Goal: Communication & Community: Answer question/provide support

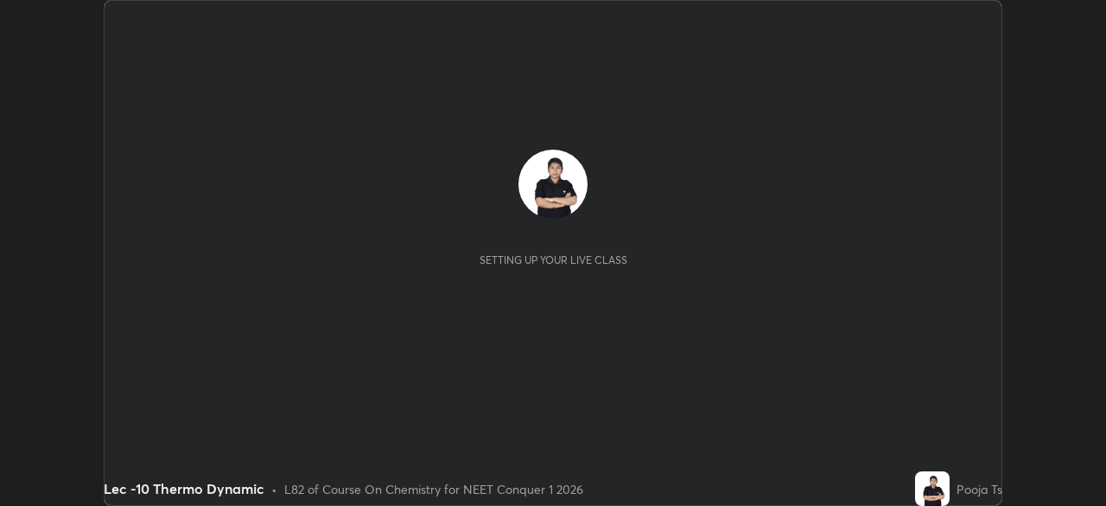
scroll to position [506, 1105]
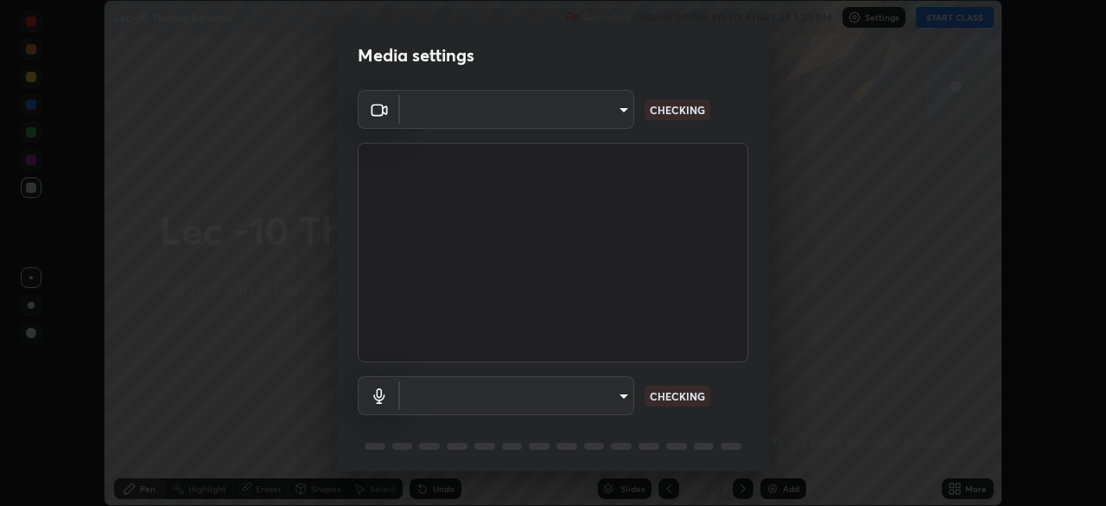
type input "a8b08e10d3d60b89318507e4d98459616dab4a9550acfb6cf4b435b0c3f8bfe2"
type input "fddc75792028f2a3ee10f190c4d732dbd6dc4fa6ec39c7509c8f01aa93b6e4d3"
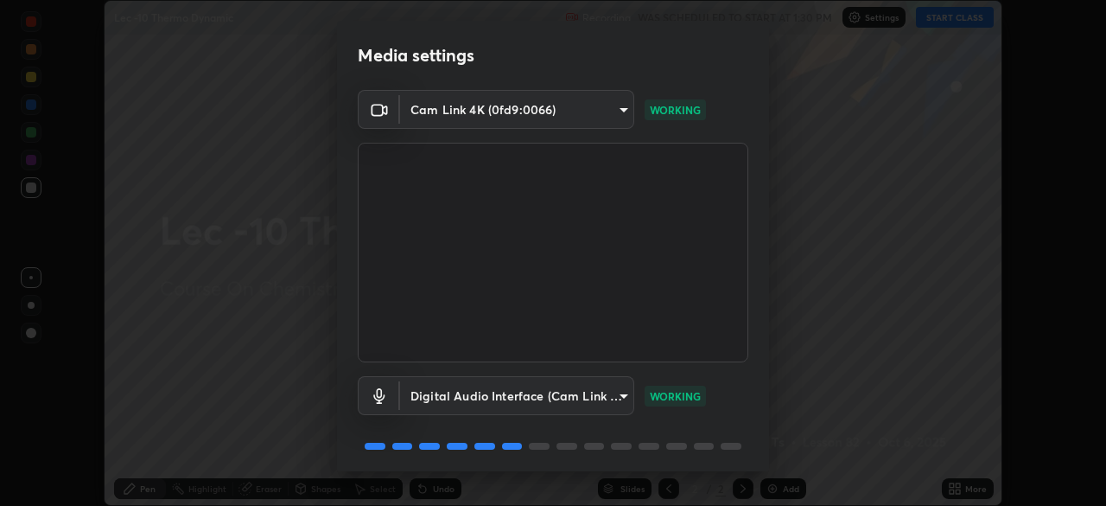
scroll to position [61, 0]
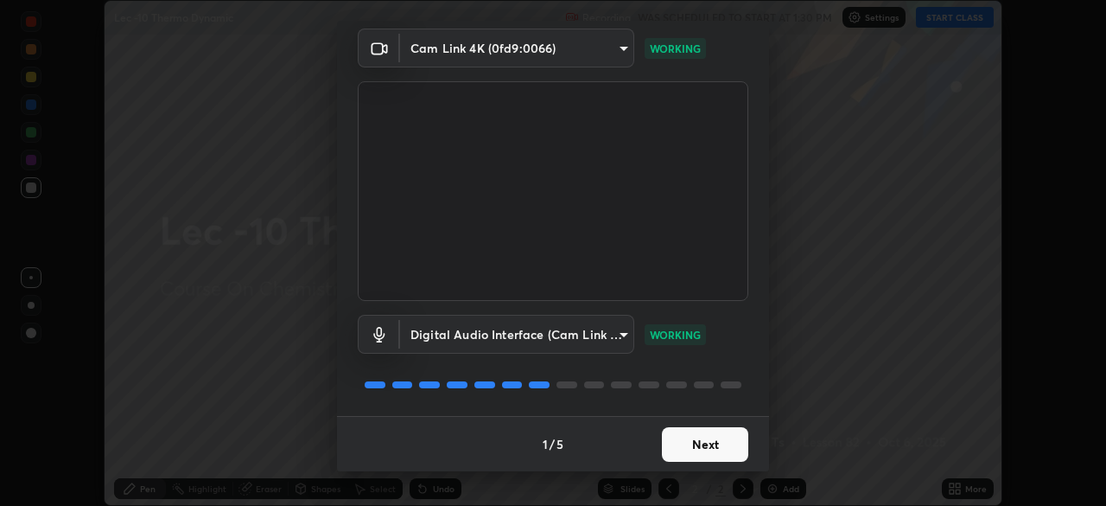
click at [690, 441] on button "Next" at bounding box center [705, 444] width 86 height 35
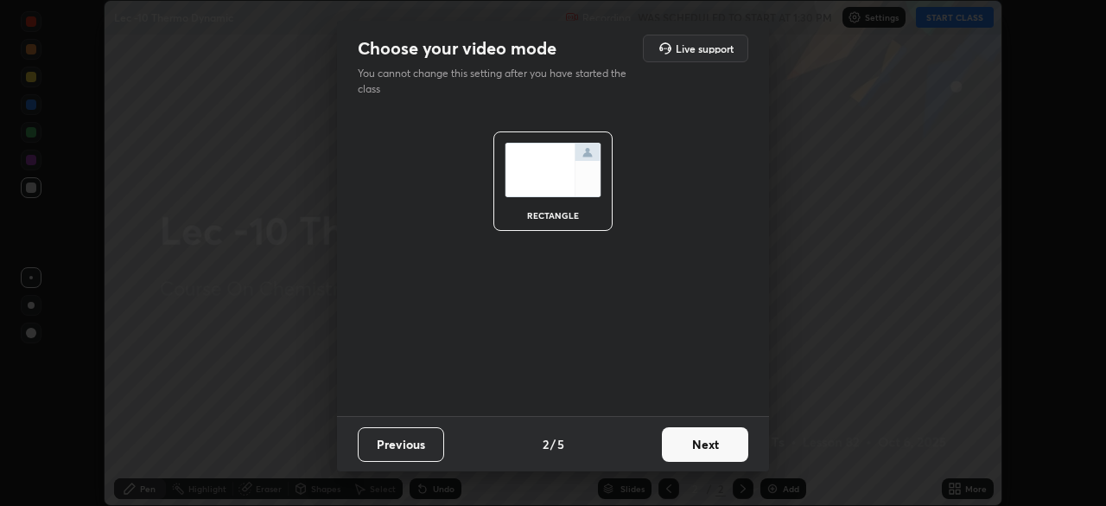
scroll to position [0, 0]
click at [716, 451] on button "Next" at bounding box center [705, 444] width 86 height 35
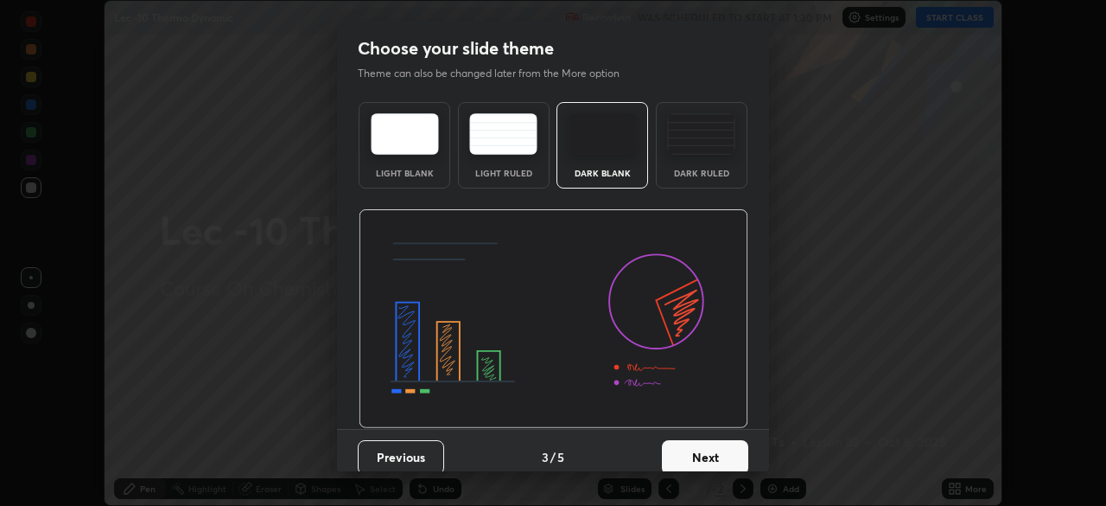
click at [719, 446] on button "Next" at bounding box center [705, 457] width 86 height 35
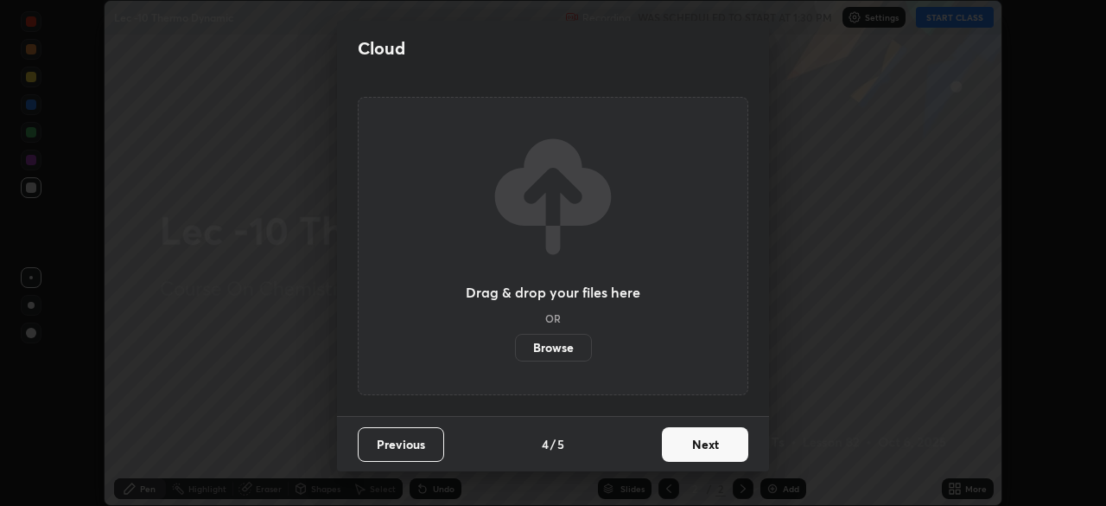
click at [724, 442] on button "Next" at bounding box center [705, 444] width 86 height 35
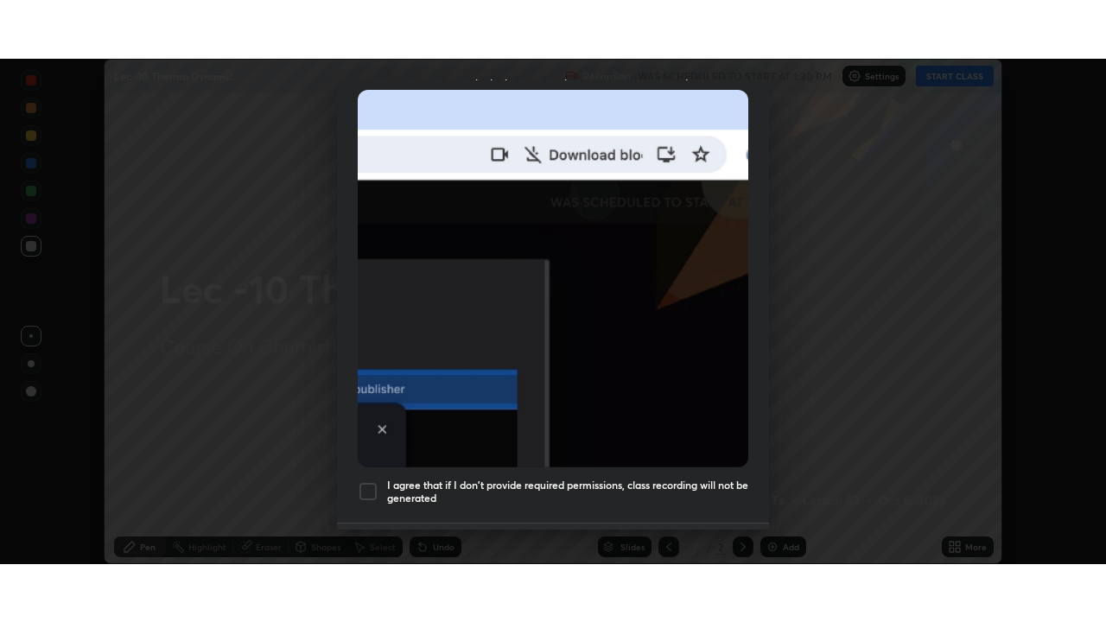
scroll to position [414, 0]
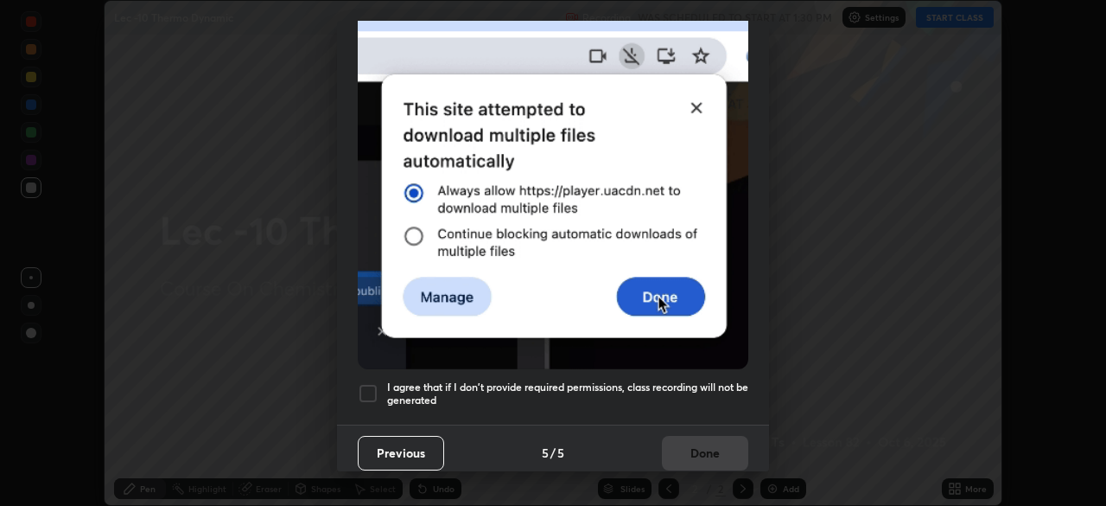
click at [366, 388] on div at bounding box center [368, 393] width 21 height 21
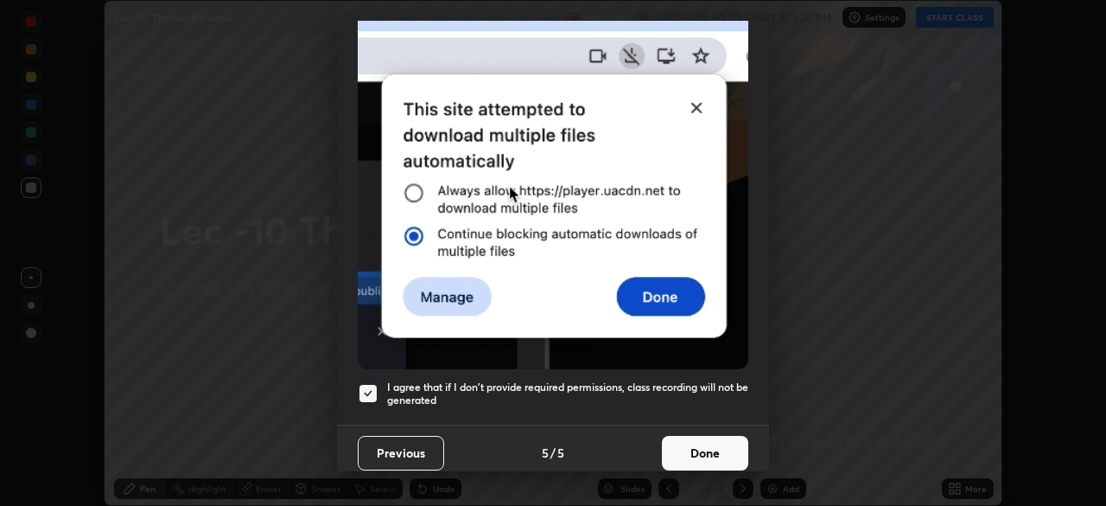
click at [715, 446] on button "Done" at bounding box center [705, 453] width 86 height 35
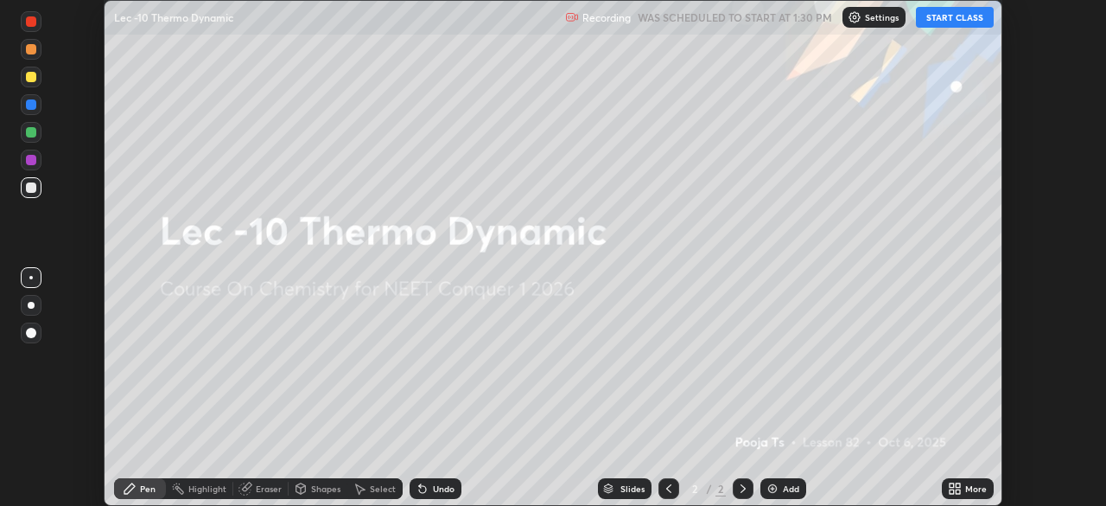
click at [952, 19] on button "START CLASS" at bounding box center [955, 17] width 78 height 21
click at [959, 480] on div "More" at bounding box center [968, 488] width 52 height 21
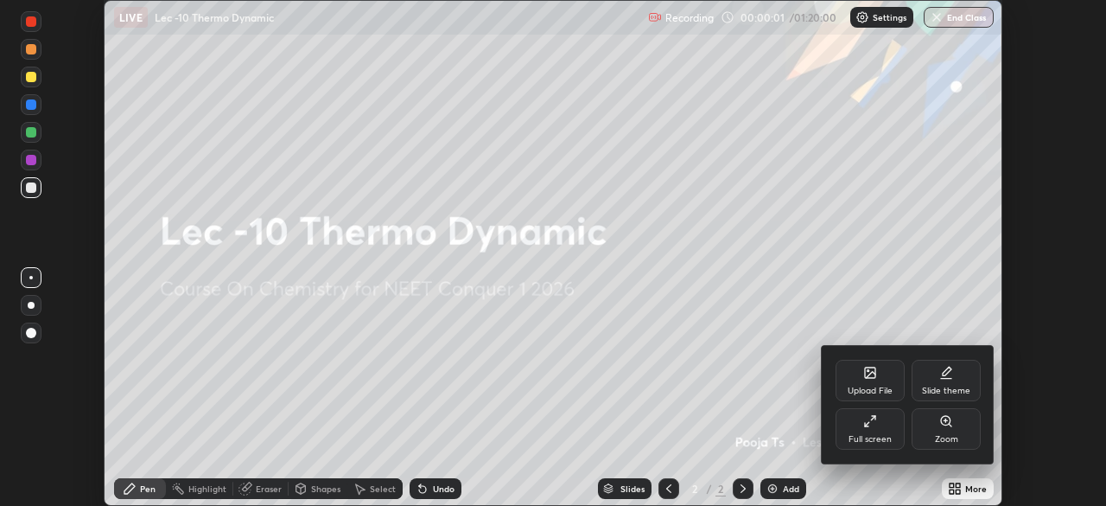
click at [884, 425] on div "Full screen" at bounding box center [870, 428] width 69 height 41
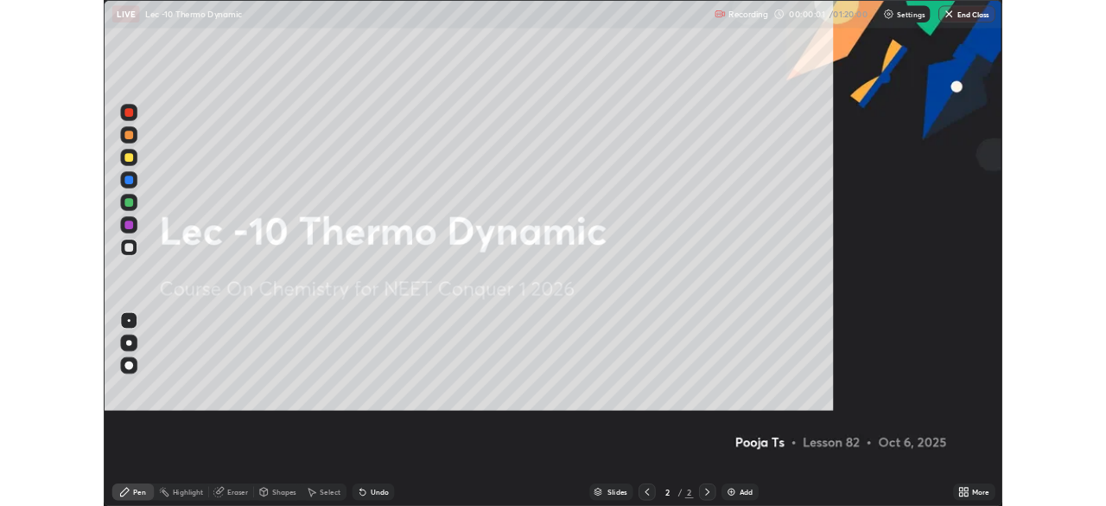
scroll to position [622, 1106]
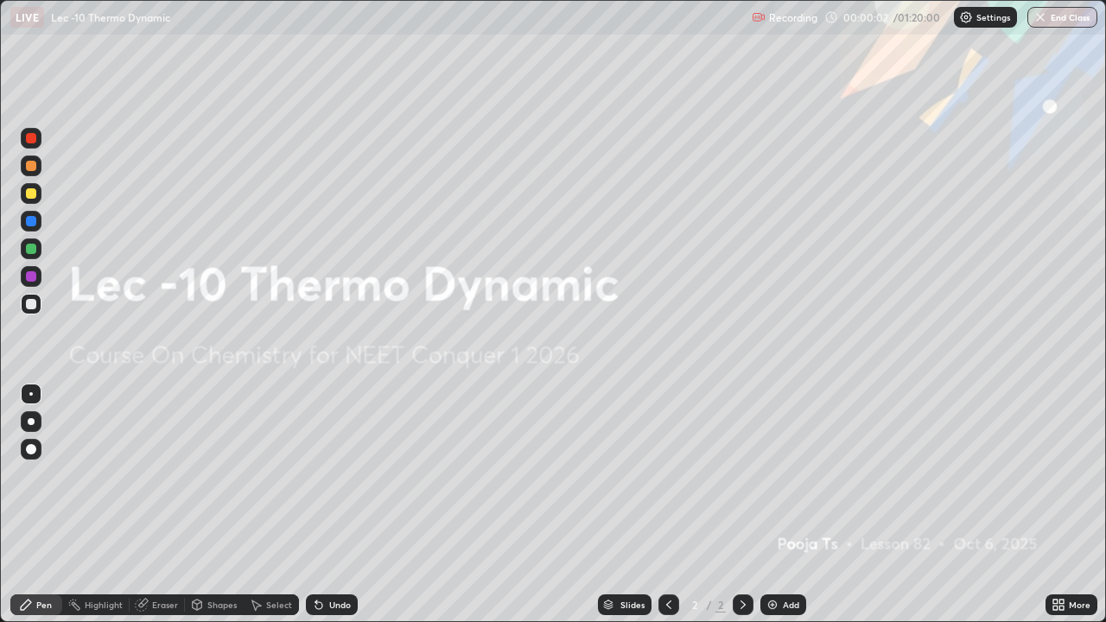
click at [797, 505] on div "Add" at bounding box center [783, 605] width 46 height 21
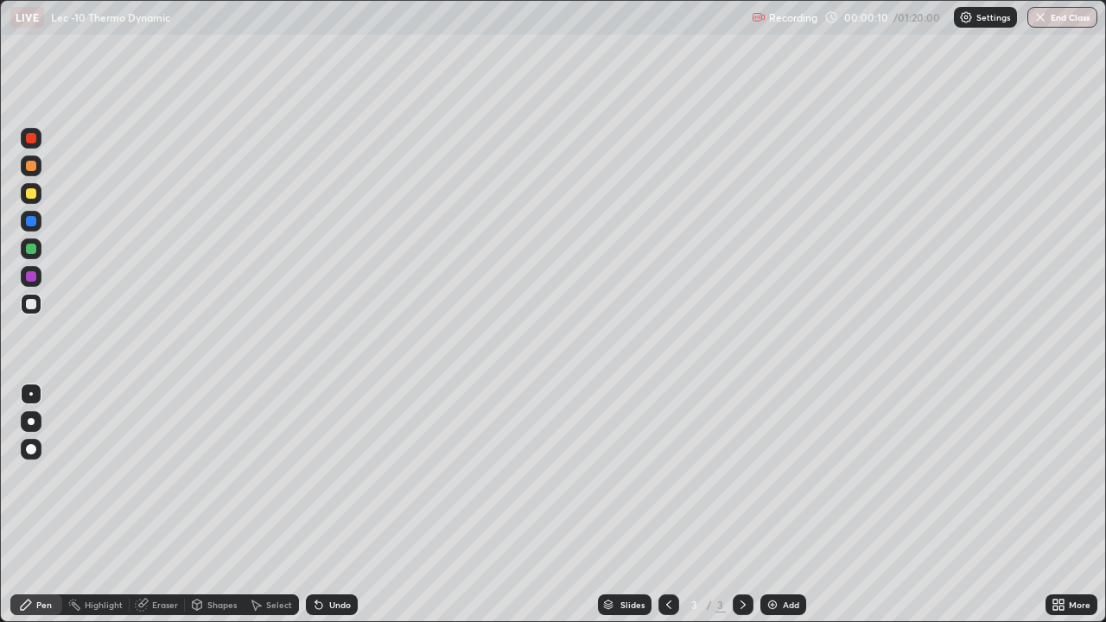
click at [38, 308] on div at bounding box center [31, 304] width 21 height 21
click at [779, 505] on div "Add" at bounding box center [783, 605] width 46 height 21
click at [35, 202] on div at bounding box center [31, 193] width 21 height 21
click at [321, 505] on icon at bounding box center [319, 605] width 14 height 14
click at [276, 505] on div "Select" at bounding box center [279, 605] width 26 height 9
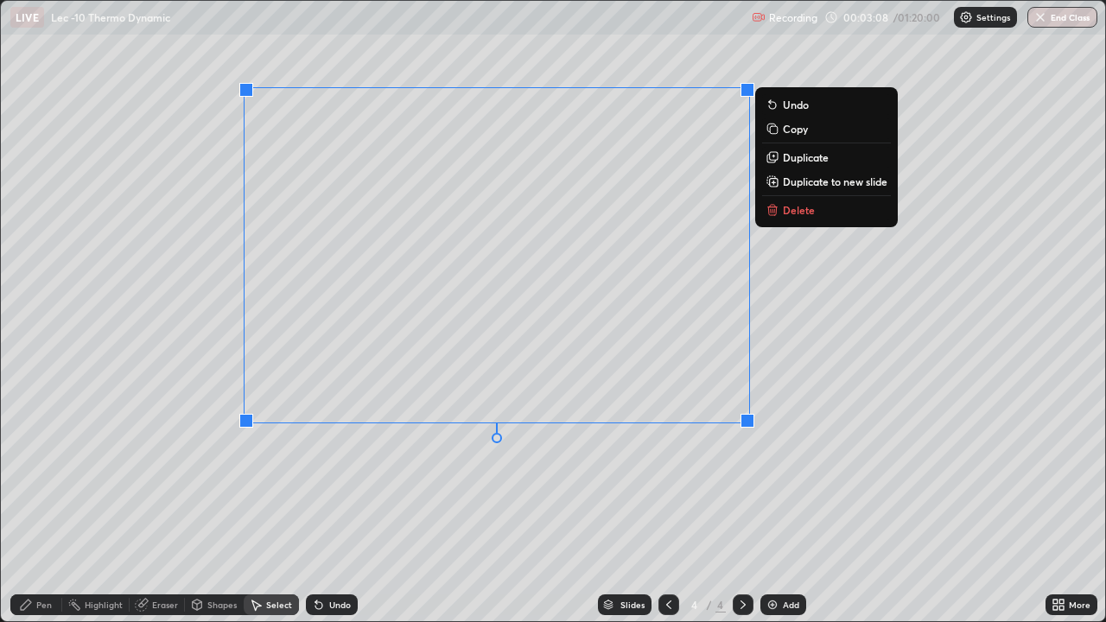
click at [550, 475] on div "0 ° Undo Copy Duplicate Duplicate to new slide Delete" at bounding box center [553, 311] width 1104 height 620
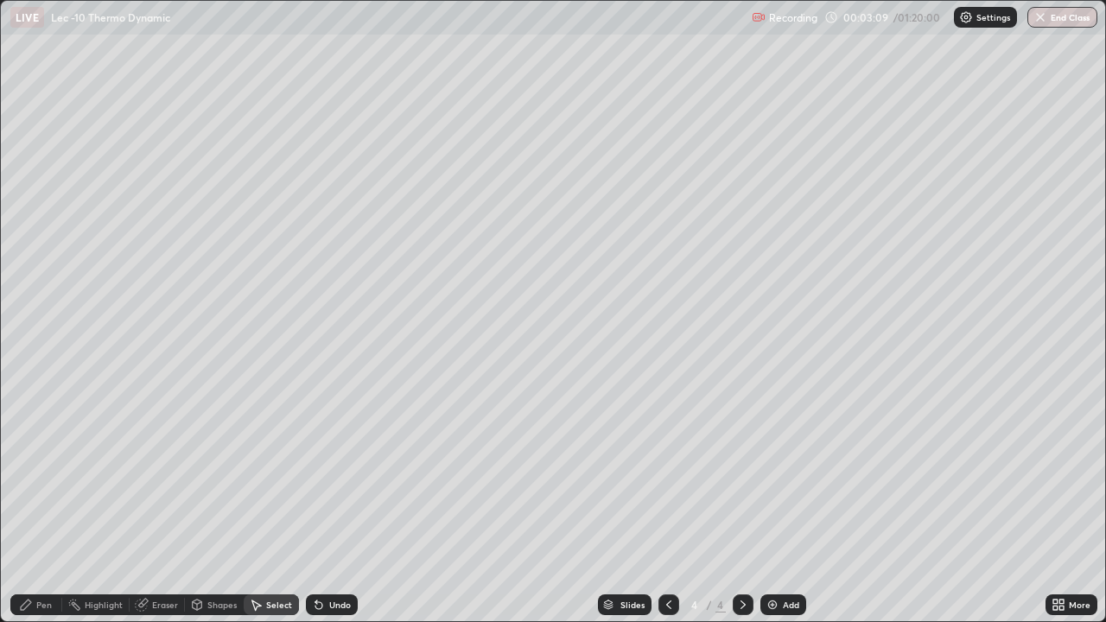
click at [48, 505] on div "Pen" at bounding box center [36, 605] width 52 height 21
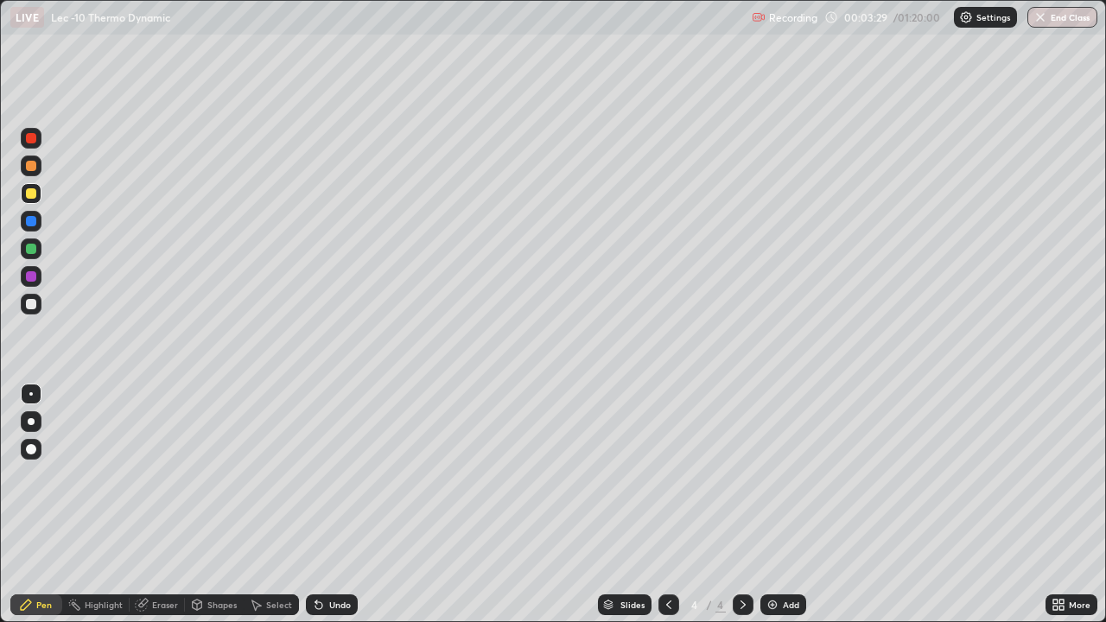
click at [38, 306] on div at bounding box center [31, 304] width 21 height 21
click at [789, 505] on div "Add" at bounding box center [791, 605] width 16 height 9
click at [32, 194] on div at bounding box center [31, 193] width 10 height 10
click at [37, 308] on div at bounding box center [31, 304] width 21 height 21
click at [157, 505] on div "Eraser" at bounding box center [157, 605] width 55 height 21
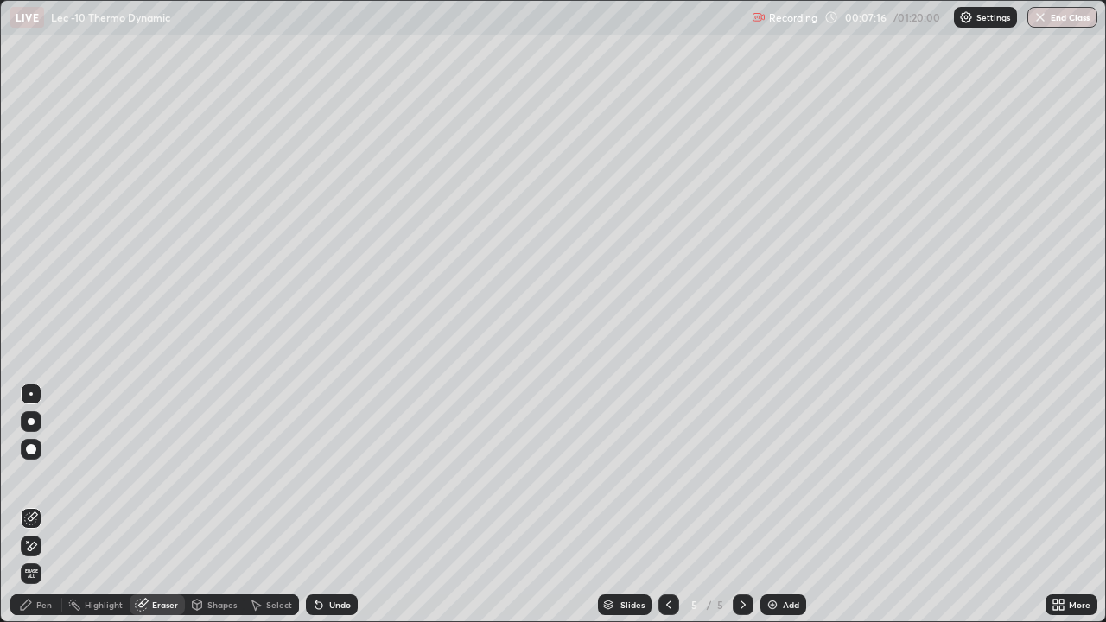
click at [55, 505] on div "Pen" at bounding box center [36, 605] width 52 height 21
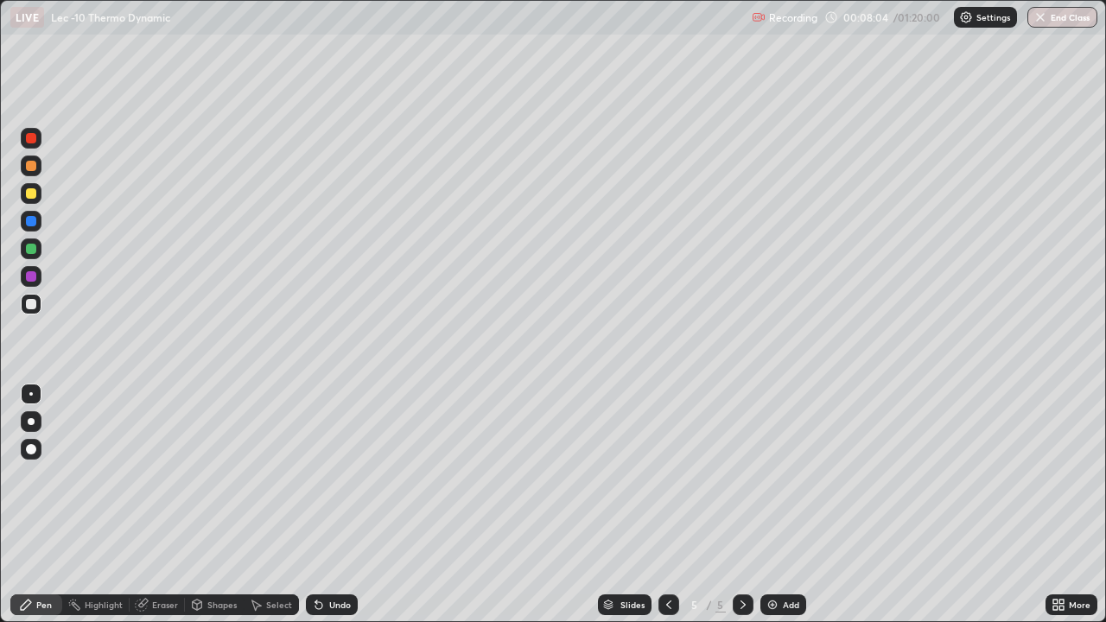
click at [789, 505] on div "Add" at bounding box center [783, 605] width 46 height 21
click at [328, 505] on div "Undo" at bounding box center [332, 605] width 52 height 21
click at [32, 166] on div at bounding box center [31, 166] width 10 height 10
click at [792, 505] on div "Add" at bounding box center [791, 605] width 16 height 9
click at [779, 505] on div "Add" at bounding box center [783, 605] width 46 height 21
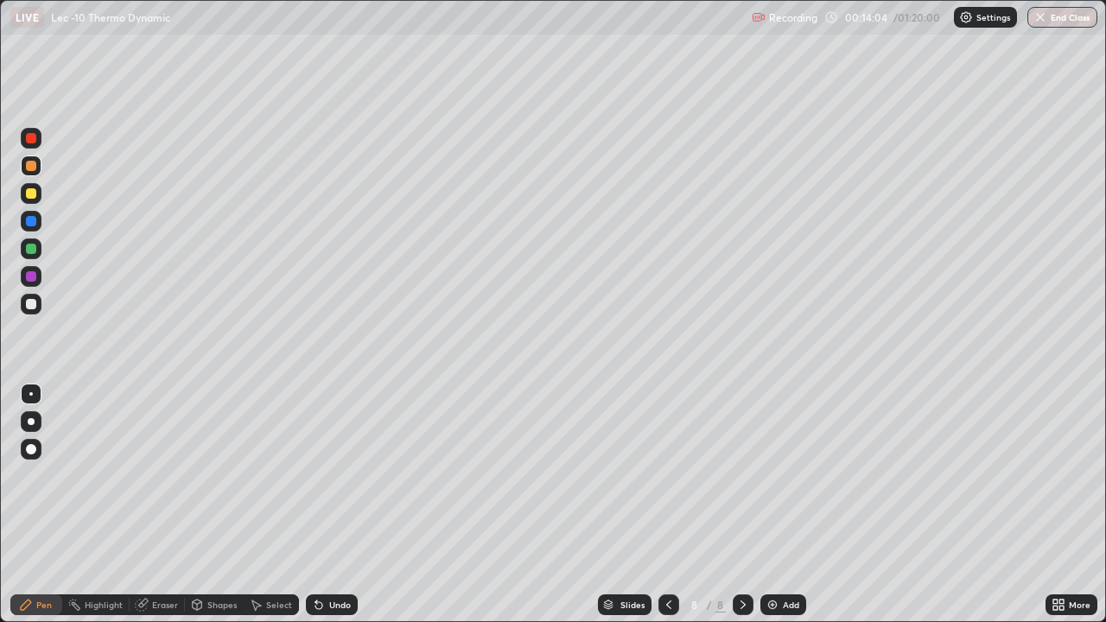
click at [37, 306] on div at bounding box center [31, 304] width 21 height 21
click at [38, 193] on div at bounding box center [31, 193] width 21 height 21
click at [217, 505] on div "Shapes" at bounding box center [221, 605] width 29 height 9
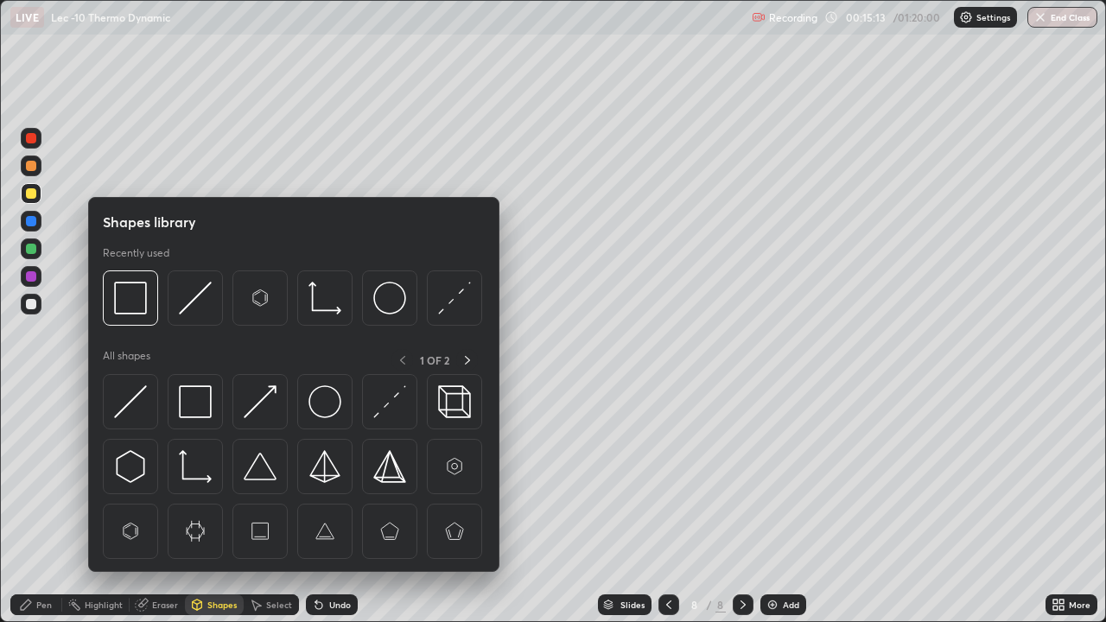
click at [207, 394] on img at bounding box center [195, 401] width 33 height 33
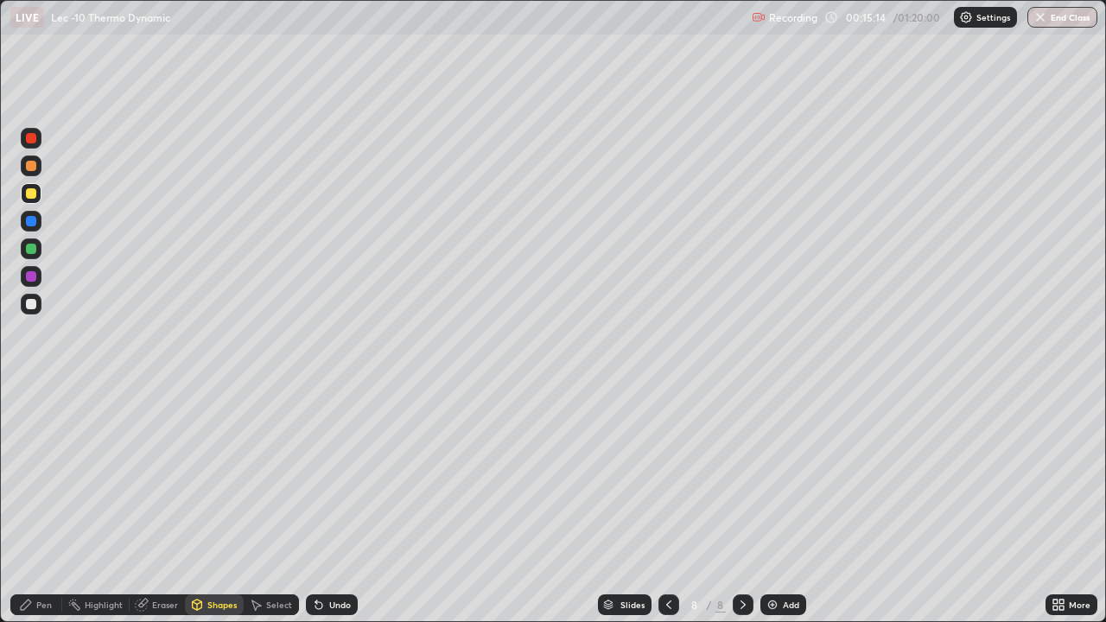
click at [48, 505] on div "Pen" at bounding box center [44, 605] width 16 height 9
click at [226, 505] on div "Shapes" at bounding box center [221, 605] width 29 height 9
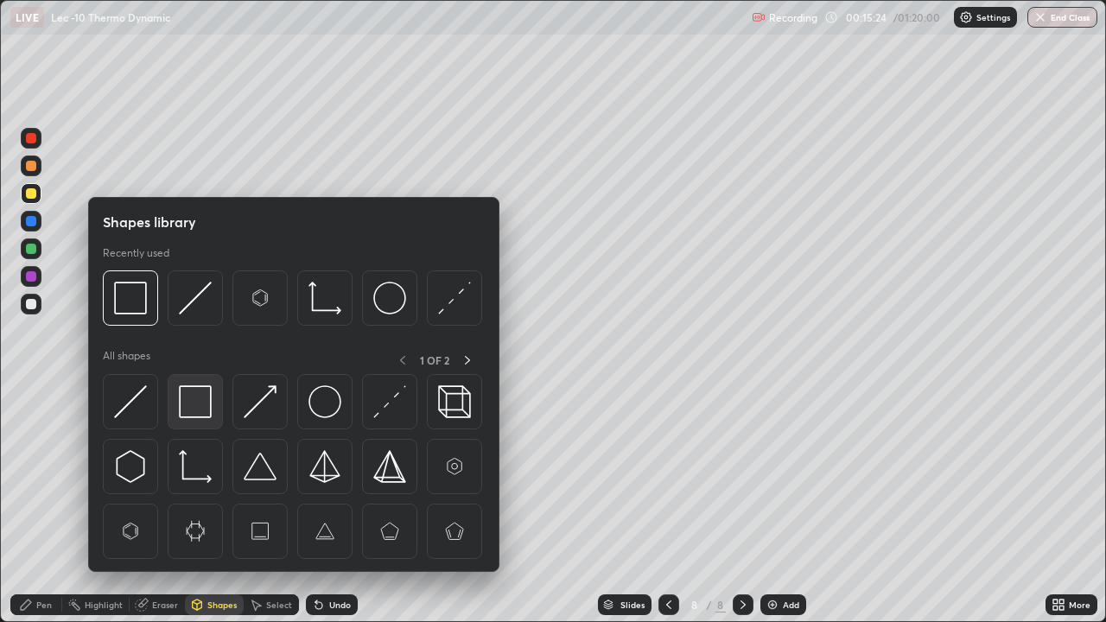
click at [202, 410] on img at bounding box center [195, 401] width 33 height 33
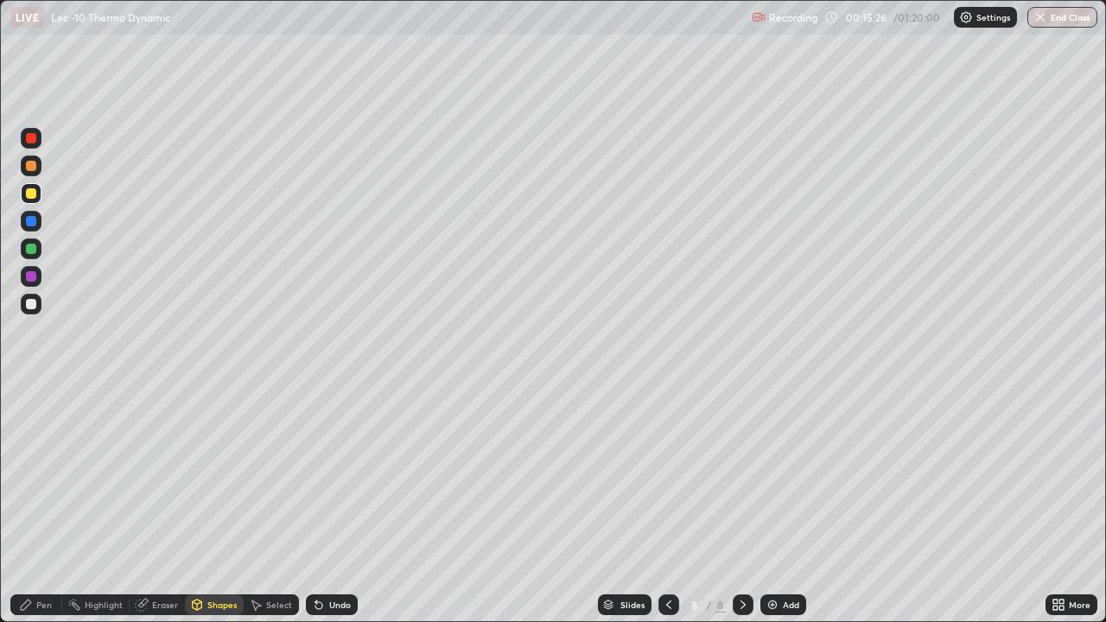
click at [46, 505] on div "Pen" at bounding box center [44, 605] width 16 height 9
click at [207, 505] on div "Shapes" at bounding box center [221, 605] width 29 height 9
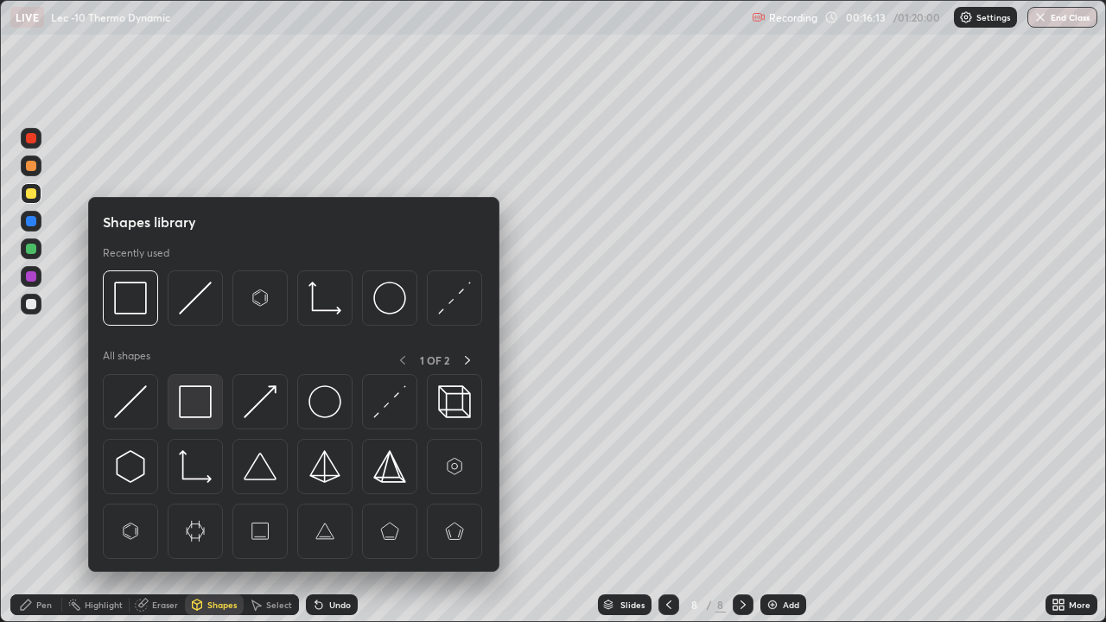
click at [201, 391] on img at bounding box center [195, 401] width 33 height 33
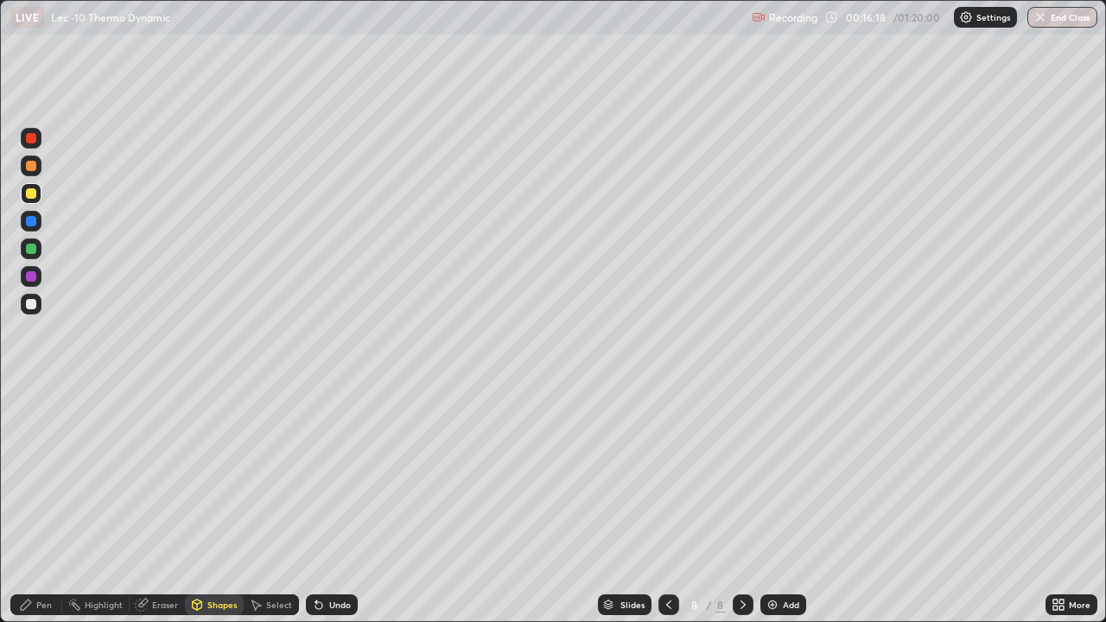
click at [50, 505] on div "Pen" at bounding box center [44, 605] width 16 height 9
click at [37, 309] on div at bounding box center [31, 304] width 21 height 21
click at [276, 505] on div "Select" at bounding box center [279, 605] width 26 height 9
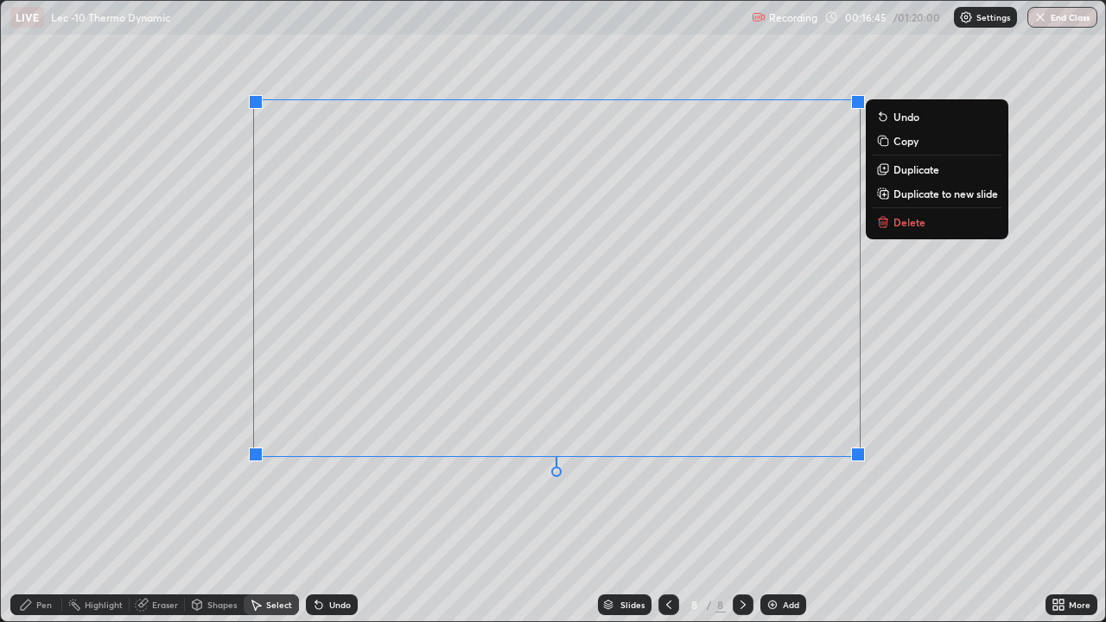
click at [639, 505] on div "0 ° Undo Copy Duplicate Duplicate to new slide Delete" at bounding box center [553, 311] width 1104 height 620
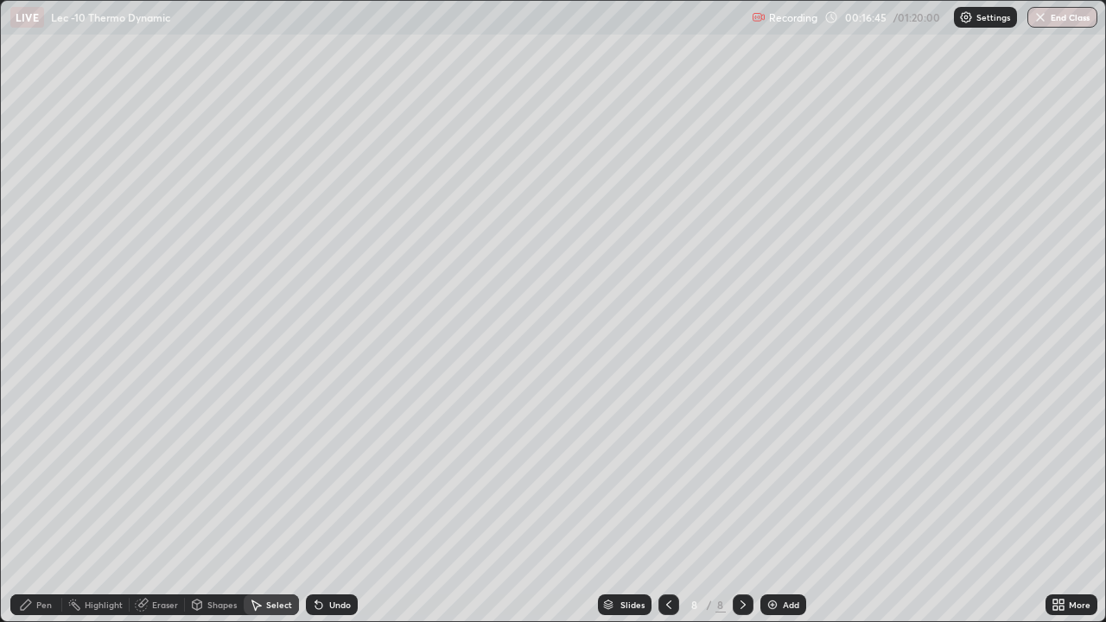
click at [51, 505] on div "Pen" at bounding box center [44, 605] width 16 height 9
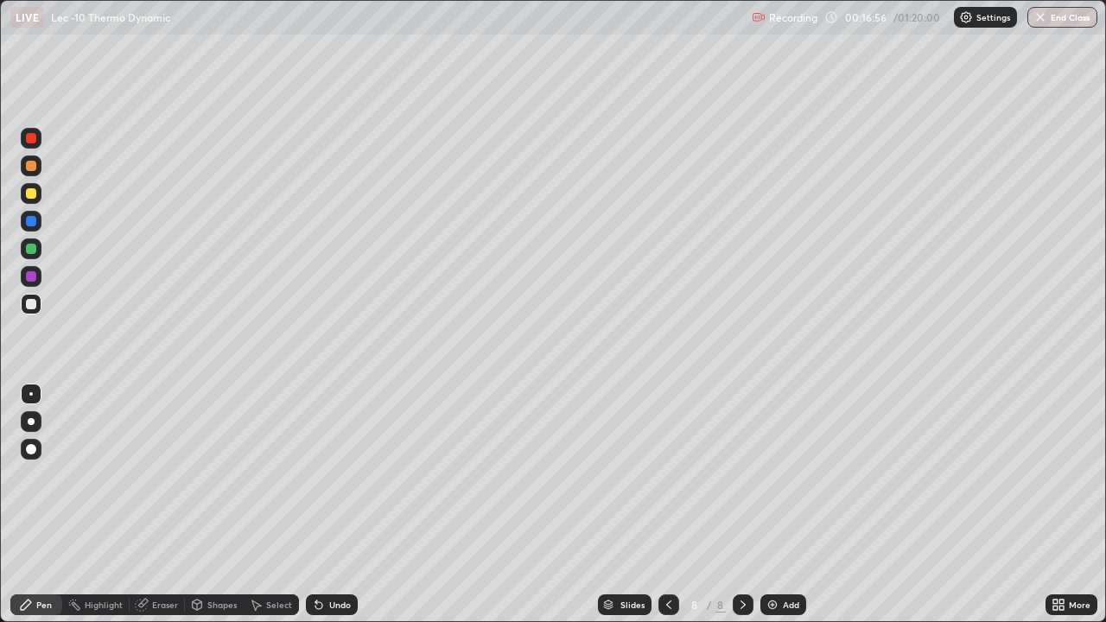
click at [226, 505] on div "Shapes" at bounding box center [214, 605] width 59 height 21
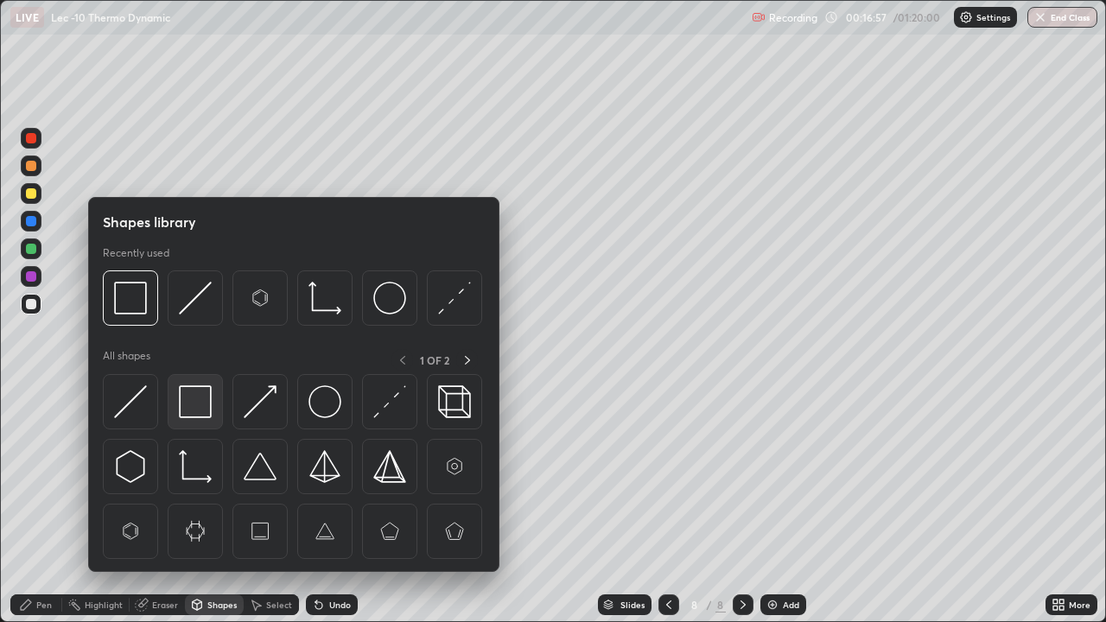
click at [205, 416] on img at bounding box center [195, 401] width 33 height 33
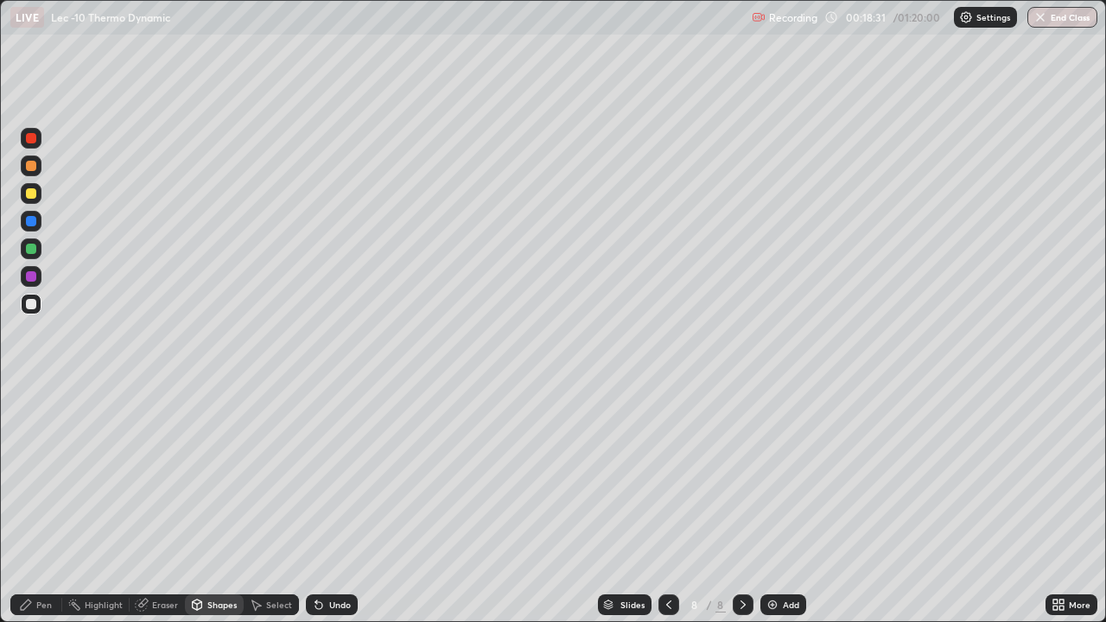
click at [33, 167] on div at bounding box center [31, 166] width 10 height 10
click at [337, 505] on div "Undo" at bounding box center [340, 605] width 22 height 9
click at [49, 505] on div "Pen" at bounding box center [44, 605] width 16 height 9
click at [220, 505] on div "Shapes" at bounding box center [221, 605] width 29 height 9
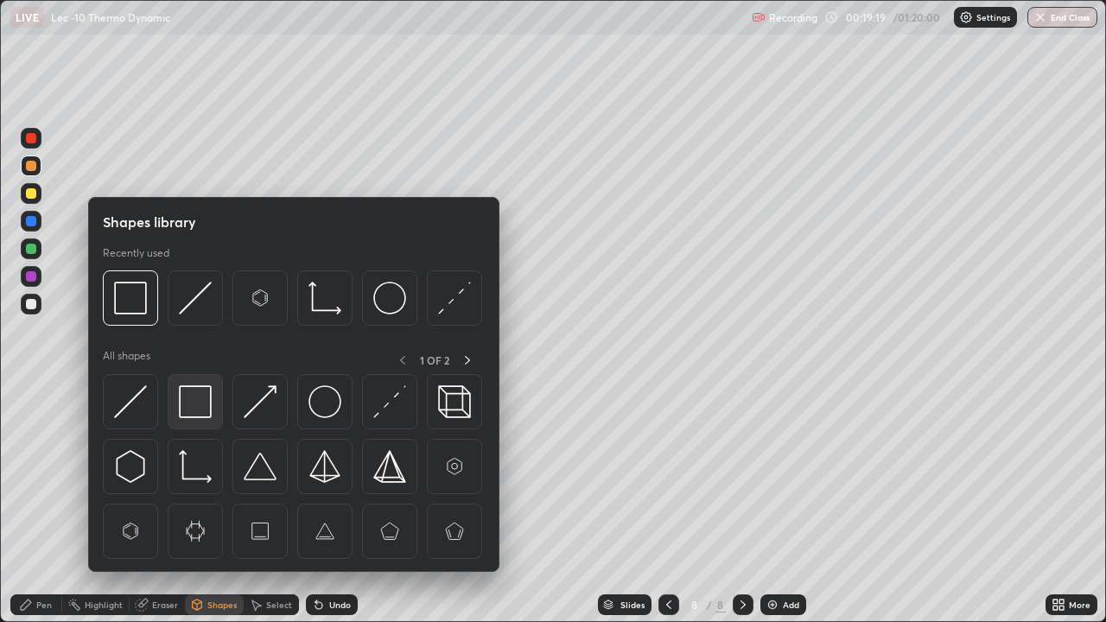
click at [201, 398] on img at bounding box center [195, 401] width 33 height 33
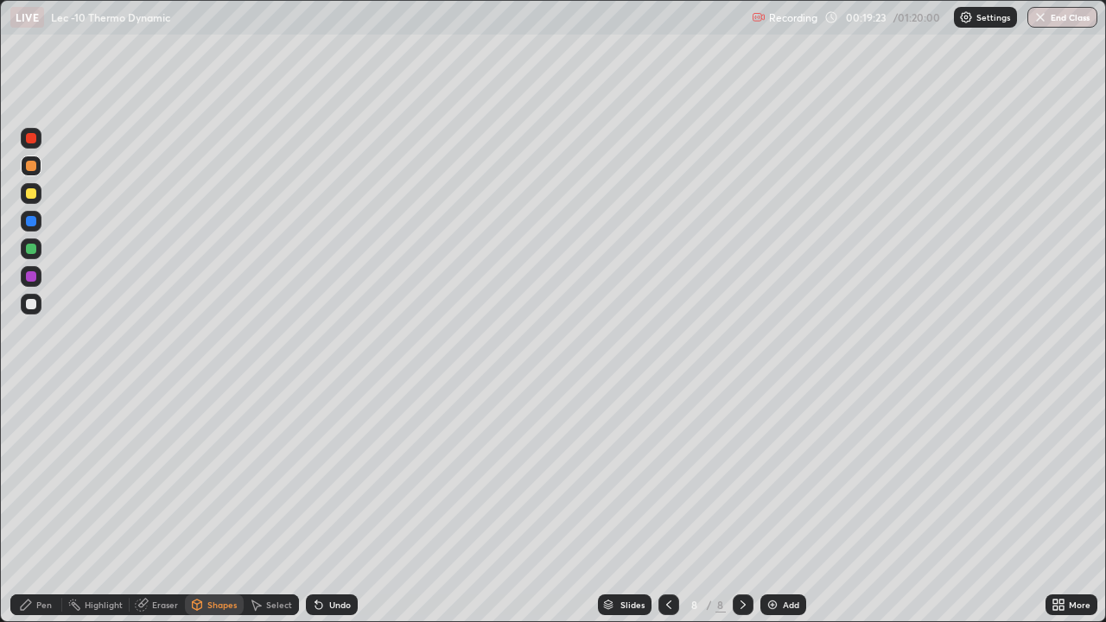
click at [50, 505] on div "Pen" at bounding box center [44, 605] width 16 height 9
click at [769, 505] on img at bounding box center [773, 605] width 14 height 14
click at [33, 305] on div at bounding box center [31, 304] width 10 height 10
click at [35, 305] on div at bounding box center [31, 304] width 10 height 10
click at [329, 505] on div "Undo" at bounding box center [340, 605] width 22 height 9
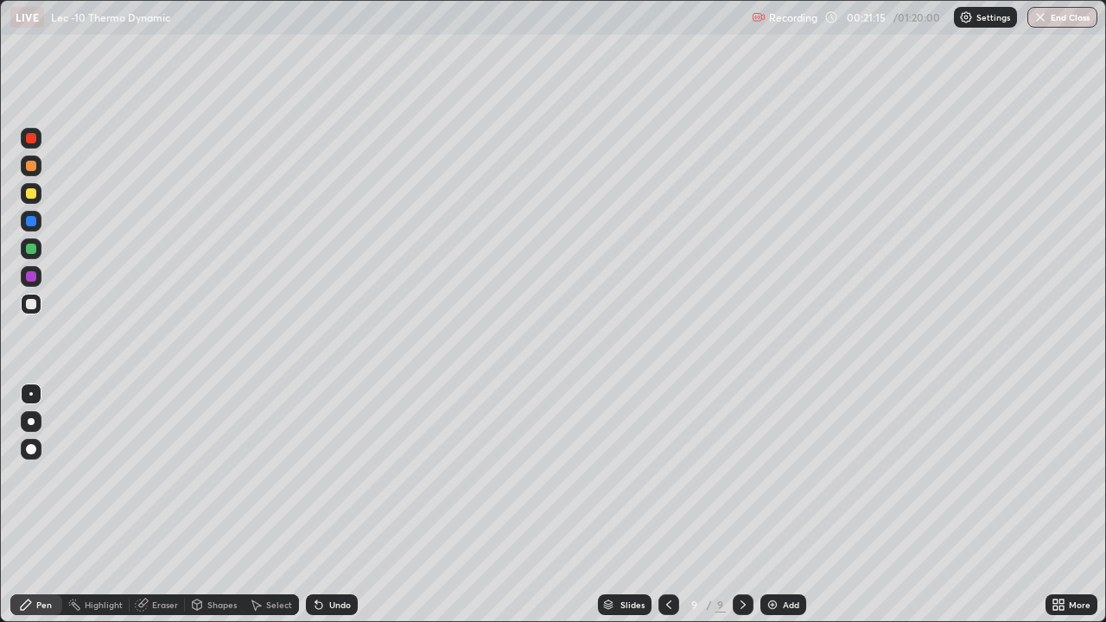
click at [332, 505] on div "Undo" at bounding box center [332, 605] width 52 height 21
click at [334, 505] on div "Undo" at bounding box center [340, 605] width 22 height 9
click at [231, 505] on div "Shapes" at bounding box center [221, 605] width 29 height 9
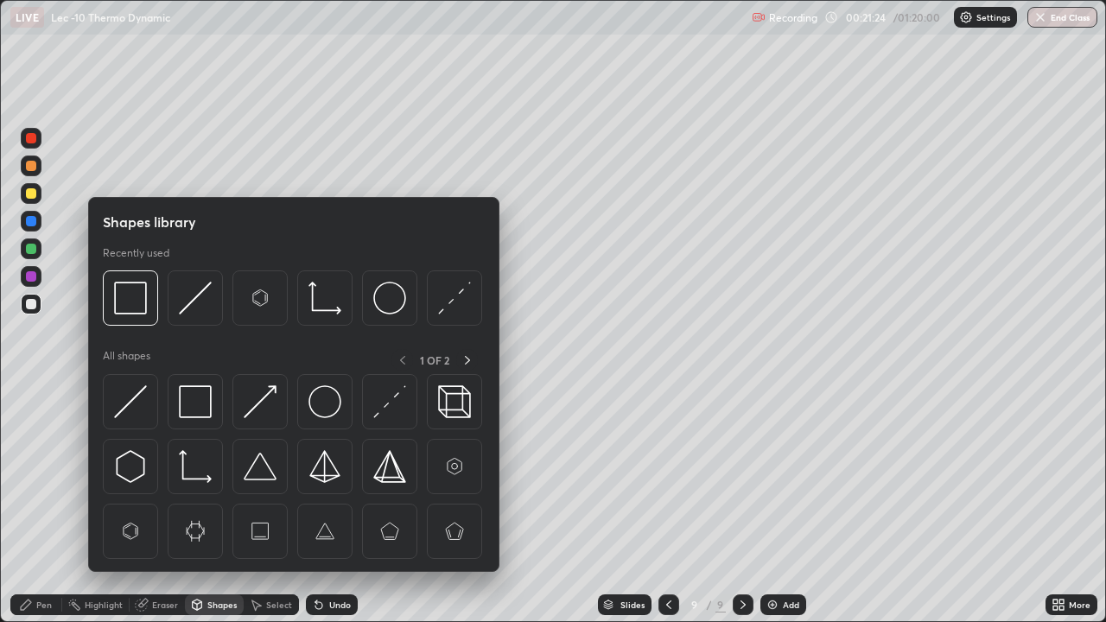
click at [208, 404] on img at bounding box center [195, 401] width 33 height 33
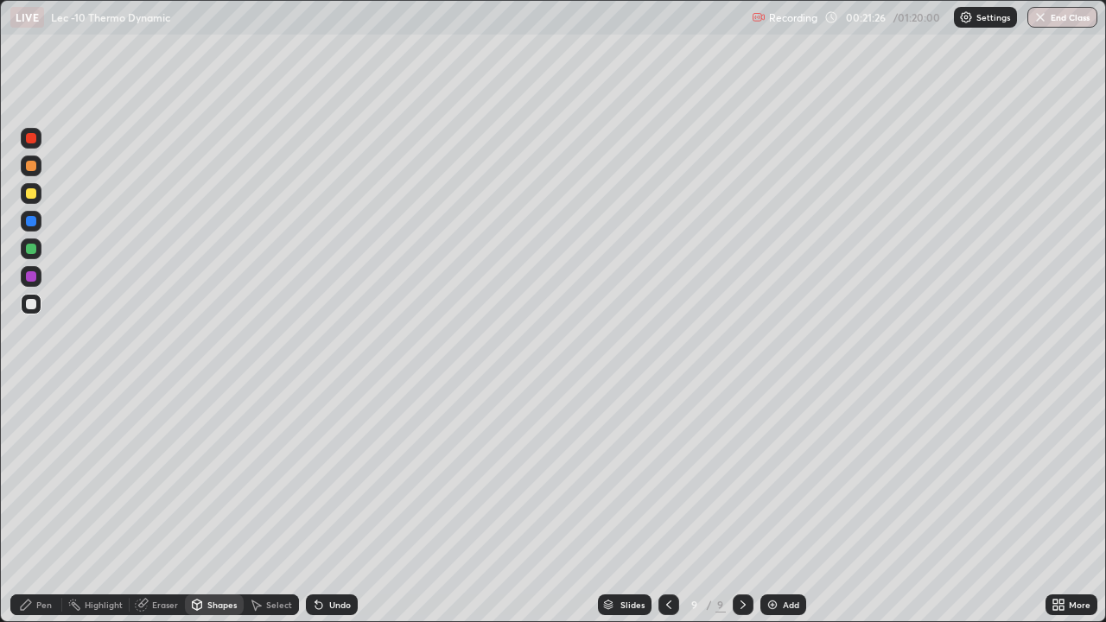
click at [52, 505] on div "Pen" at bounding box center [36, 605] width 52 height 21
click at [212, 505] on div "Shapes" at bounding box center [221, 605] width 29 height 9
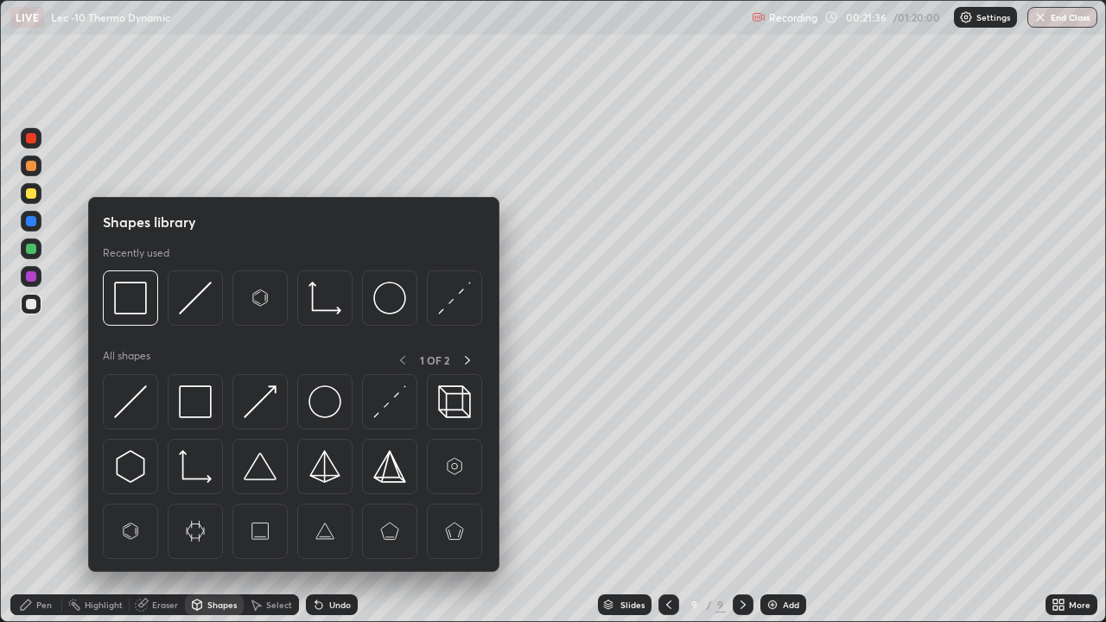
click at [208, 405] on img at bounding box center [195, 401] width 33 height 33
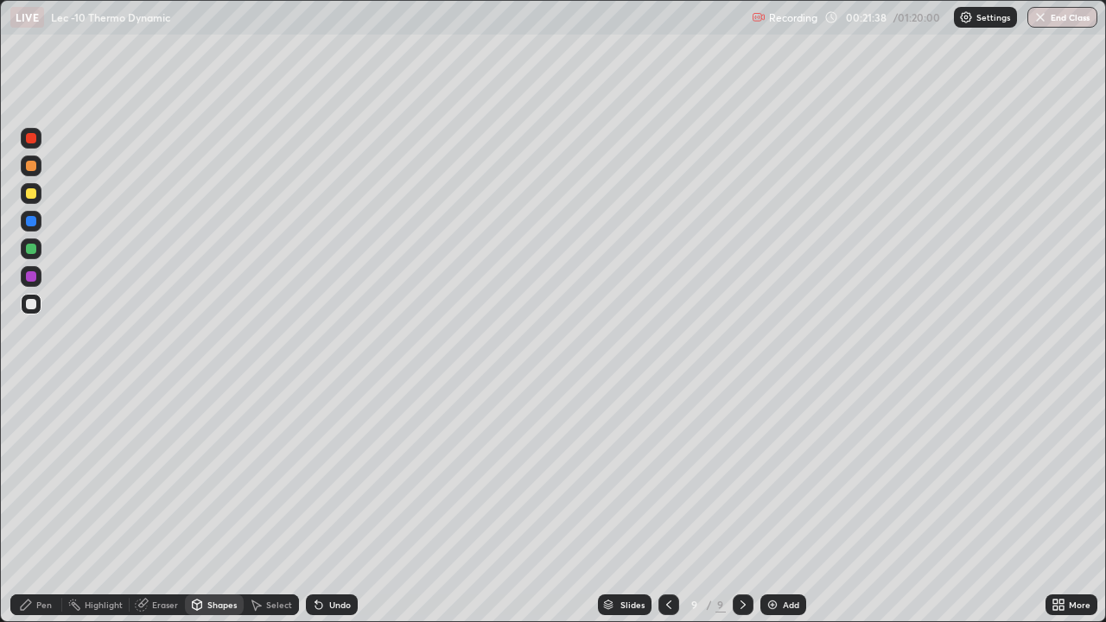
click at [272, 505] on div "Select" at bounding box center [271, 605] width 55 height 21
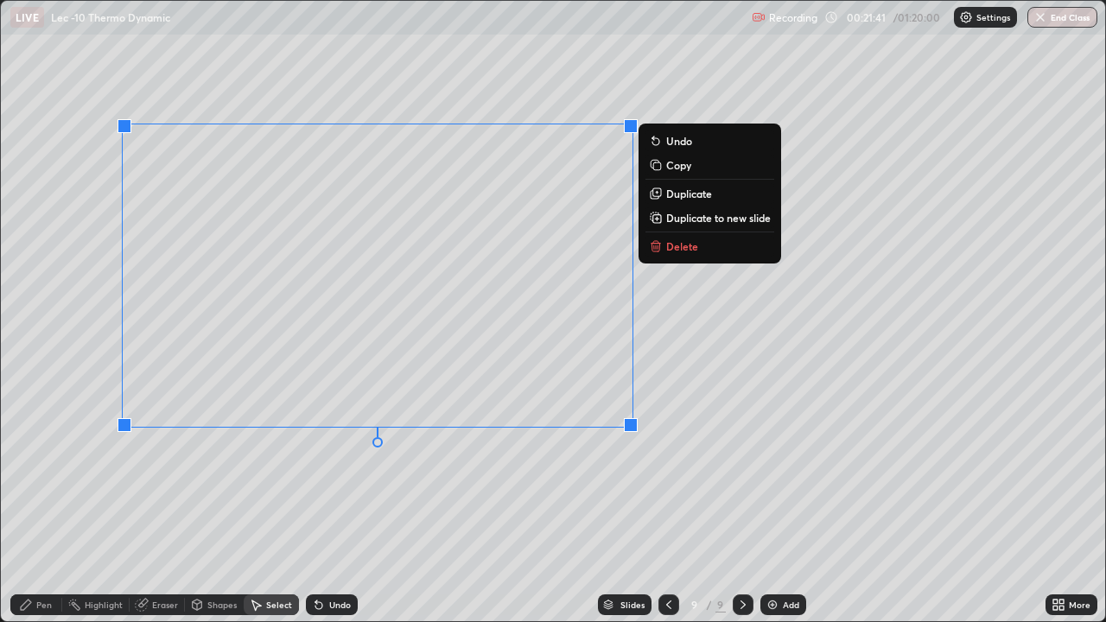
click at [60, 505] on div "Pen" at bounding box center [36, 605] width 52 height 35
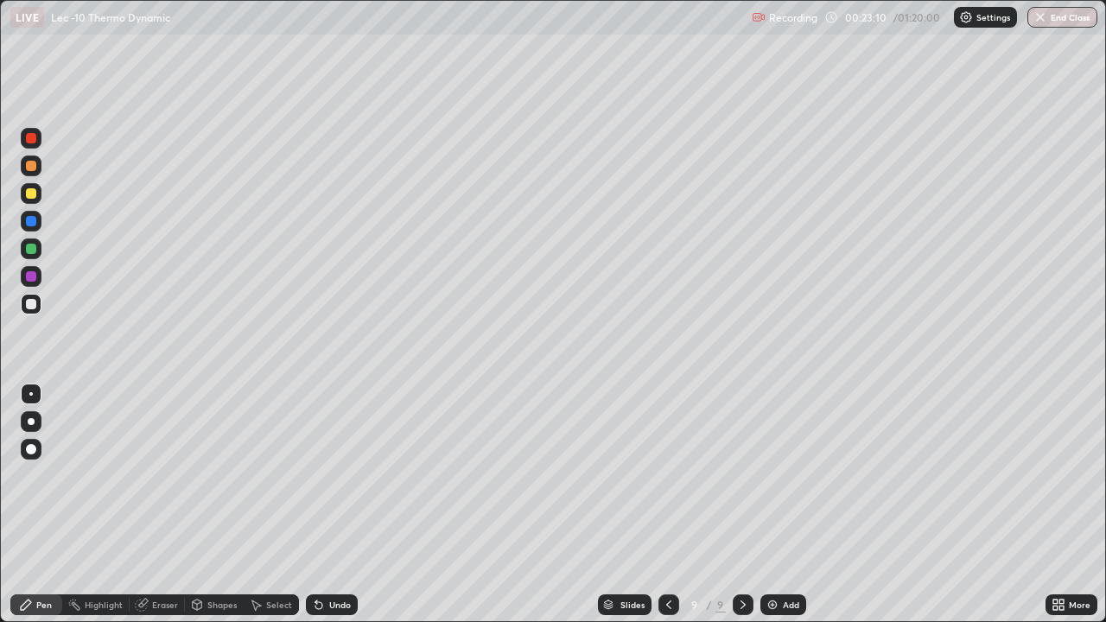
click at [221, 505] on div "Shapes" at bounding box center [221, 605] width 29 height 9
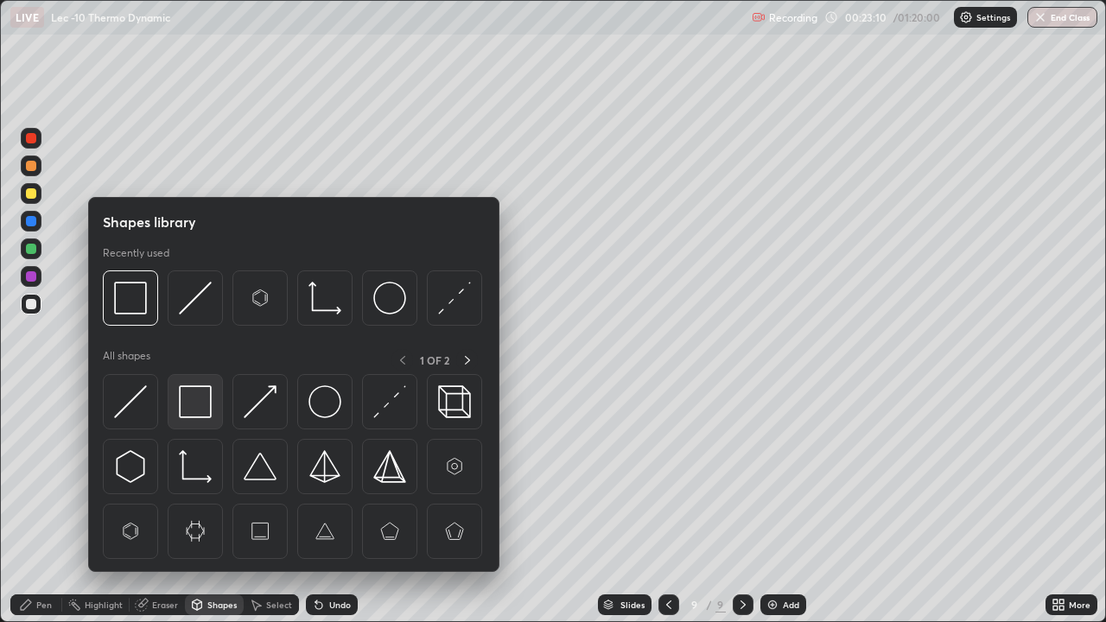
click at [212, 392] on img at bounding box center [195, 401] width 33 height 33
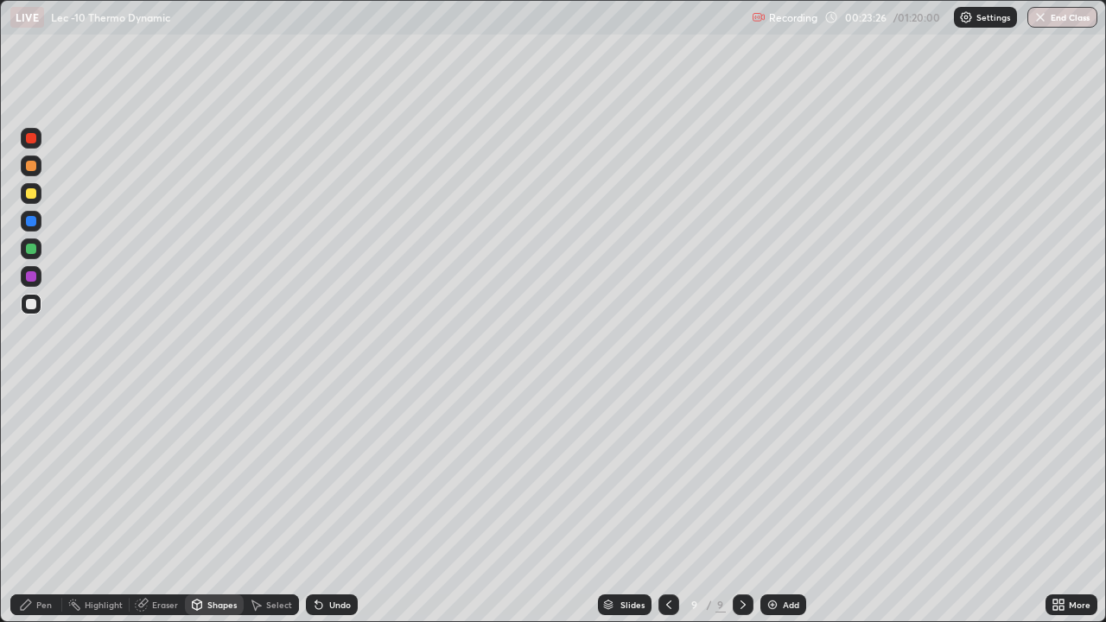
click at [315, 505] on icon at bounding box center [318, 605] width 7 height 7
click at [315, 505] on icon at bounding box center [316, 602] width 2 height 2
click at [35, 505] on div "Pen" at bounding box center [36, 605] width 52 height 21
click at [161, 505] on div "Eraser" at bounding box center [165, 605] width 26 height 9
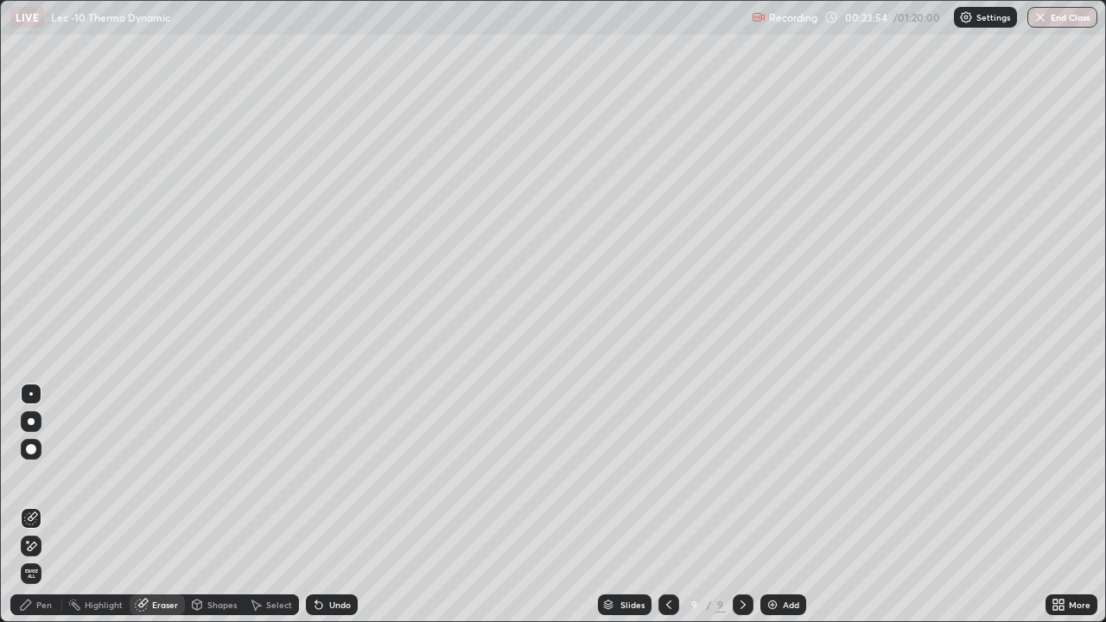
click at [339, 505] on div "Undo" at bounding box center [340, 605] width 22 height 9
click at [55, 505] on div "Pen" at bounding box center [36, 605] width 52 height 21
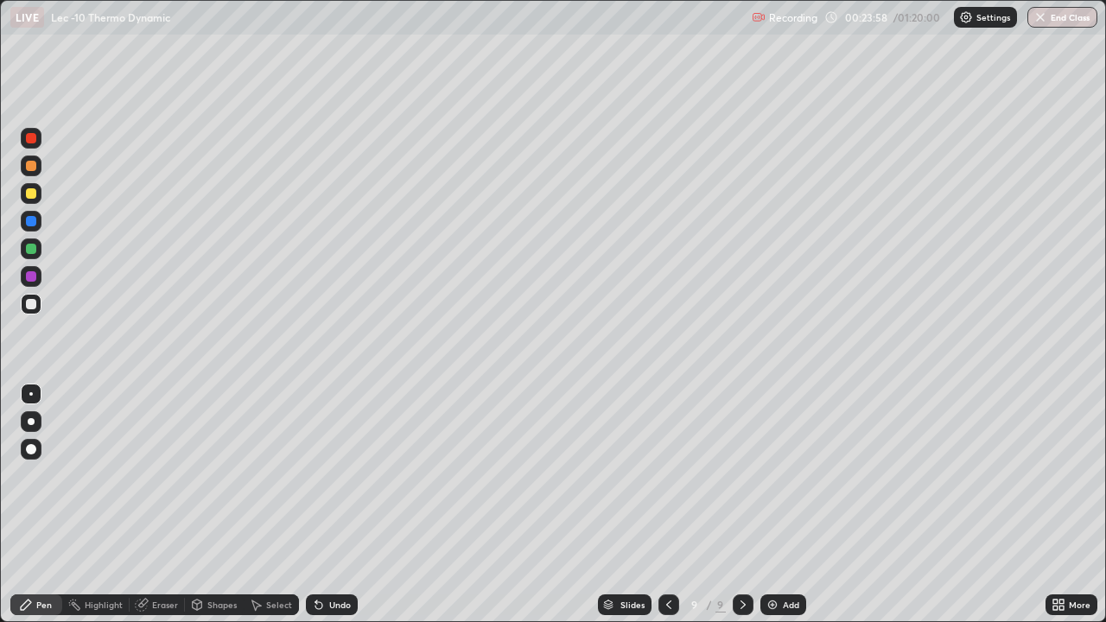
click at [768, 505] on img at bounding box center [773, 605] width 14 height 14
click at [332, 505] on div "Undo" at bounding box center [340, 605] width 22 height 9
click at [30, 245] on div at bounding box center [31, 249] width 10 height 10
click at [220, 505] on div "Shapes" at bounding box center [221, 605] width 29 height 9
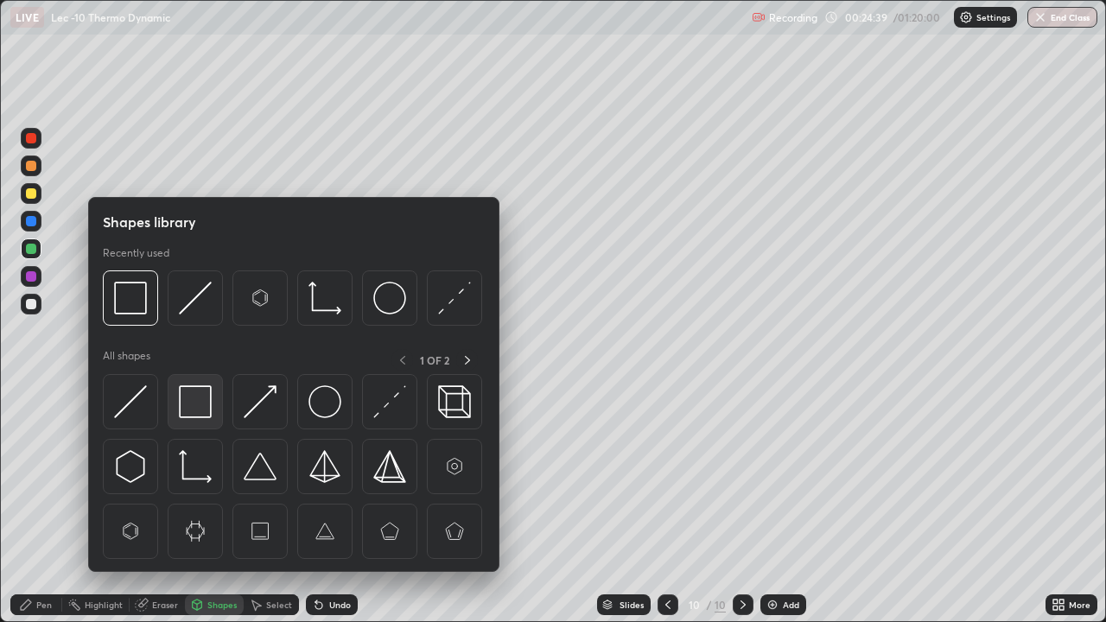
click at [213, 410] on div at bounding box center [195, 401] width 55 height 55
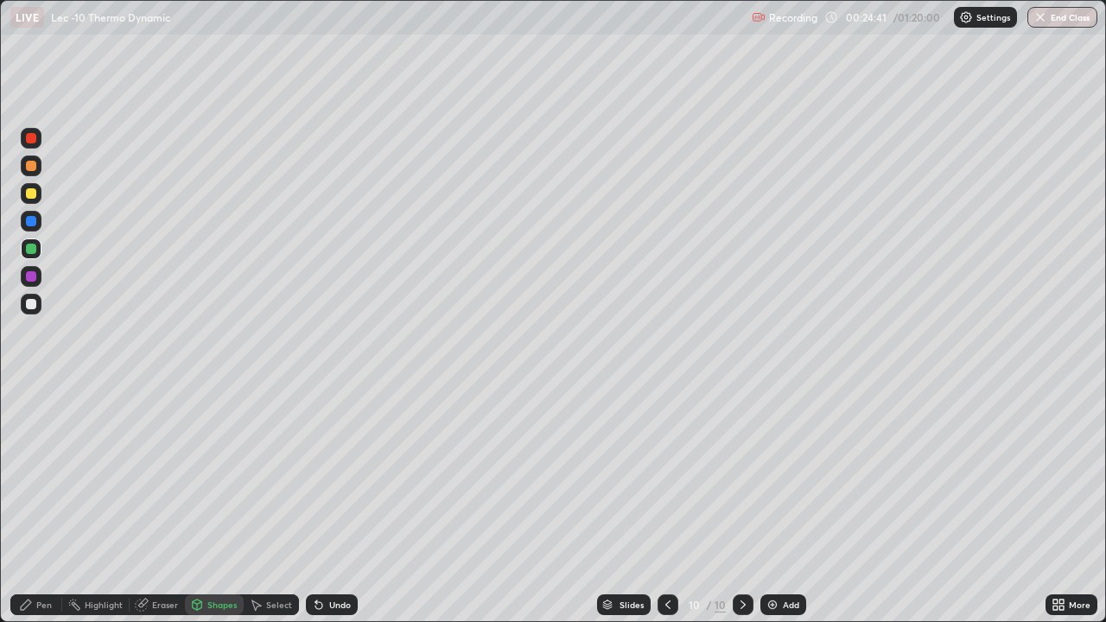
click at [48, 505] on div "Pen" at bounding box center [44, 605] width 16 height 9
click at [37, 304] on div at bounding box center [31, 304] width 21 height 21
click at [32, 249] on div at bounding box center [31, 249] width 10 height 10
click at [208, 505] on div "Shapes" at bounding box center [221, 605] width 29 height 9
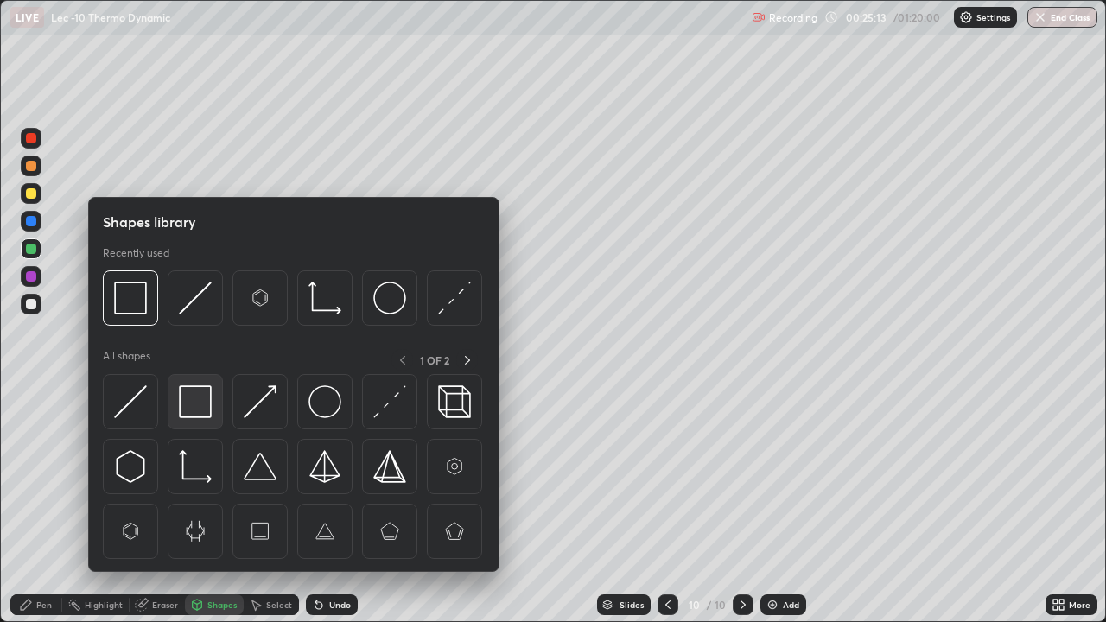
click at [202, 413] on img at bounding box center [195, 401] width 33 height 33
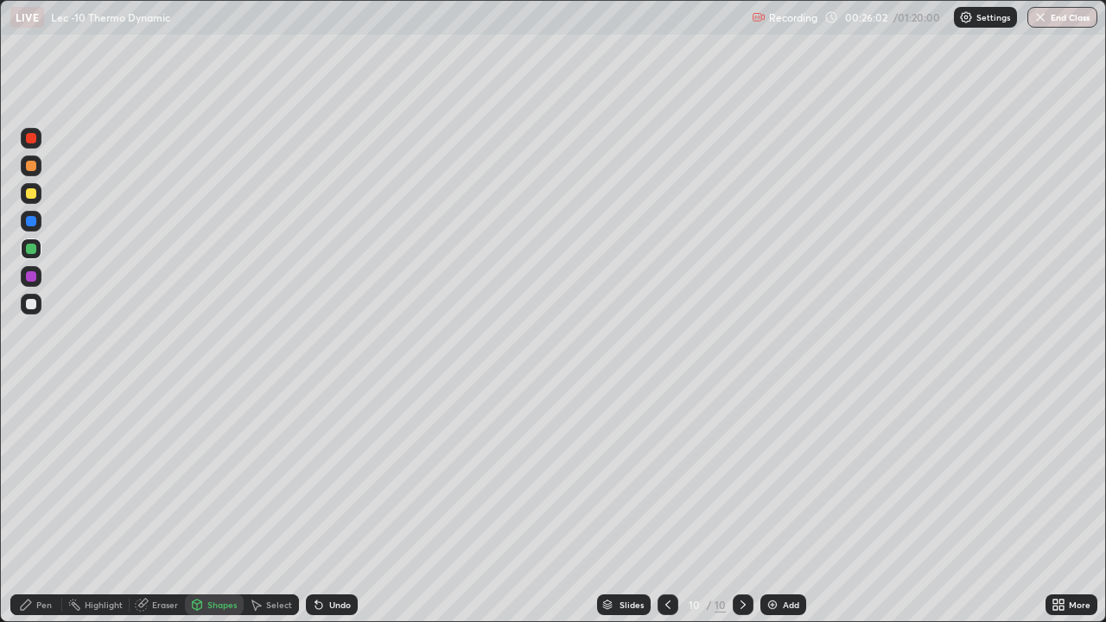
click at [786, 505] on div "Add" at bounding box center [791, 605] width 16 height 9
click at [659, 505] on div at bounding box center [669, 605] width 21 height 21
click at [748, 505] on icon at bounding box center [743, 605] width 14 height 14
click at [35, 303] on div at bounding box center [31, 304] width 10 height 10
click at [50, 505] on div "Pen" at bounding box center [44, 605] width 16 height 9
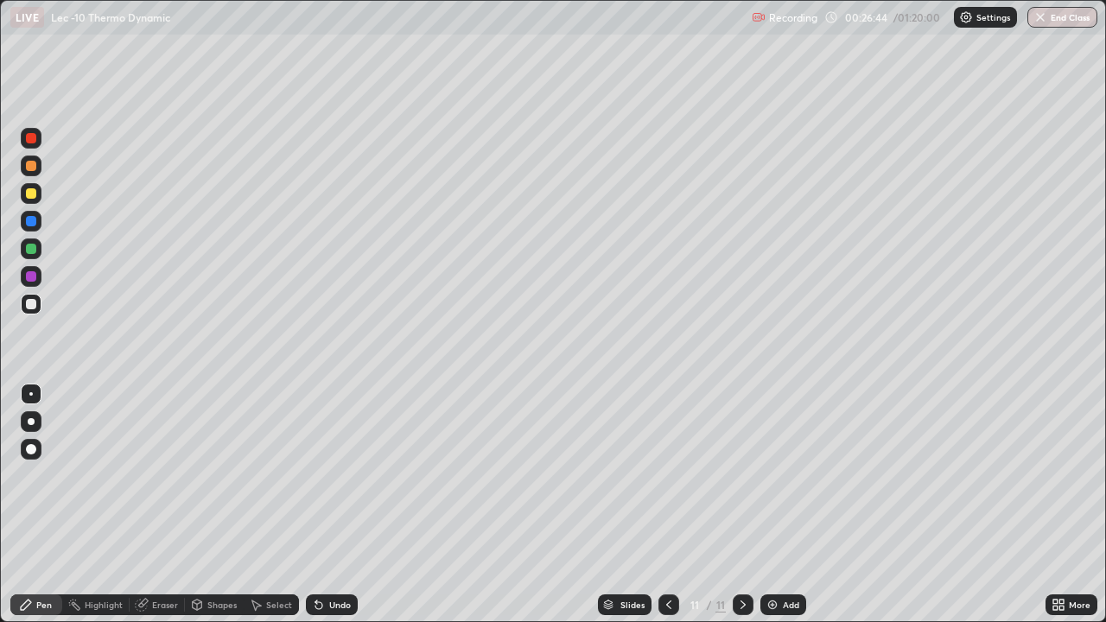
click at [41, 195] on div at bounding box center [31, 193] width 21 height 21
click at [31, 305] on div at bounding box center [31, 304] width 10 height 10
click at [224, 505] on div "Shapes" at bounding box center [221, 605] width 29 height 9
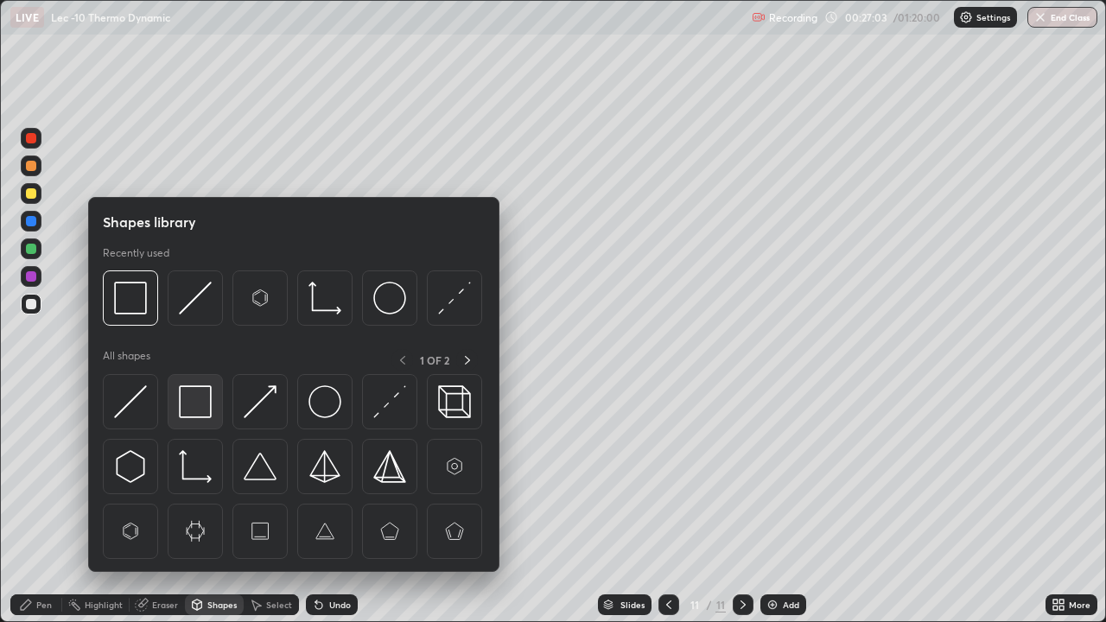
click at [207, 403] on img at bounding box center [195, 401] width 33 height 33
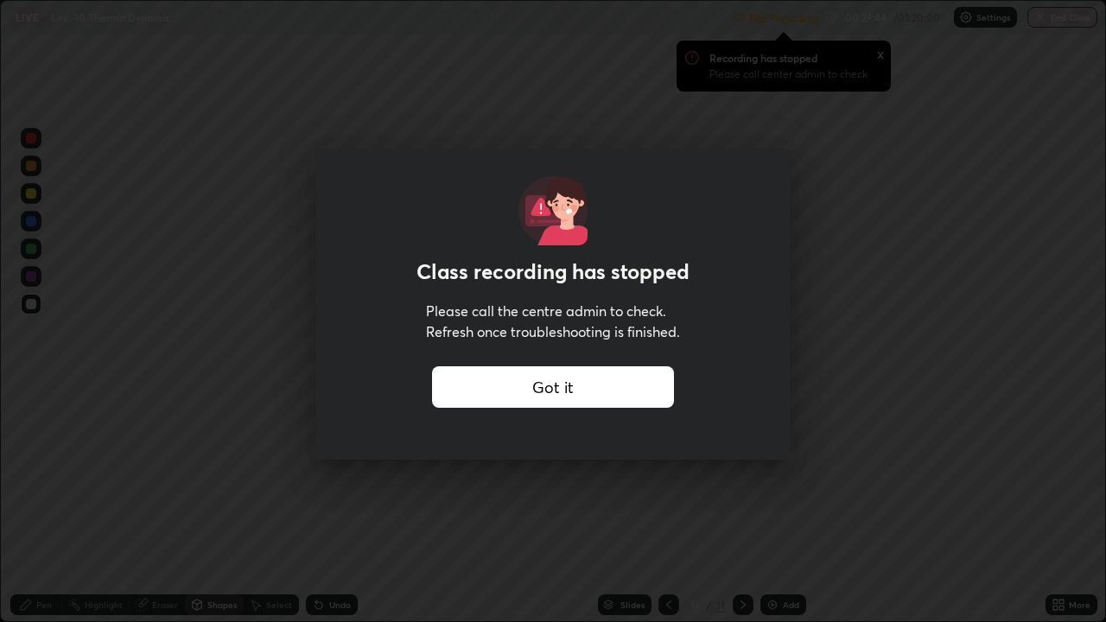
click at [468, 388] on div "Got it" at bounding box center [553, 386] width 242 height 41
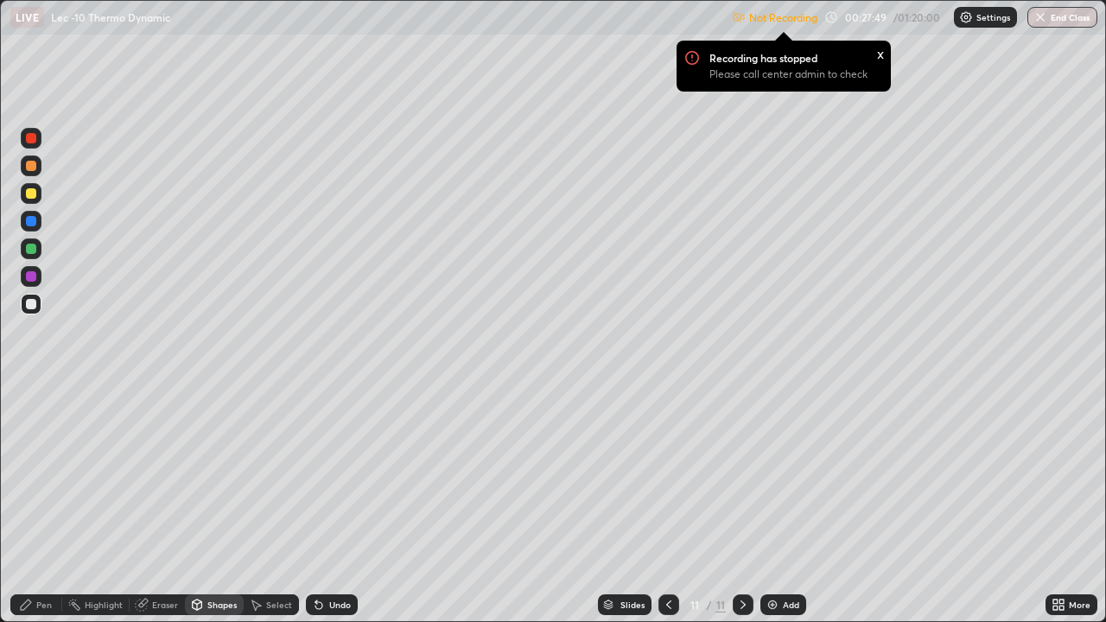
click at [1055, 505] on icon at bounding box center [1055, 602] width 4 height 4
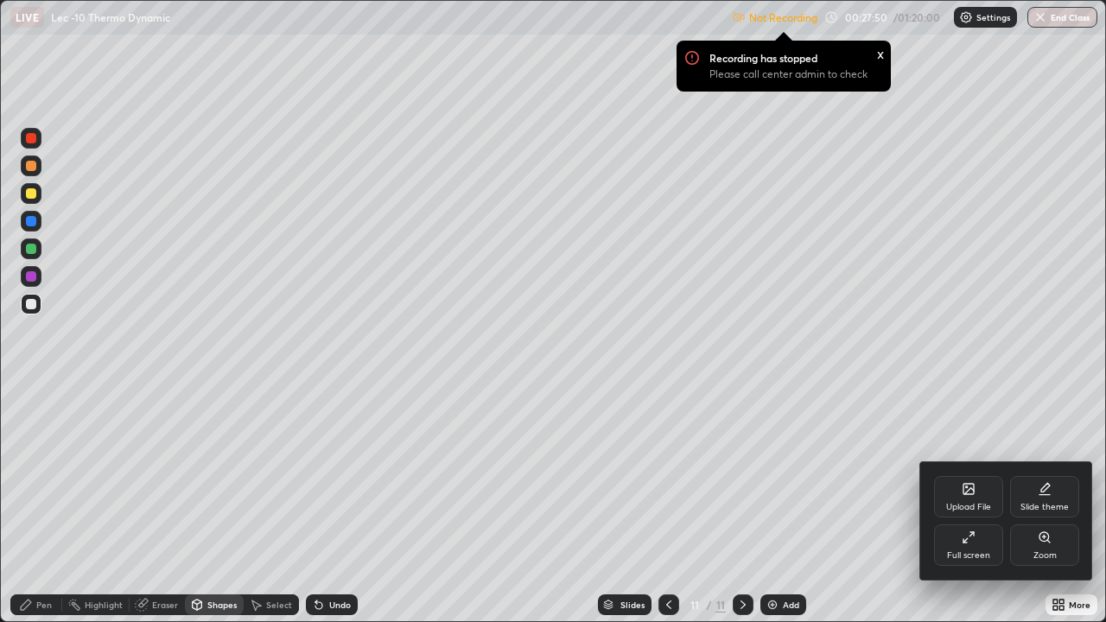
click at [965, 505] on div "Full screen" at bounding box center [968, 545] width 69 height 41
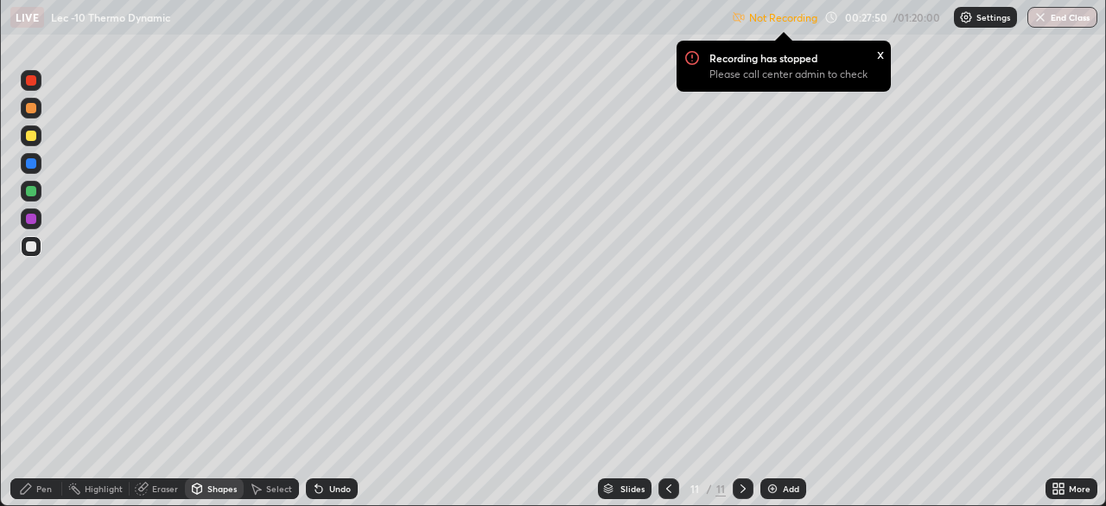
scroll to position [85913, 85312]
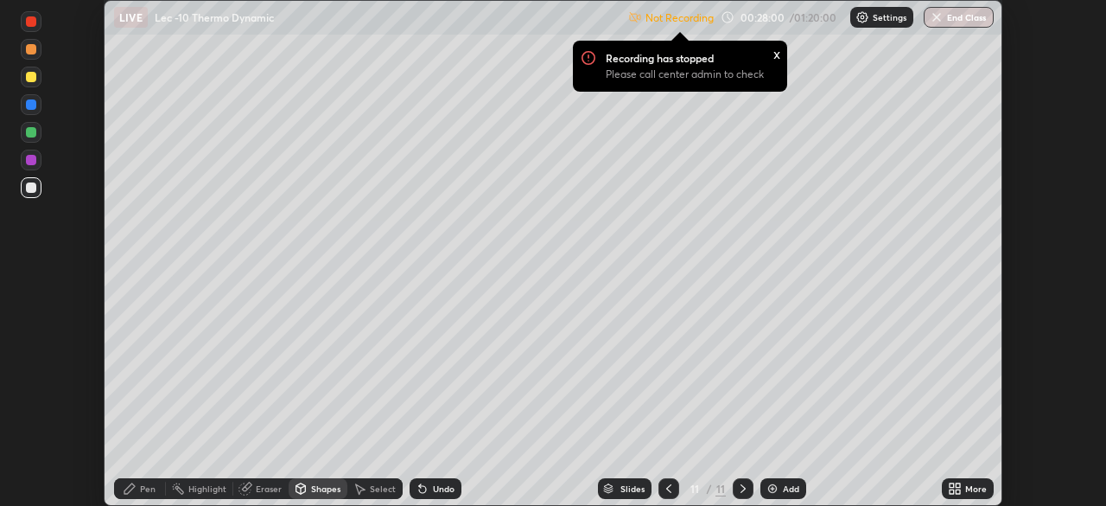
click at [690, 19] on p "Not Recording" at bounding box center [680, 17] width 68 height 13
click at [630, 16] on img at bounding box center [635, 17] width 14 height 14
click at [634, 11] on img at bounding box center [635, 17] width 14 height 14
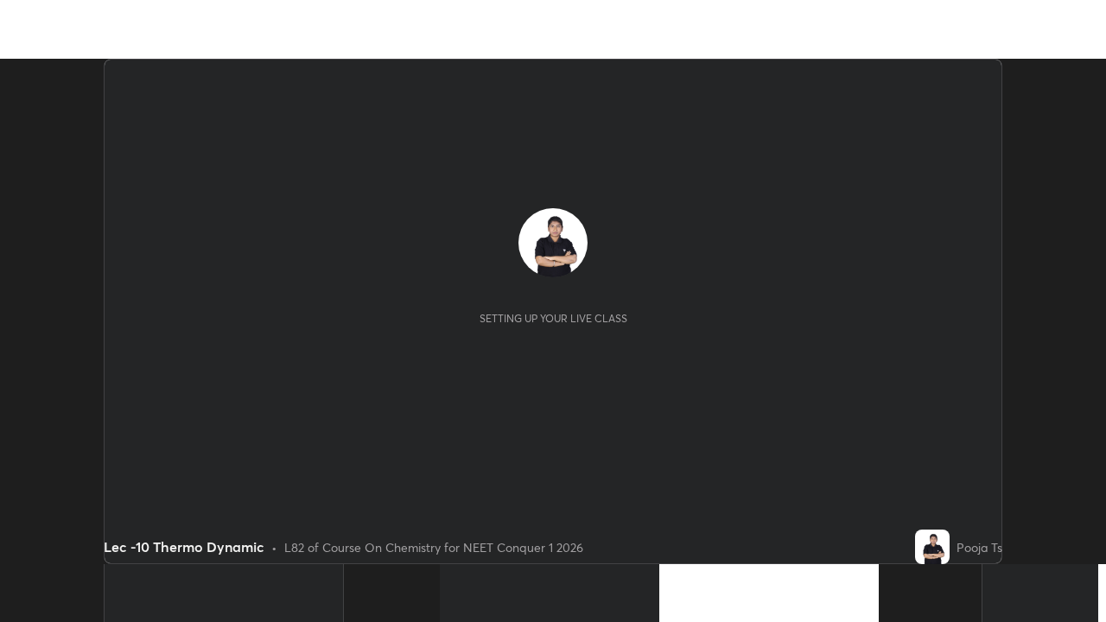
scroll to position [506, 1105]
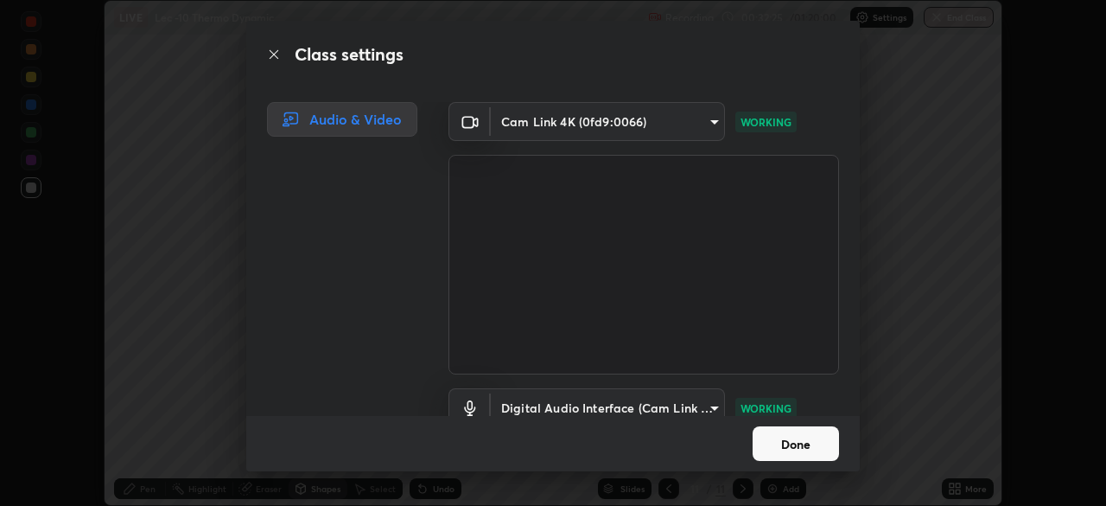
click at [815, 443] on button "Done" at bounding box center [796, 443] width 86 height 35
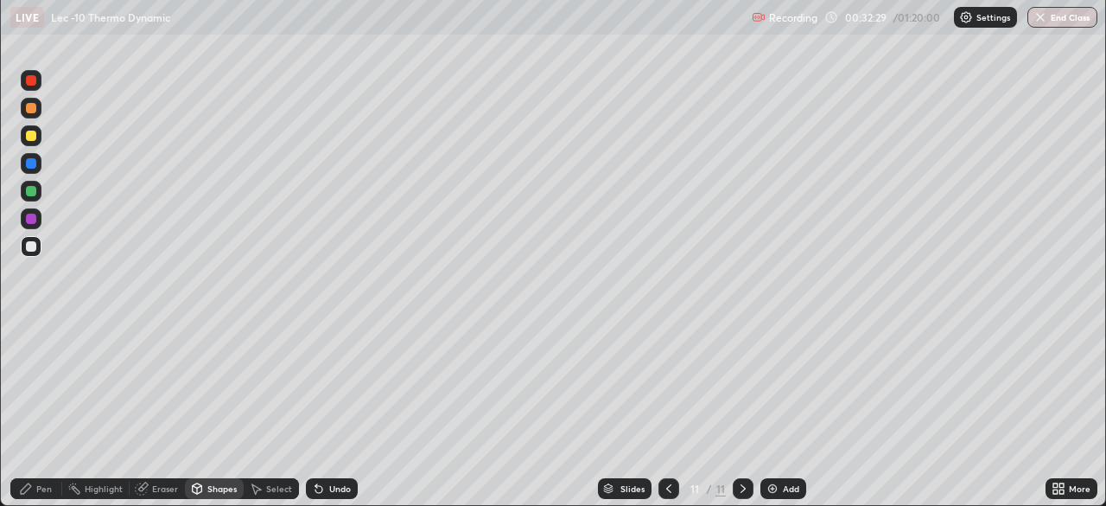
scroll to position [622, 1106]
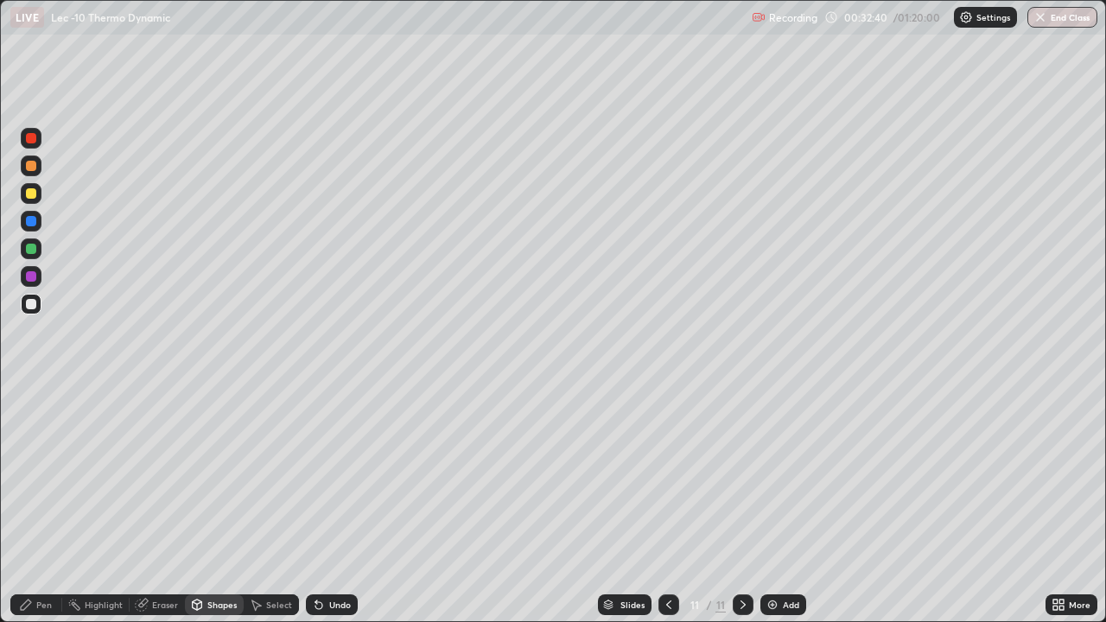
click at [772, 505] on img at bounding box center [773, 605] width 14 height 14
click at [317, 505] on icon at bounding box center [318, 605] width 7 height 7
click at [322, 505] on div "Undo" at bounding box center [332, 605] width 52 height 21
click at [49, 505] on div "Pen" at bounding box center [44, 605] width 16 height 9
click at [38, 245] on div at bounding box center [31, 249] width 21 height 21
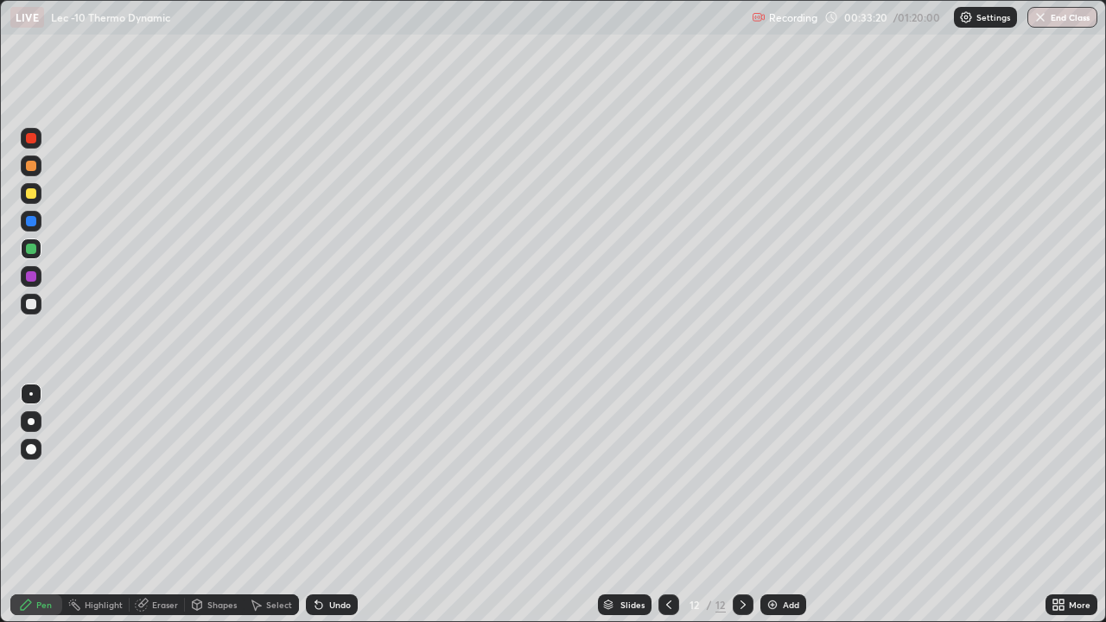
click at [37, 307] on div at bounding box center [31, 304] width 21 height 21
click at [222, 505] on div "Shapes" at bounding box center [221, 605] width 29 height 9
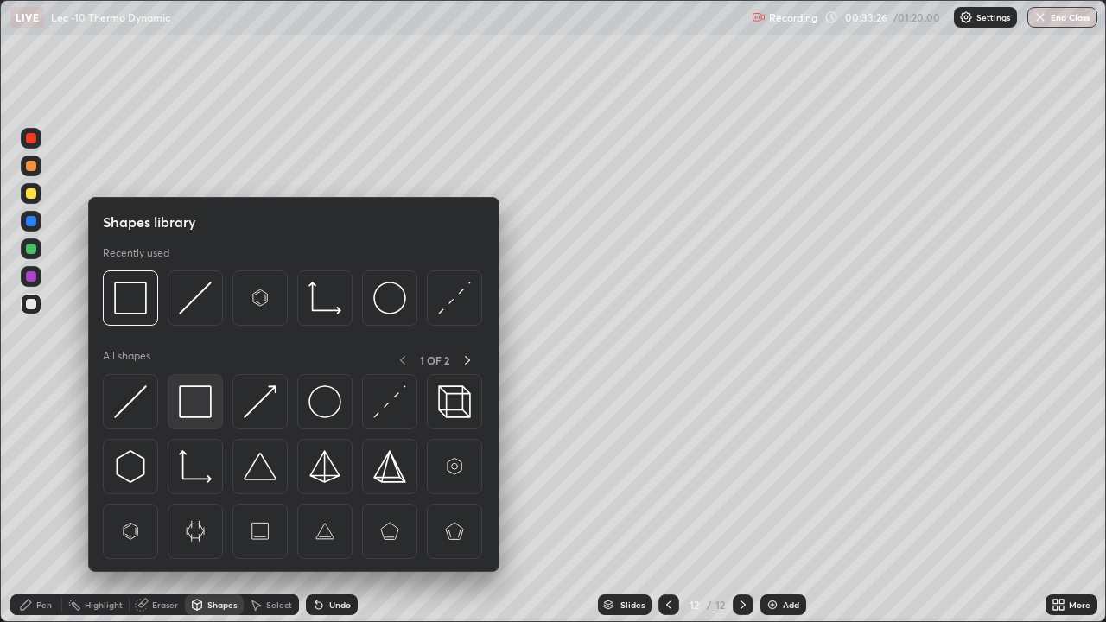
click at [200, 411] on img at bounding box center [195, 401] width 33 height 33
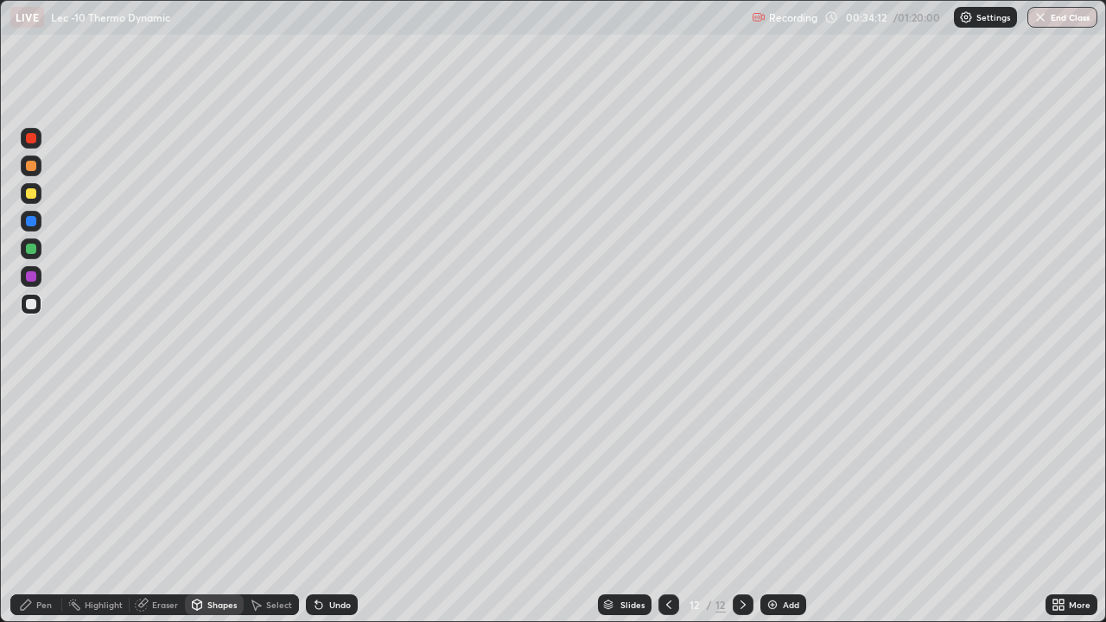
click at [773, 505] on img at bounding box center [773, 605] width 14 height 14
click at [321, 505] on icon at bounding box center [319, 605] width 14 height 14
click at [320, 505] on icon at bounding box center [318, 605] width 7 height 7
click at [50, 505] on div "Pen" at bounding box center [44, 605] width 16 height 9
click at [35, 305] on div at bounding box center [31, 304] width 10 height 10
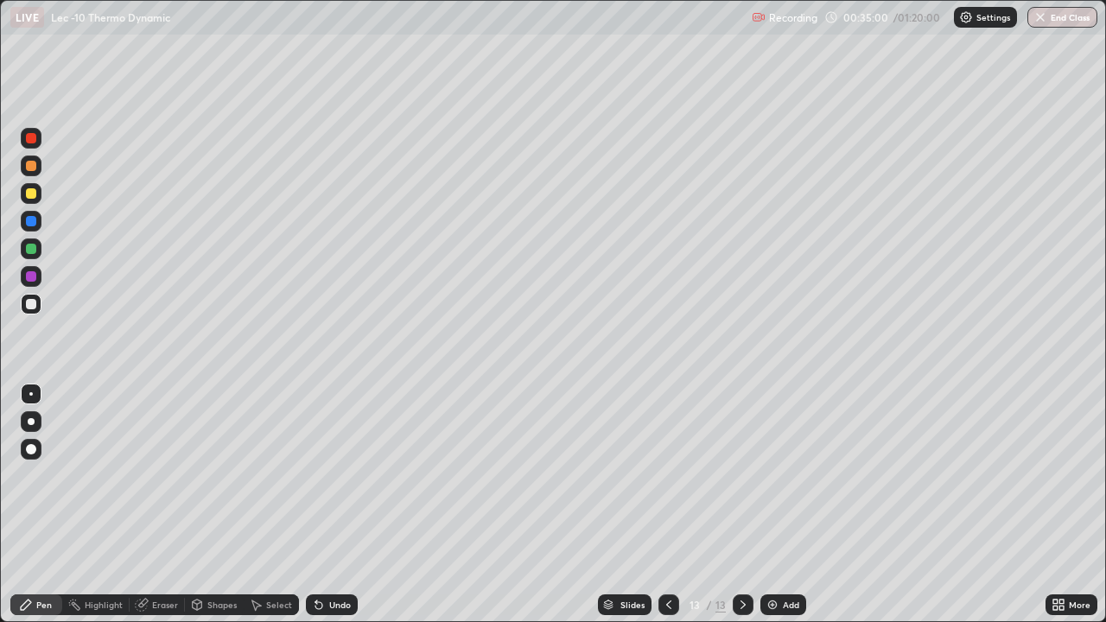
click at [315, 505] on icon at bounding box center [318, 605] width 7 height 7
click at [786, 505] on div "Add" at bounding box center [783, 605] width 46 height 21
click at [232, 505] on div "Shapes" at bounding box center [214, 605] width 59 height 21
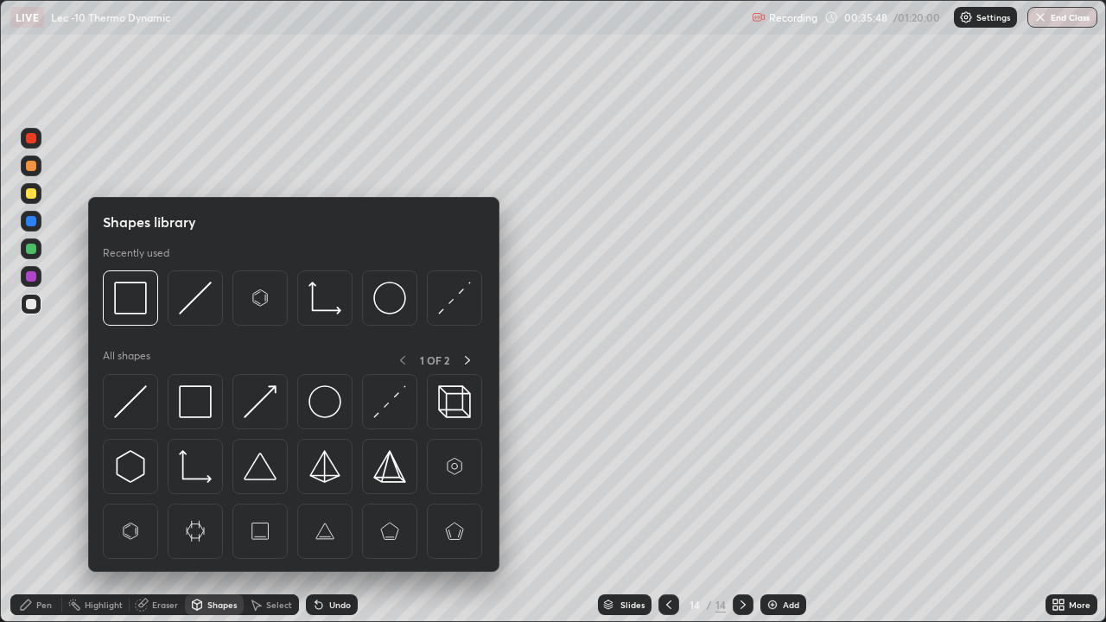
click at [204, 402] on img at bounding box center [195, 401] width 33 height 33
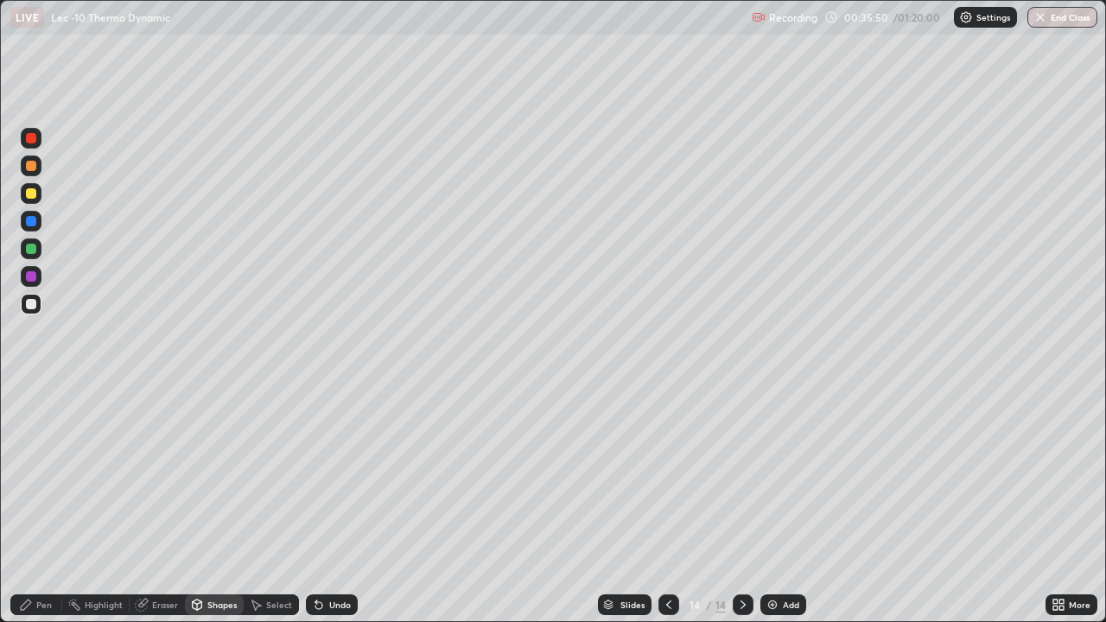
click at [225, 505] on div "Shapes" at bounding box center [221, 605] width 29 height 9
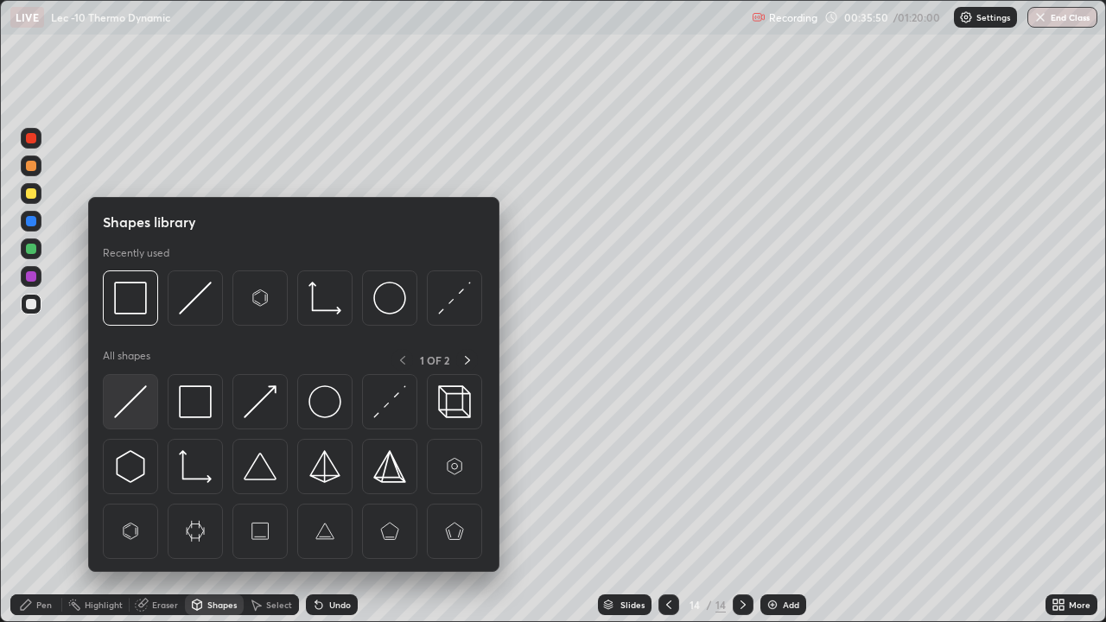
click at [139, 403] on img at bounding box center [130, 401] width 33 height 33
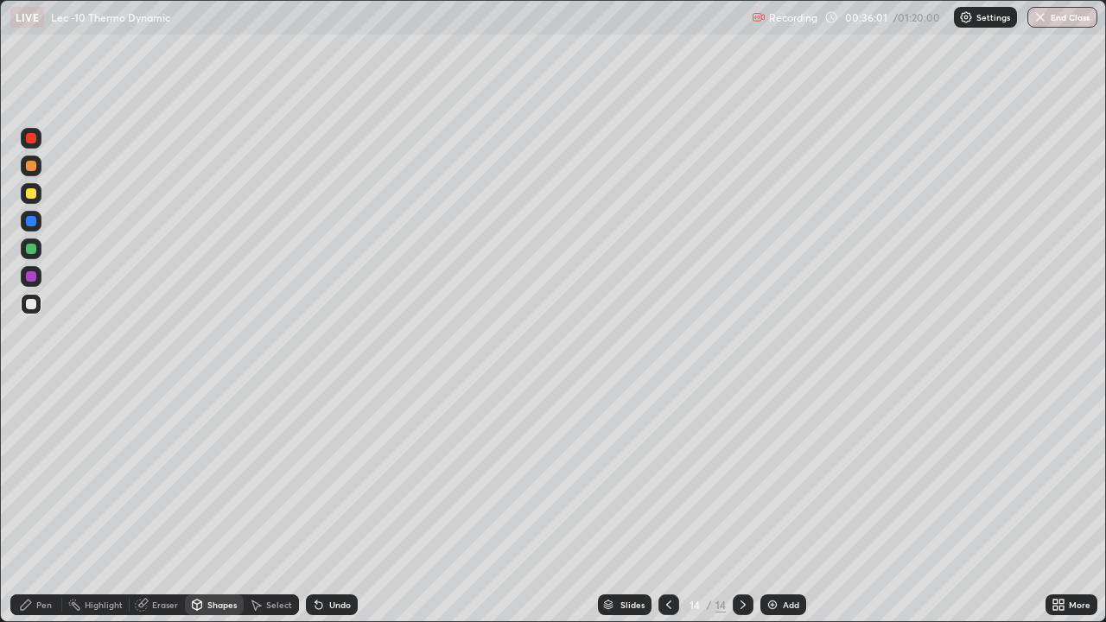
click at [38, 171] on div at bounding box center [31, 166] width 21 height 21
click at [321, 505] on div "Undo" at bounding box center [332, 605] width 52 height 21
click at [326, 505] on div "Undo" at bounding box center [332, 605] width 52 height 21
click at [46, 505] on div "Pen" at bounding box center [44, 605] width 16 height 9
click at [39, 310] on div at bounding box center [31, 304] width 21 height 21
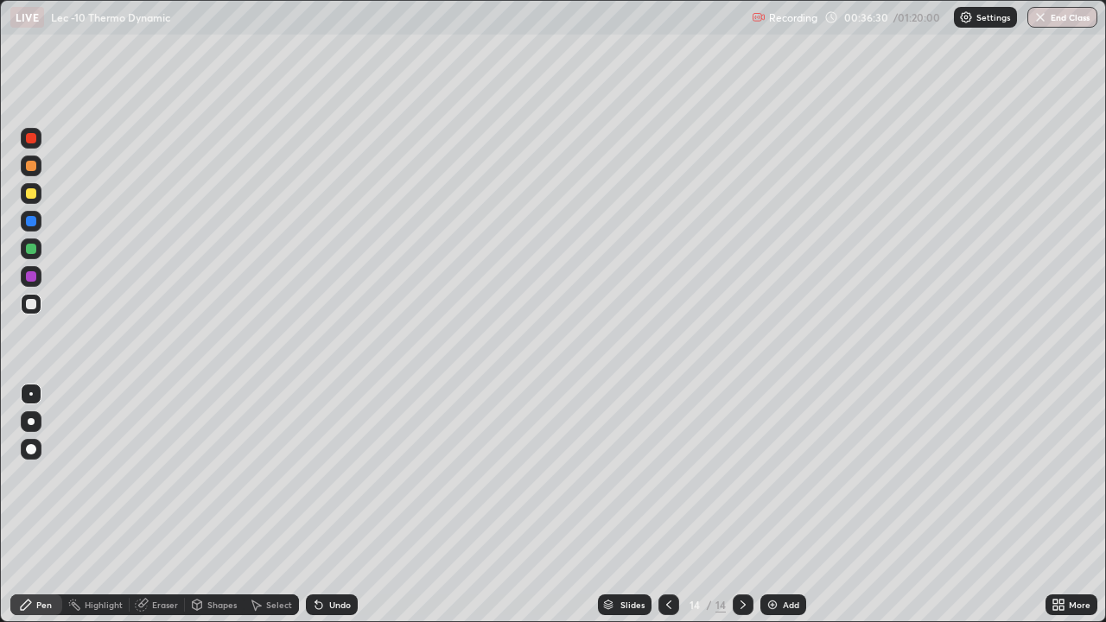
click at [31, 167] on div at bounding box center [31, 166] width 10 height 10
click at [318, 505] on icon at bounding box center [318, 605] width 7 height 7
click at [32, 192] on div at bounding box center [31, 193] width 10 height 10
click at [35, 251] on div at bounding box center [31, 249] width 21 height 21
click at [31, 222] on div at bounding box center [31, 221] width 10 height 10
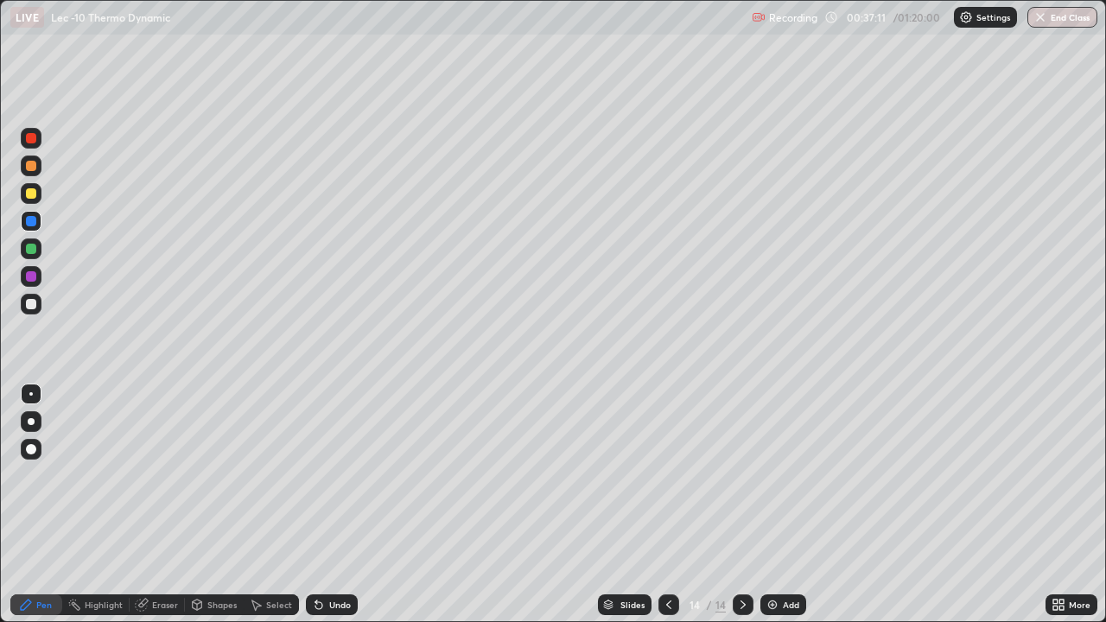
click at [38, 167] on div at bounding box center [31, 166] width 21 height 21
click at [37, 251] on div at bounding box center [31, 249] width 21 height 21
click at [324, 505] on div "Undo" at bounding box center [332, 605] width 52 height 21
click at [40, 304] on div at bounding box center [31, 304] width 21 height 21
click at [220, 505] on div "Shapes" at bounding box center [221, 605] width 29 height 9
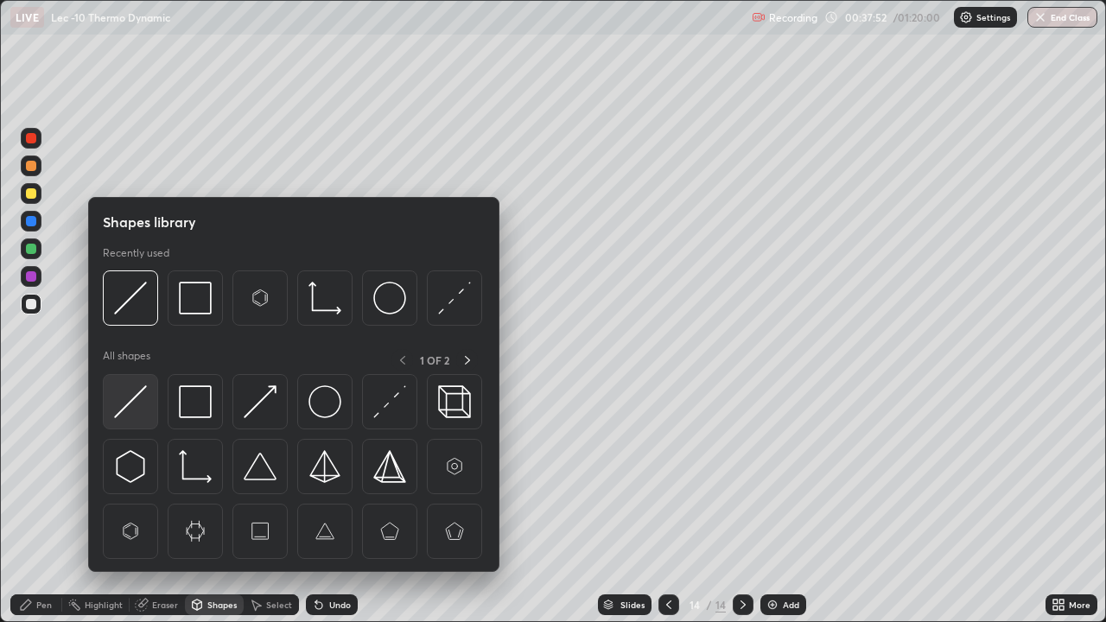
click at [138, 396] on img at bounding box center [130, 401] width 33 height 33
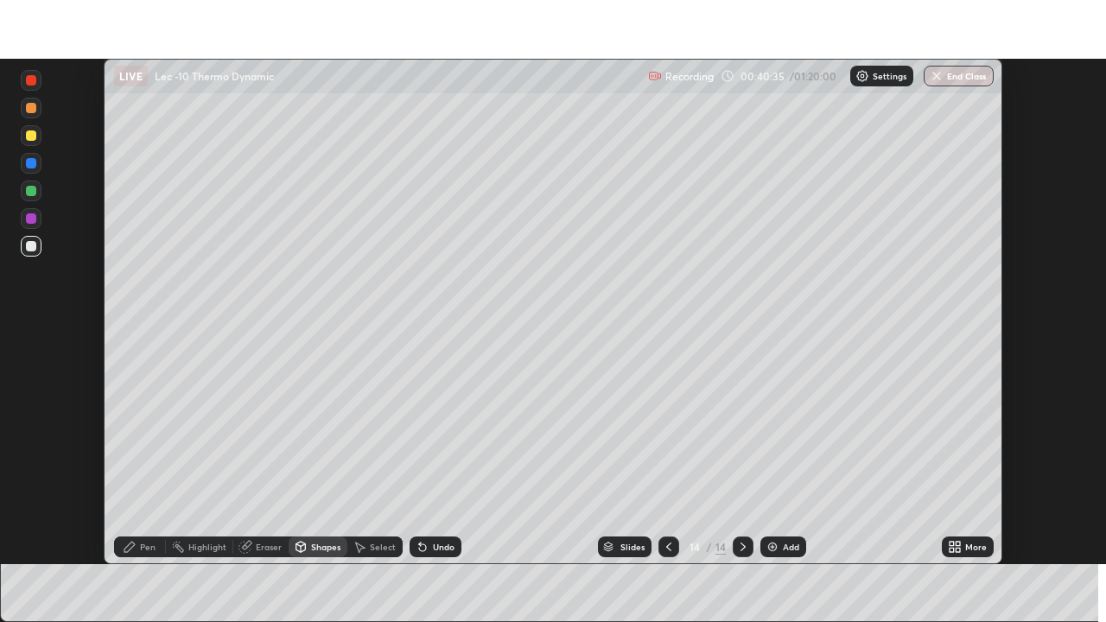
scroll to position [85913, 85312]
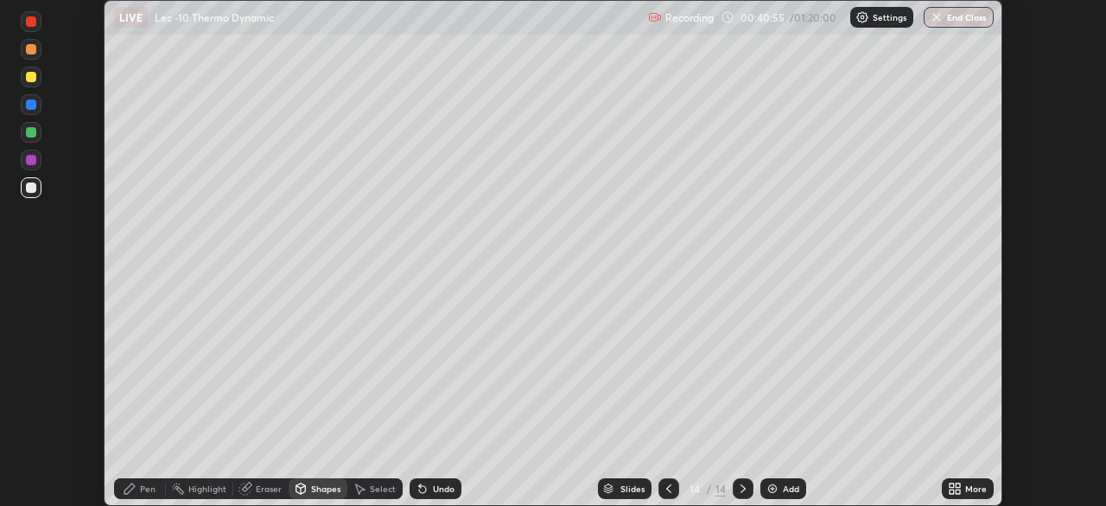
click at [945, 486] on div "More" at bounding box center [968, 488] width 52 height 21
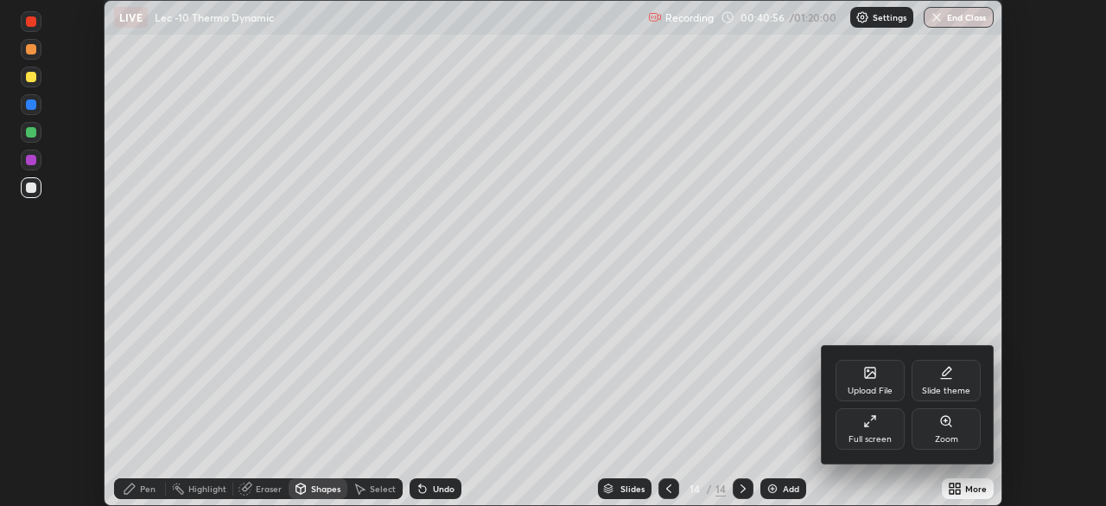
click at [882, 432] on div "Full screen" at bounding box center [870, 428] width 69 height 41
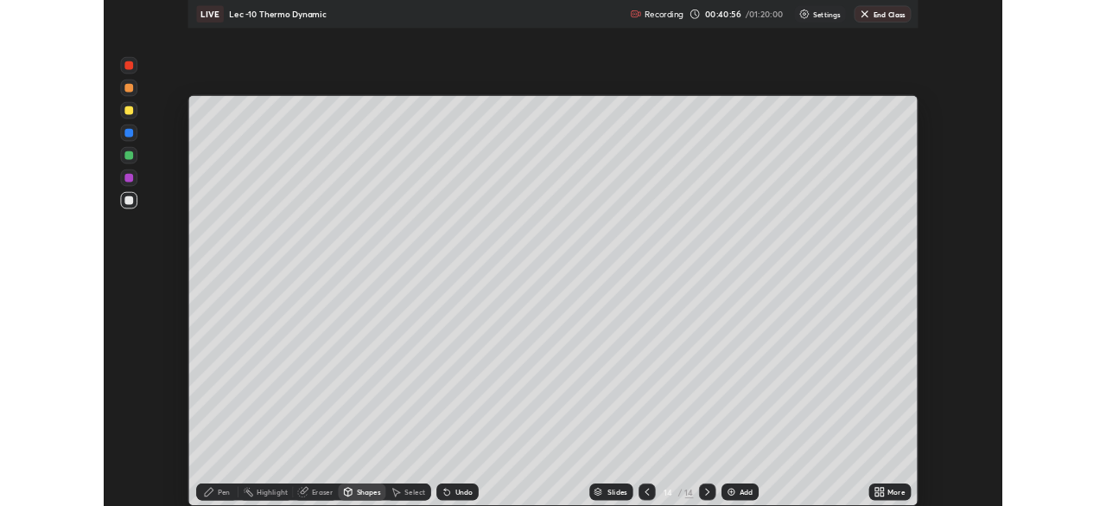
scroll to position [622, 1106]
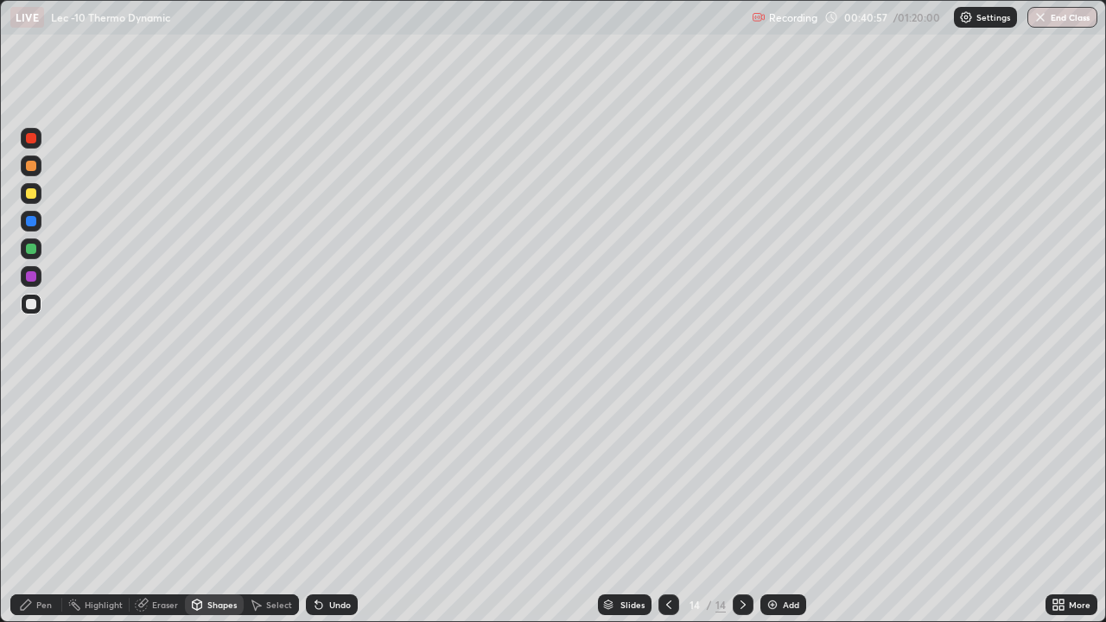
click at [325, 505] on div "Undo" at bounding box center [332, 605] width 52 height 21
click at [48, 505] on div "Pen" at bounding box center [44, 605] width 16 height 9
click at [773, 505] on img at bounding box center [773, 605] width 14 height 14
click at [32, 194] on div at bounding box center [31, 193] width 10 height 10
click at [228, 505] on div "Shapes" at bounding box center [214, 605] width 59 height 21
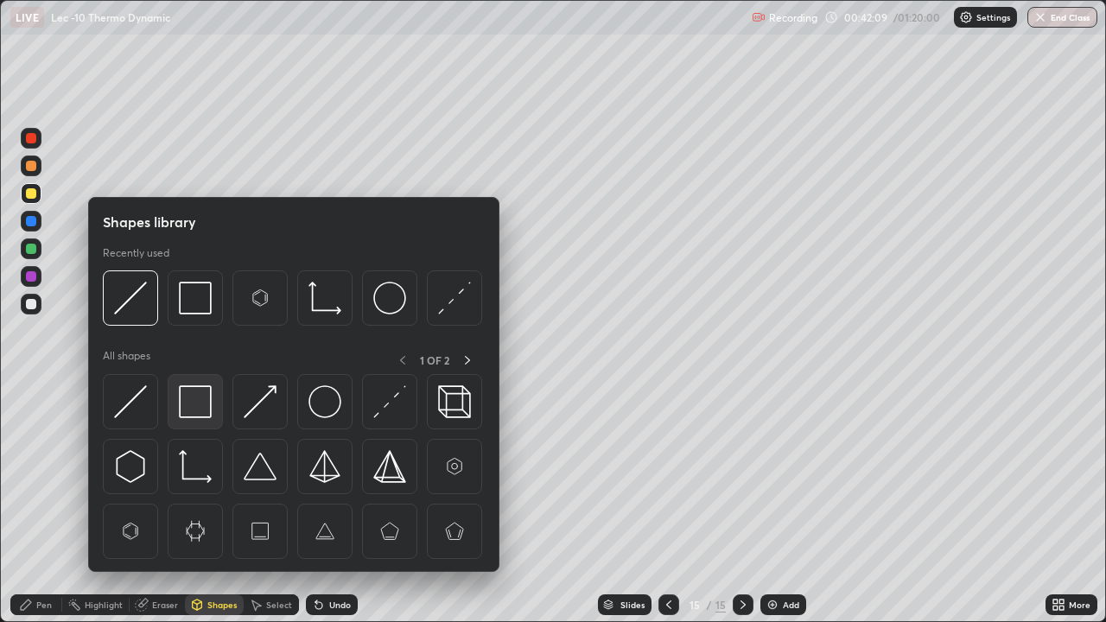
click at [206, 410] on img at bounding box center [195, 401] width 33 height 33
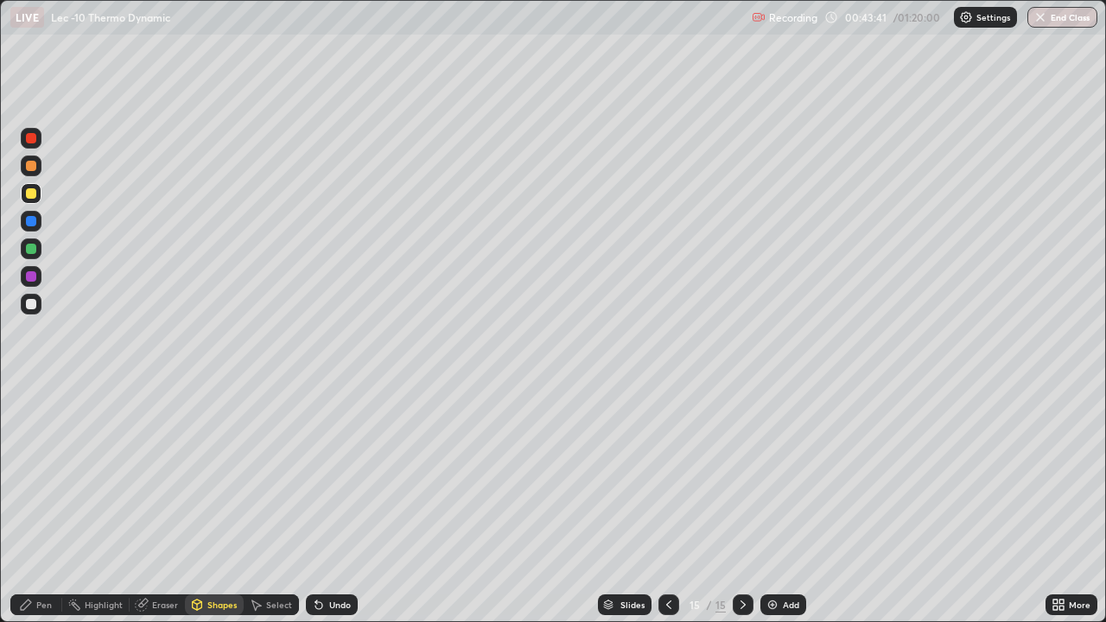
click at [789, 505] on div "Add" at bounding box center [791, 605] width 16 height 9
click at [31, 314] on div at bounding box center [31, 304] width 21 height 21
click at [316, 505] on icon at bounding box center [318, 605] width 7 height 7
click at [39, 505] on div "Pen" at bounding box center [44, 605] width 16 height 9
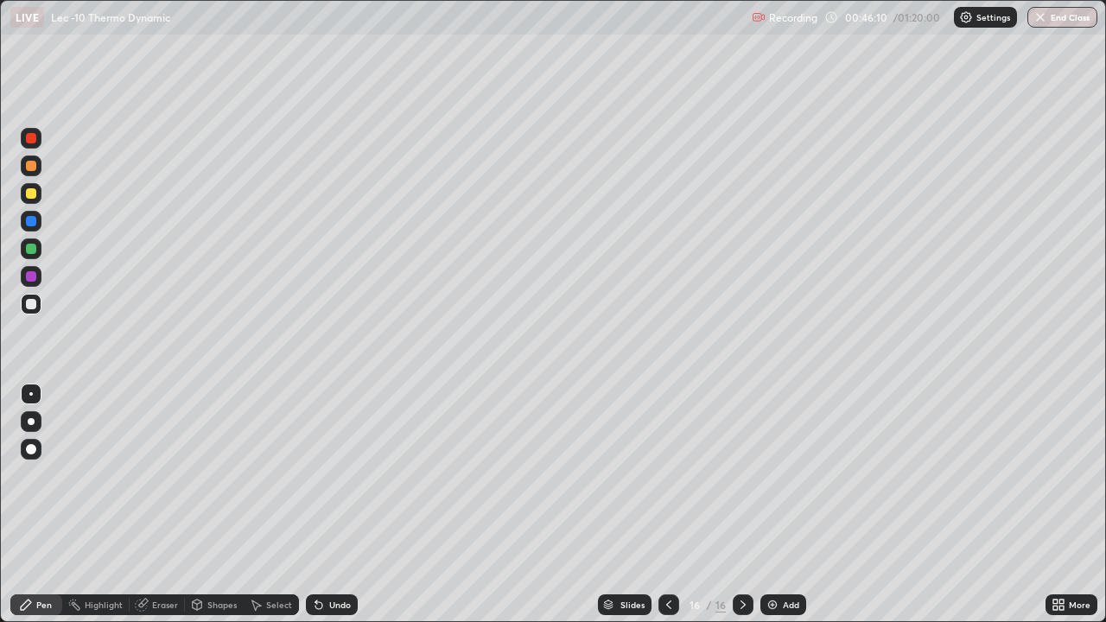
click at [259, 505] on icon at bounding box center [257, 606] width 10 height 10
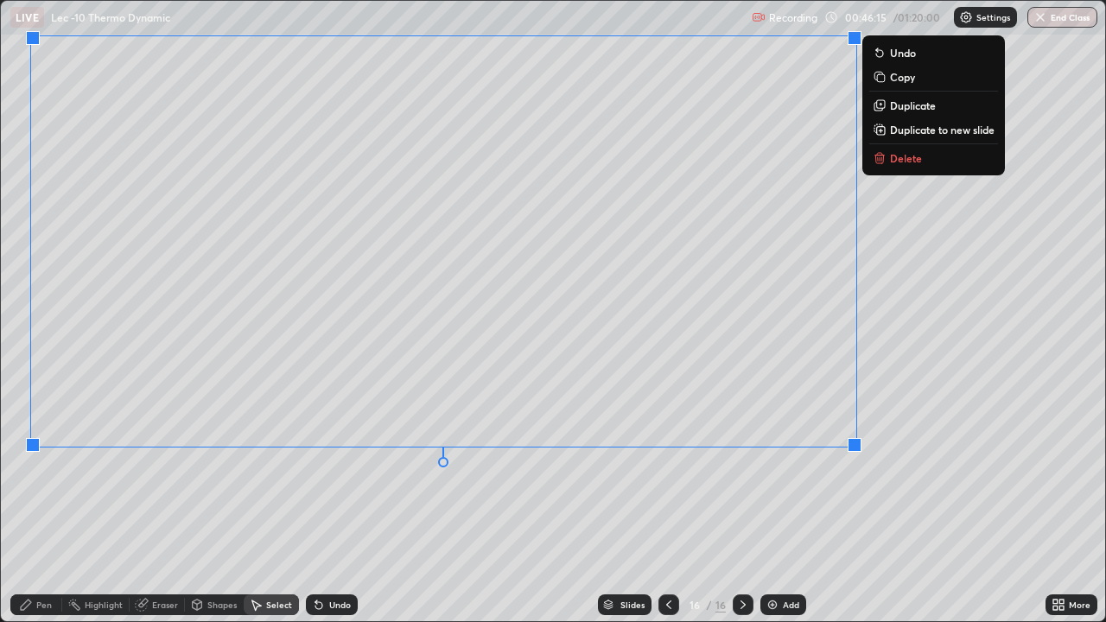
click at [43, 505] on div "Pen" at bounding box center [44, 605] width 16 height 9
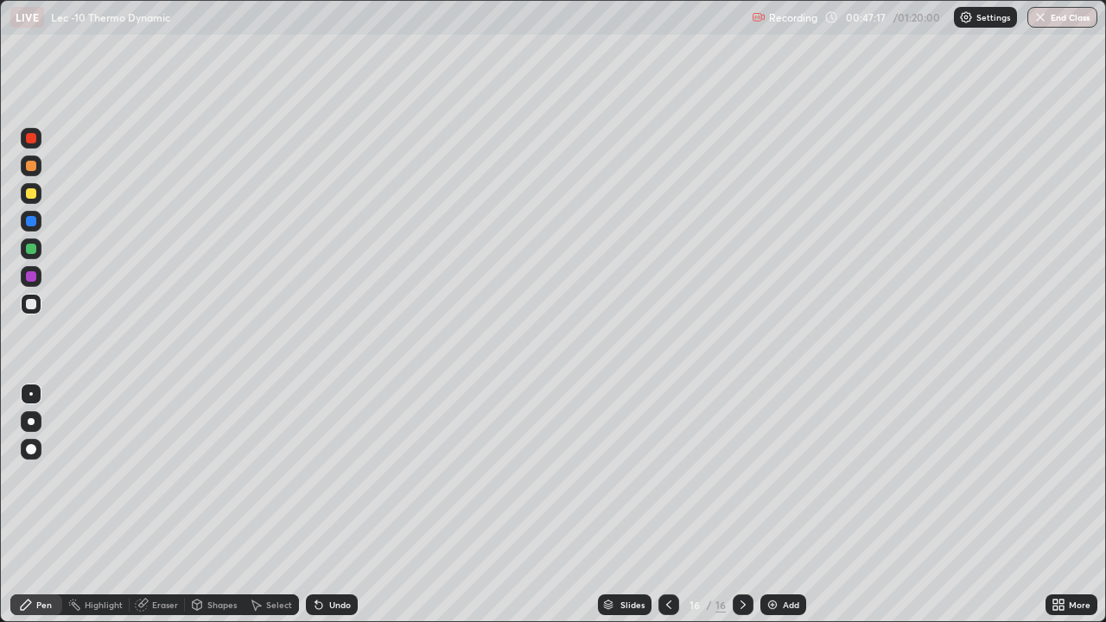
click at [789, 505] on div "Add" at bounding box center [791, 605] width 16 height 9
click at [39, 197] on div at bounding box center [31, 193] width 21 height 21
click at [324, 505] on div "Undo" at bounding box center [332, 605] width 52 height 21
click at [39, 251] on div at bounding box center [31, 249] width 21 height 21
click at [270, 505] on div "Select" at bounding box center [279, 605] width 26 height 9
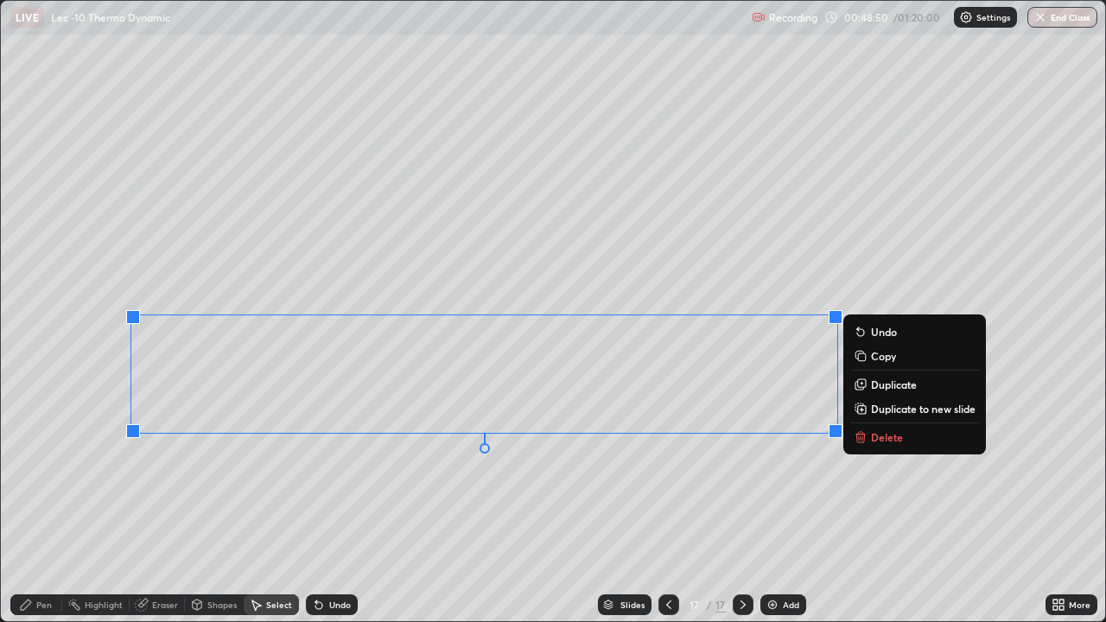
click at [55, 505] on div "Pen" at bounding box center [36, 605] width 52 height 21
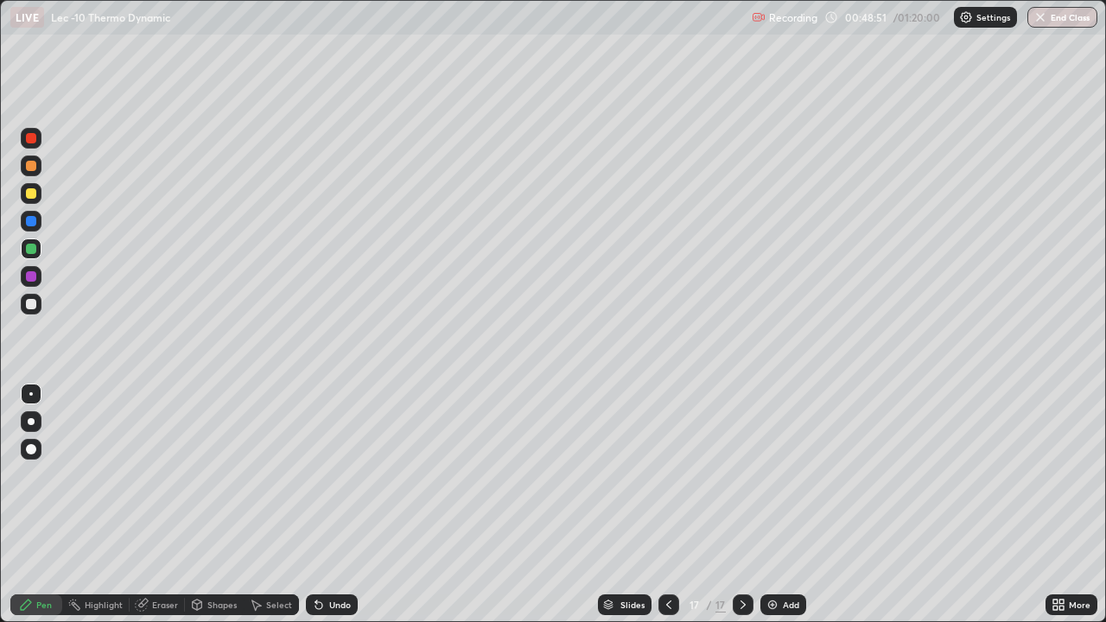
click at [33, 304] on div at bounding box center [31, 304] width 10 height 10
click at [322, 505] on icon at bounding box center [319, 605] width 14 height 14
click at [315, 505] on icon at bounding box center [316, 602] width 2 height 2
click at [779, 505] on div "Add" at bounding box center [783, 605] width 46 height 21
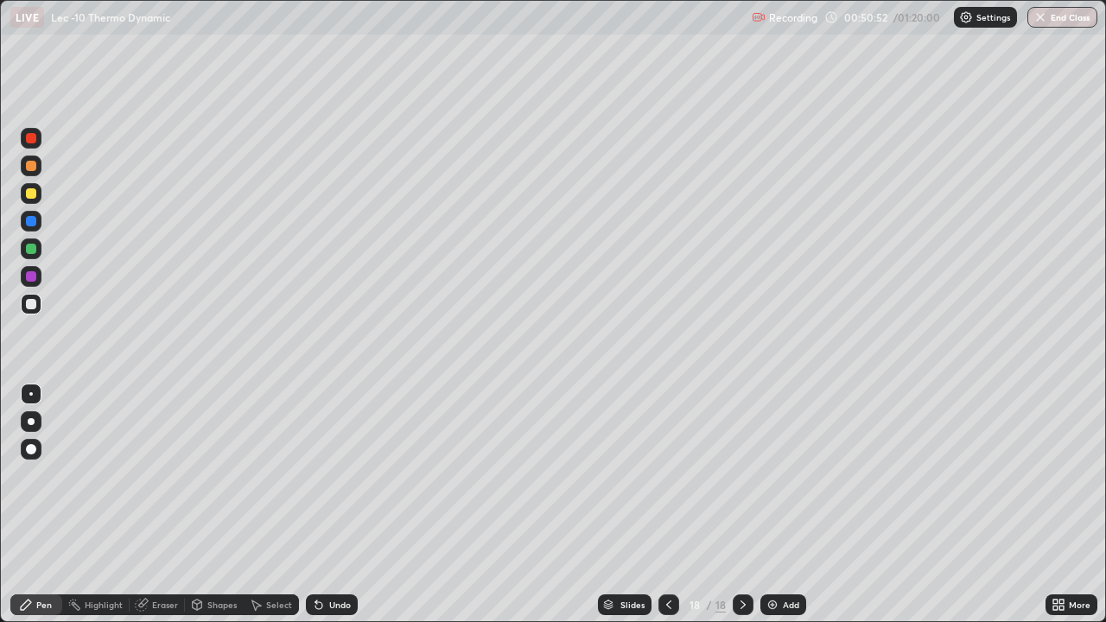
click at [208, 505] on div "Shapes" at bounding box center [214, 605] width 59 height 21
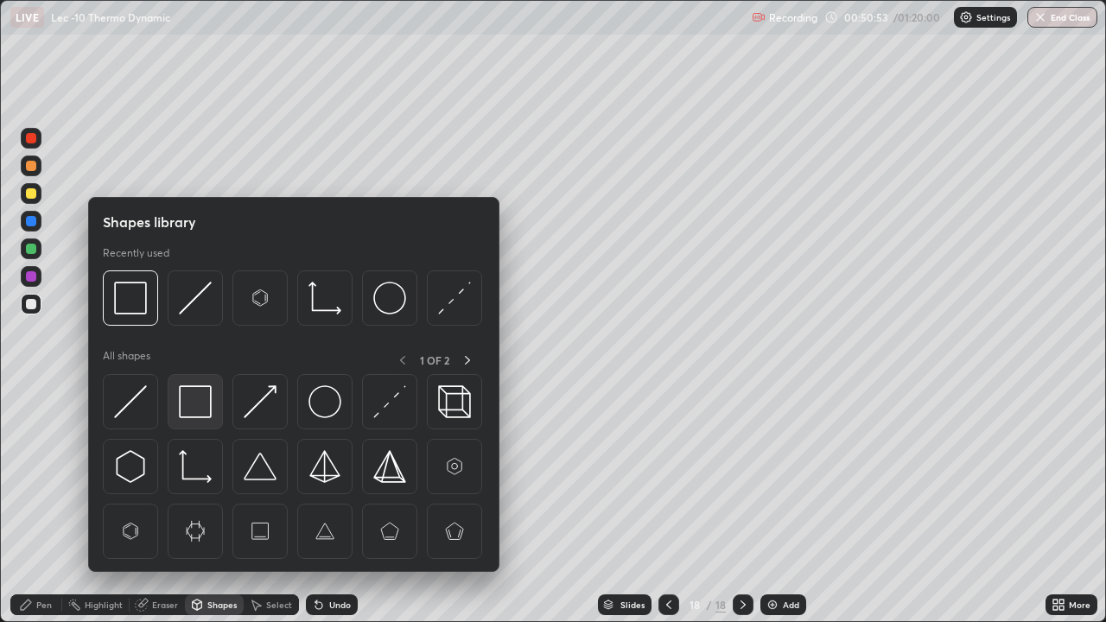
click at [193, 402] on img at bounding box center [195, 401] width 33 height 33
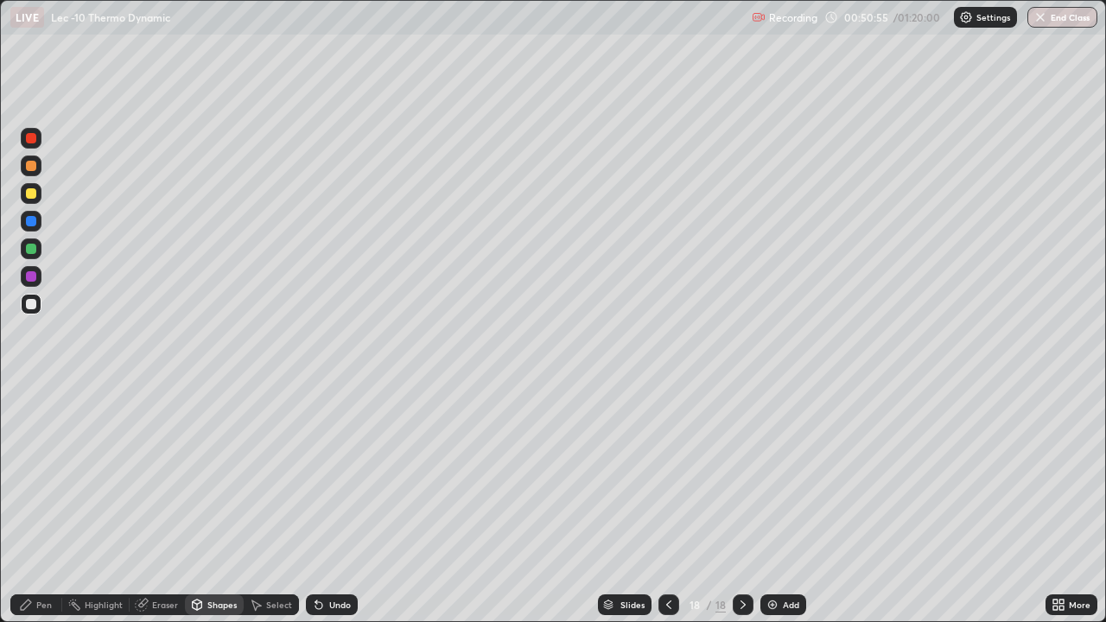
click at [44, 505] on div "Pen" at bounding box center [44, 605] width 16 height 9
click at [330, 505] on div "Undo" at bounding box center [340, 605] width 22 height 9
click at [32, 249] on div at bounding box center [31, 249] width 10 height 10
click at [665, 505] on div at bounding box center [669, 605] width 21 height 21
click at [669, 505] on icon at bounding box center [669, 605] width 14 height 14
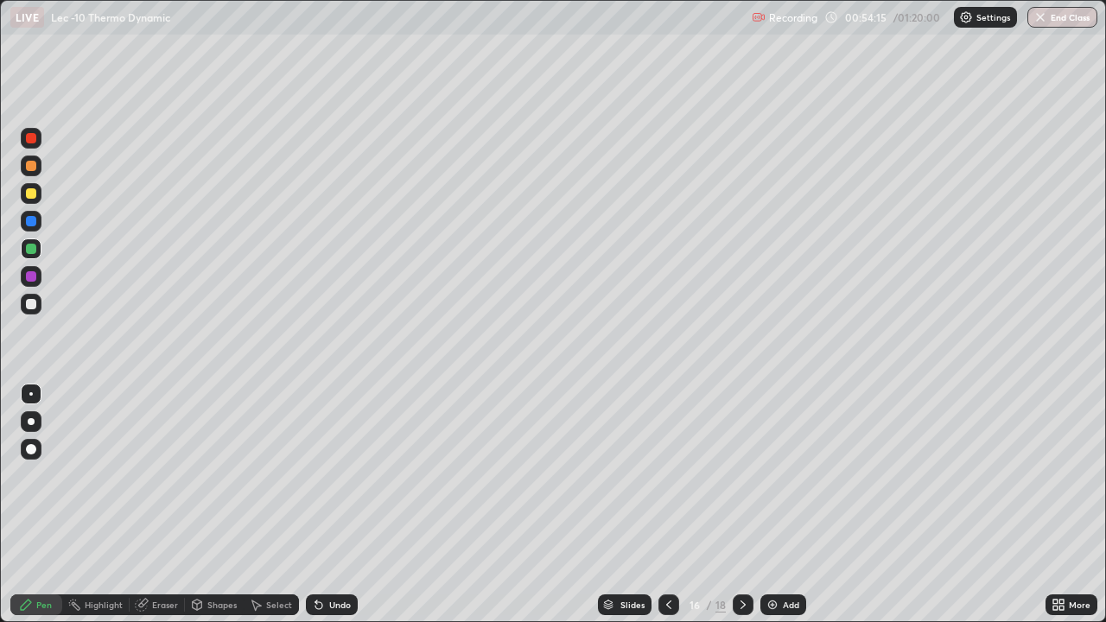
click at [667, 505] on icon at bounding box center [669, 605] width 14 height 14
click at [781, 505] on div "Add" at bounding box center [783, 605] width 46 height 21
click at [665, 505] on div at bounding box center [669, 605] width 21 height 21
click at [741, 505] on icon at bounding box center [743, 605] width 14 height 14
click at [742, 505] on icon at bounding box center [743, 605] width 14 height 14
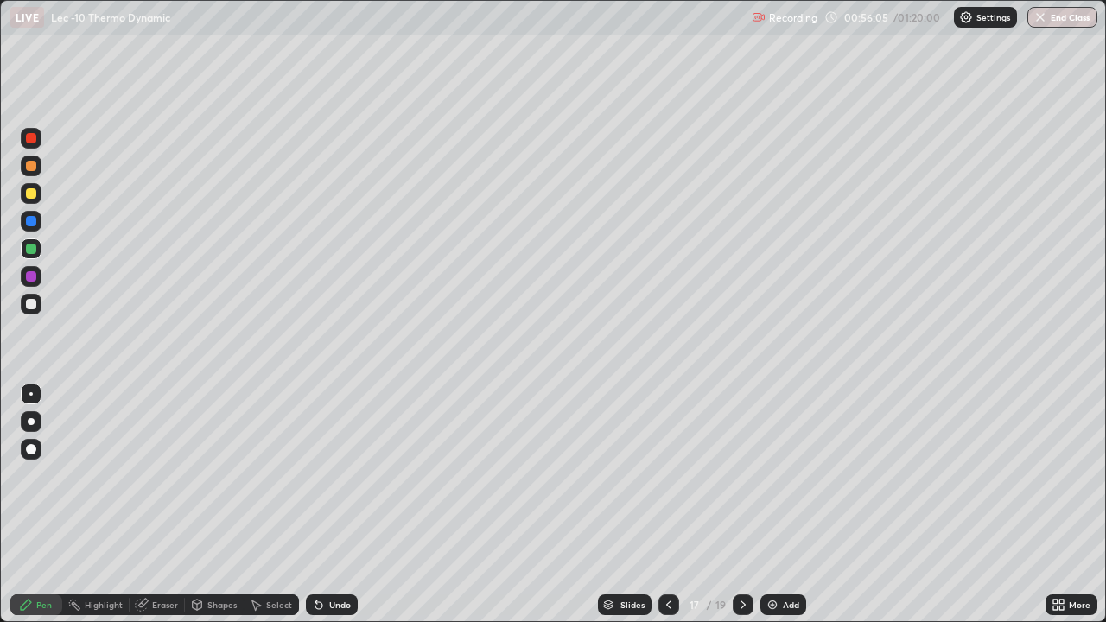
click at [741, 505] on icon at bounding box center [743, 605] width 14 height 14
click at [743, 505] on icon at bounding box center [743, 605] width 14 height 14
click at [746, 505] on div at bounding box center [743, 605] width 21 height 21
click at [773, 505] on img at bounding box center [773, 605] width 14 height 14
click at [37, 309] on div at bounding box center [31, 304] width 21 height 21
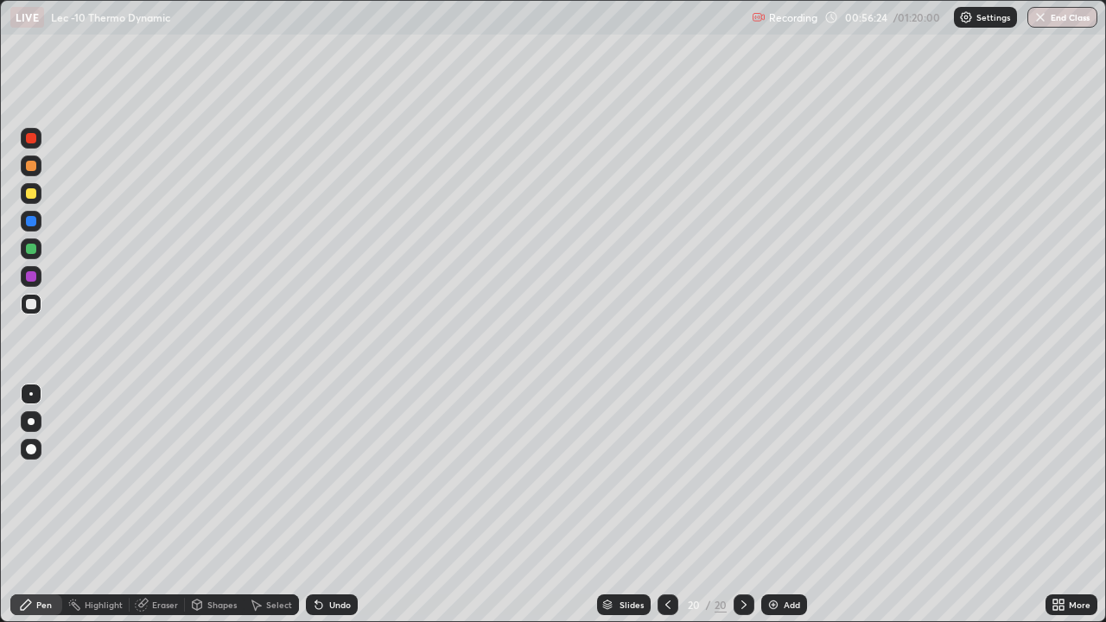
click at [218, 505] on div "Shapes" at bounding box center [221, 605] width 29 height 9
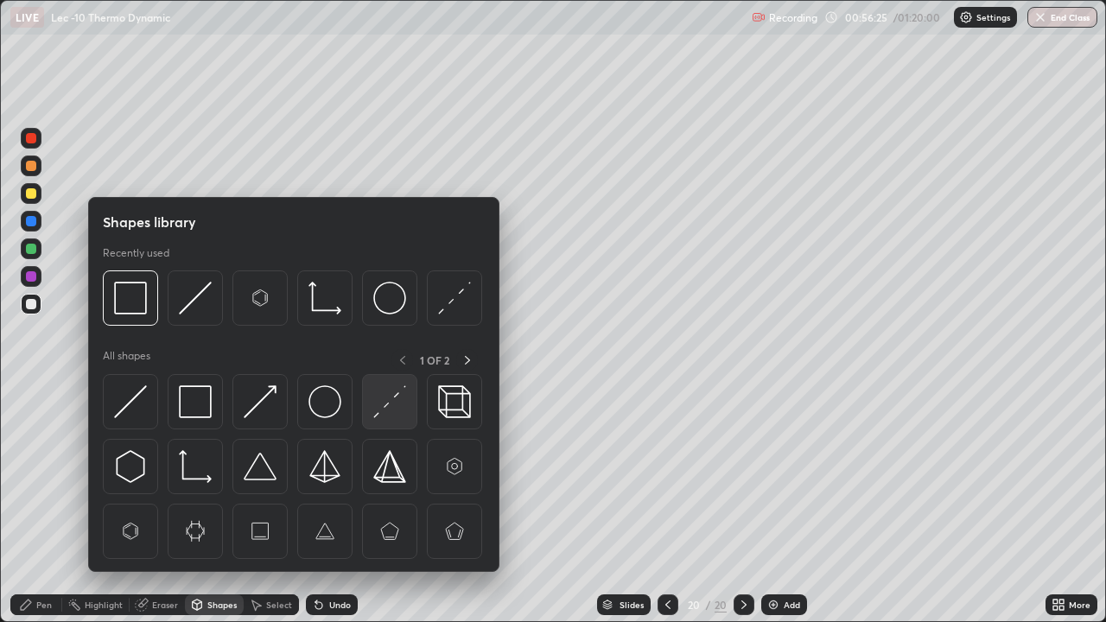
click at [395, 404] on img at bounding box center [389, 401] width 33 height 33
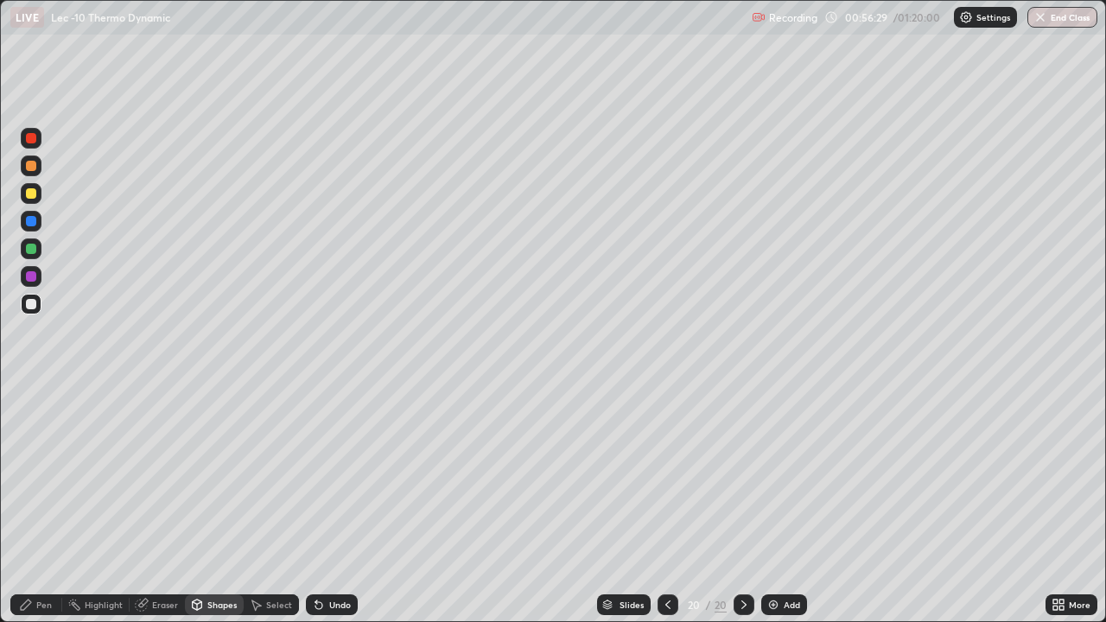
click at [37, 196] on div at bounding box center [31, 193] width 21 height 21
click at [329, 505] on div "Undo" at bounding box center [332, 605] width 52 height 21
click at [326, 505] on div "Undo" at bounding box center [332, 605] width 52 height 21
click at [43, 505] on div "Pen" at bounding box center [44, 605] width 16 height 9
click at [328, 505] on div "Undo" at bounding box center [332, 605] width 52 height 21
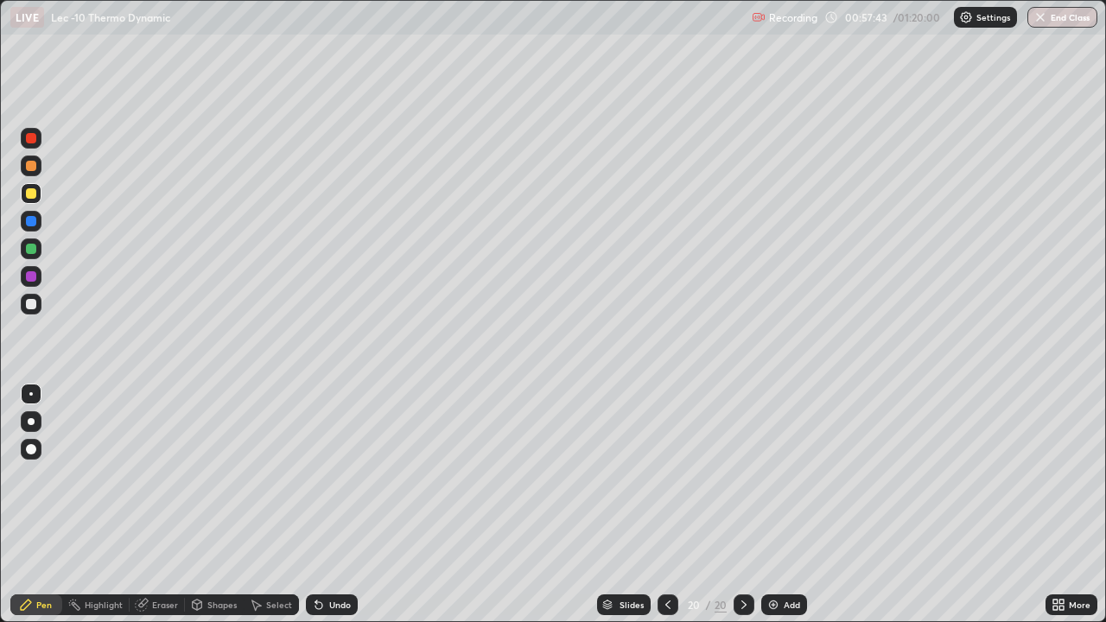
click at [321, 505] on icon at bounding box center [319, 605] width 14 height 14
click at [316, 505] on icon at bounding box center [318, 605] width 7 height 7
click at [158, 505] on div "Eraser" at bounding box center [165, 605] width 26 height 9
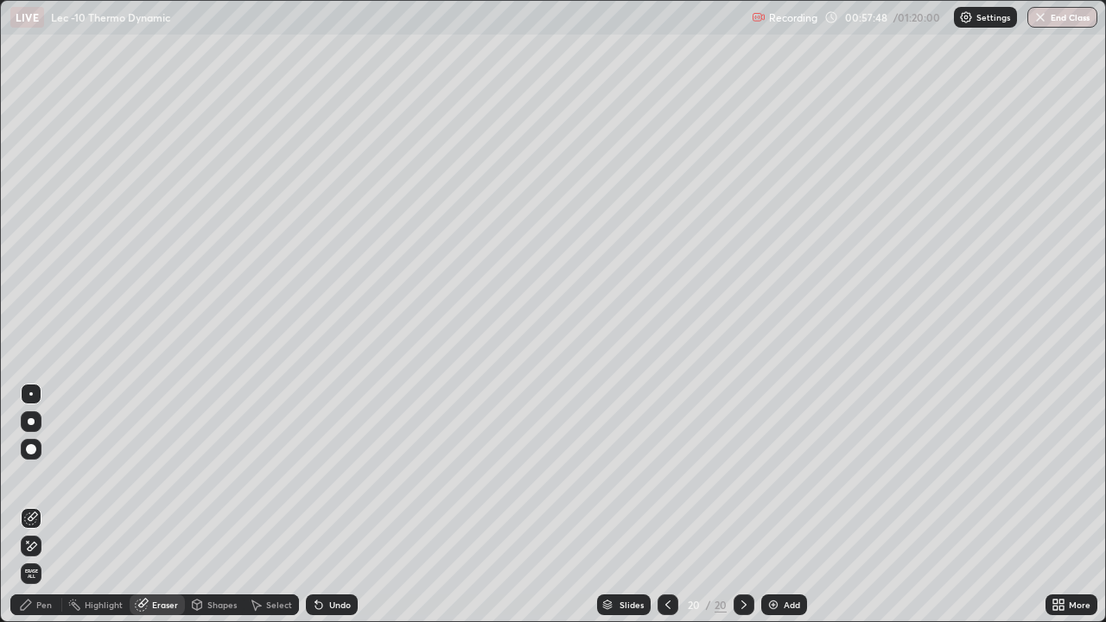
click at [55, 505] on div "Pen" at bounding box center [36, 605] width 52 height 21
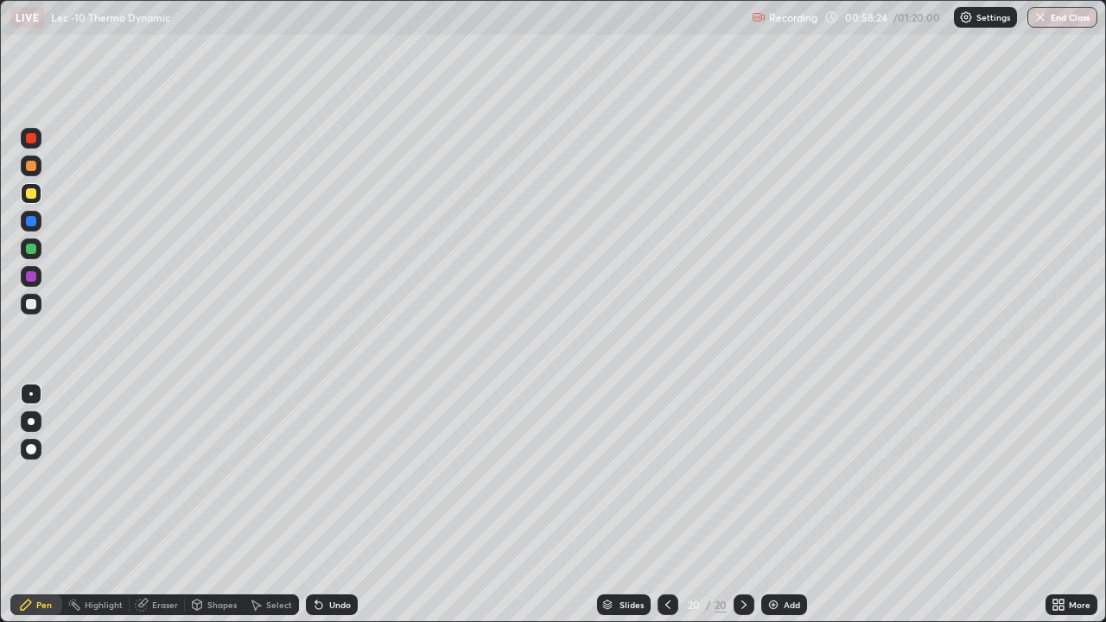
click at [207, 505] on div "Shapes" at bounding box center [221, 605] width 29 height 9
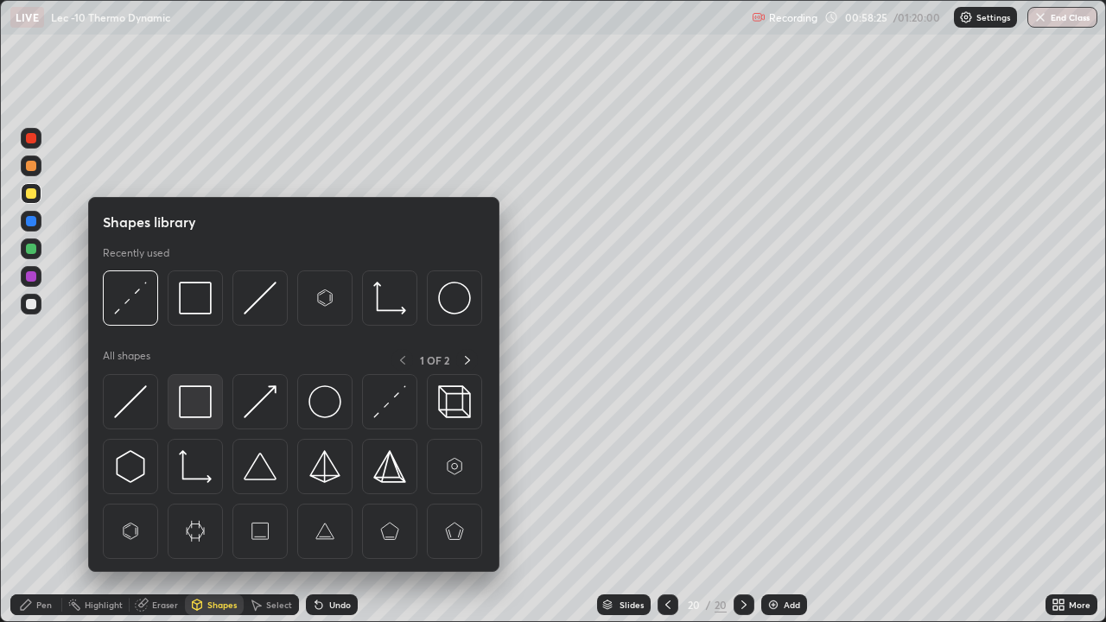
click at [220, 402] on div at bounding box center [195, 401] width 55 height 55
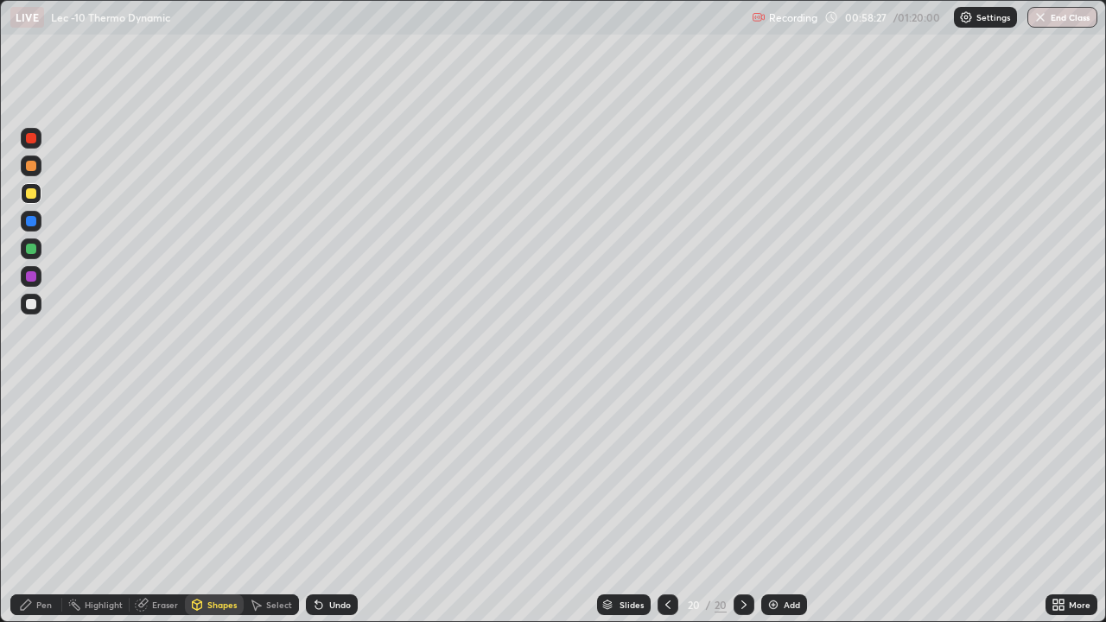
click at [275, 505] on div "Select" at bounding box center [279, 605] width 26 height 9
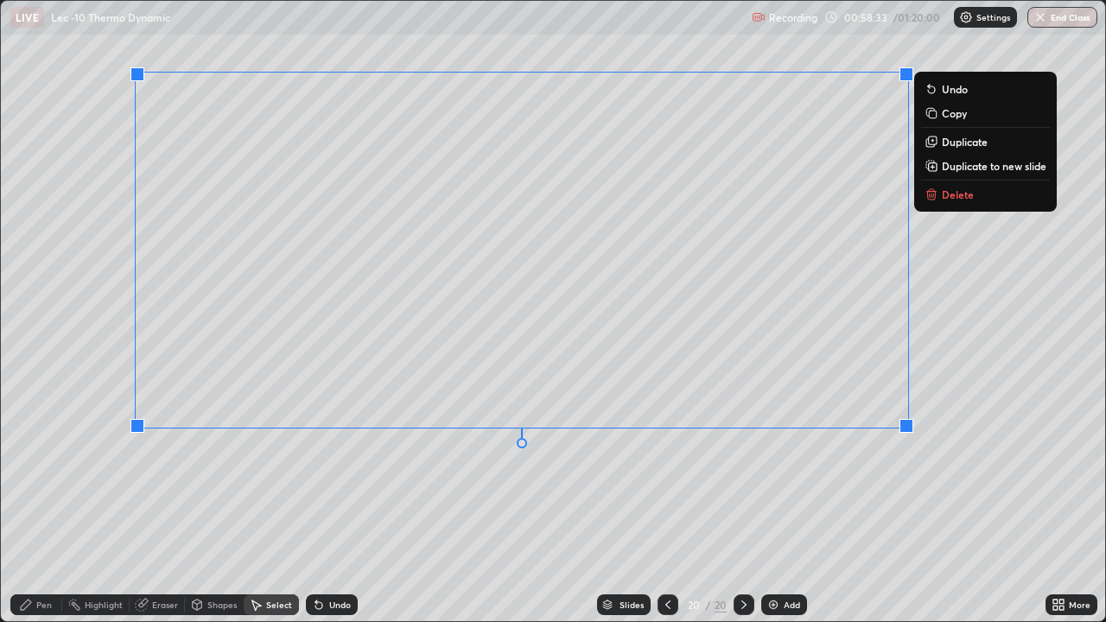
click at [653, 494] on div "0 ° Undo Copy Duplicate Duplicate to new slide Delete" at bounding box center [553, 311] width 1104 height 620
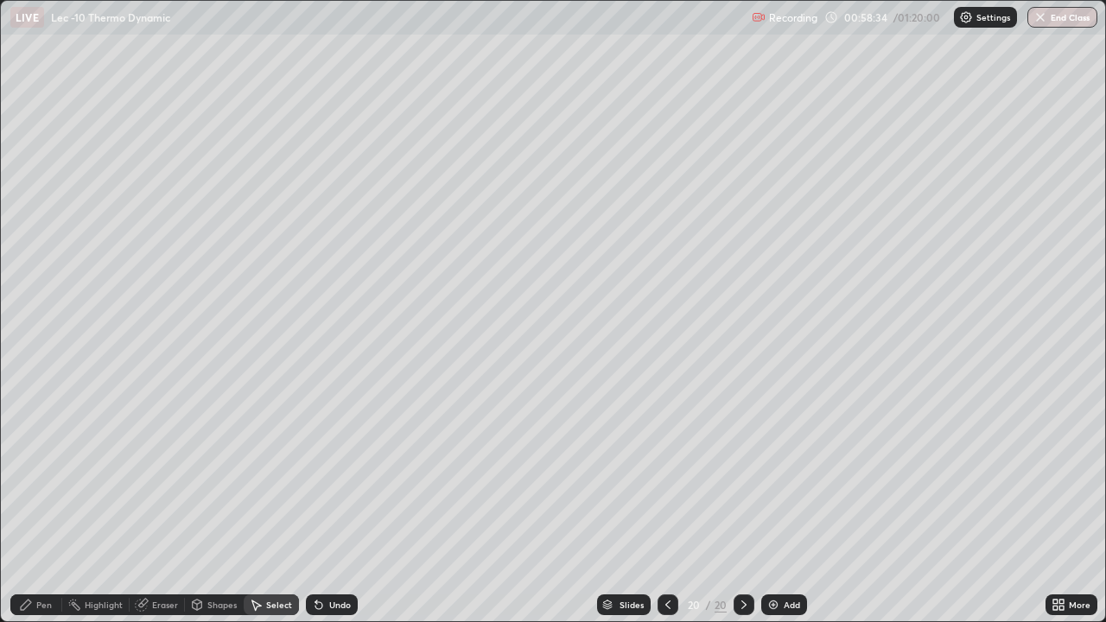
click at [48, 505] on div "Pen" at bounding box center [44, 605] width 16 height 9
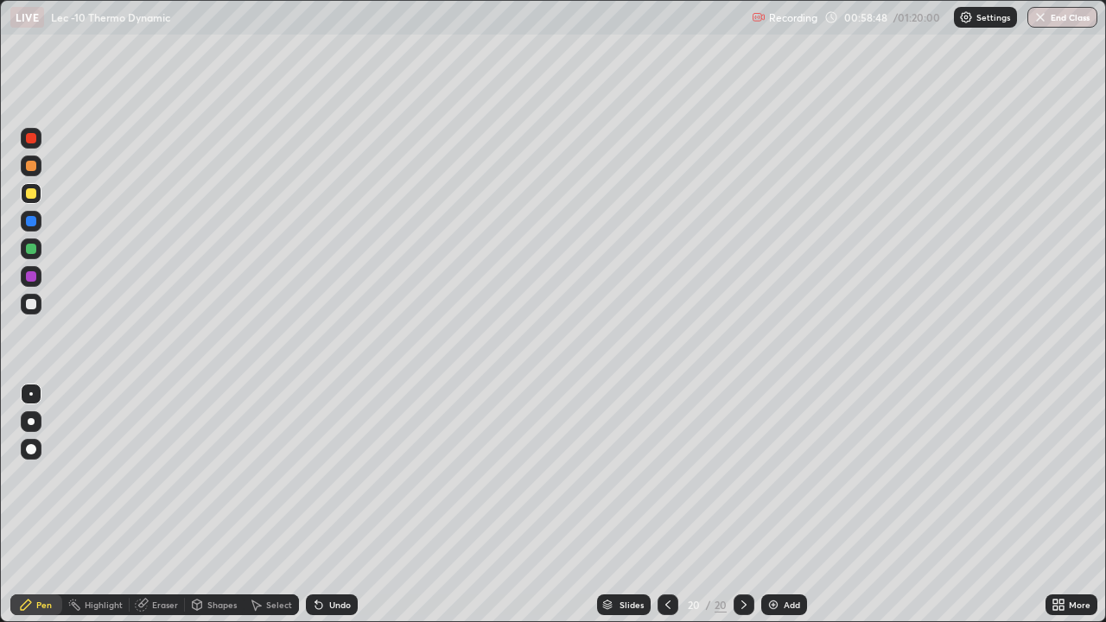
click at [211, 505] on div "Shapes" at bounding box center [221, 605] width 29 height 9
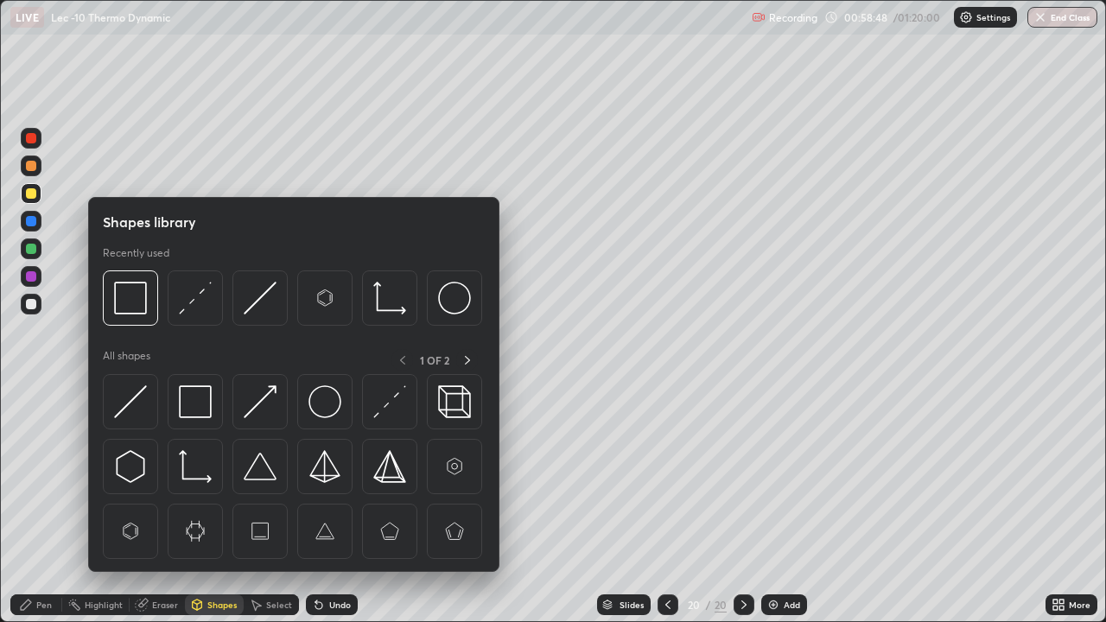
click at [207, 404] on img at bounding box center [195, 401] width 33 height 33
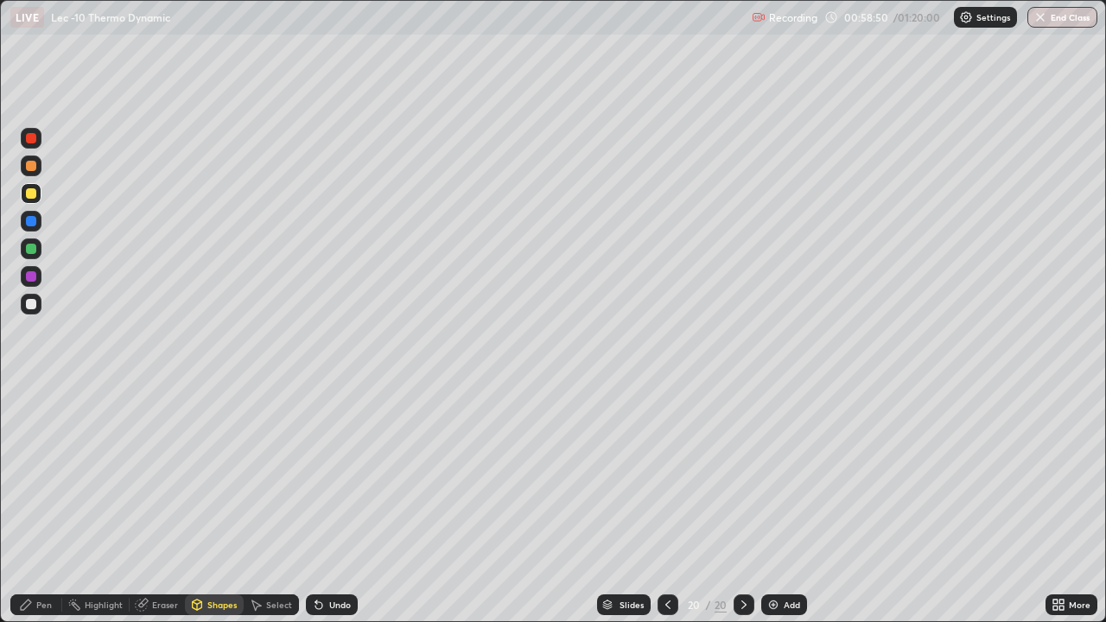
click at [55, 505] on div "Pen" at bounding box center [36, 605] width 52 height 21
click at [332, 505] on div "Undo" at bounding box center [340, 605] width 22 height 9
click at [330, 505] on div "Undo" at bounding box center [340, 605] width 22 height 9
click at [324, 505] on div "Undo" at bounding box center [332, 605] width 52 height 21
click at [332, 505] on div "Undo" at bounding box center [340, 605] width 22 height 9
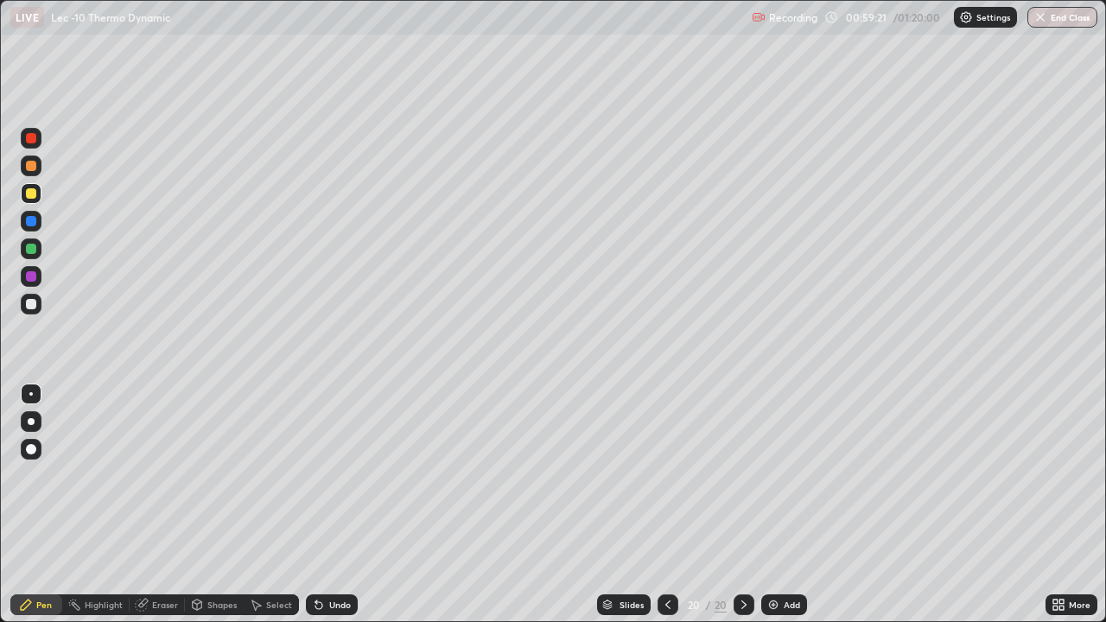
click at [219, 505] on div "Shapes" at bounding box center [221, 605] width 29 height 9
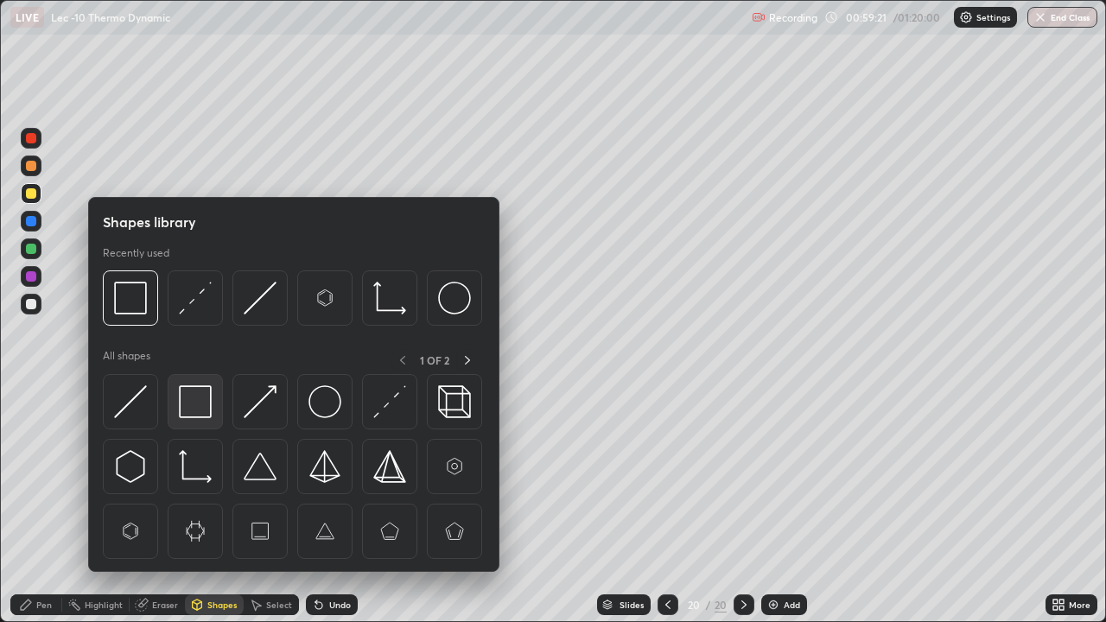
click at [204, 407] on img at bounding box center [195, 401] width 33 height 33
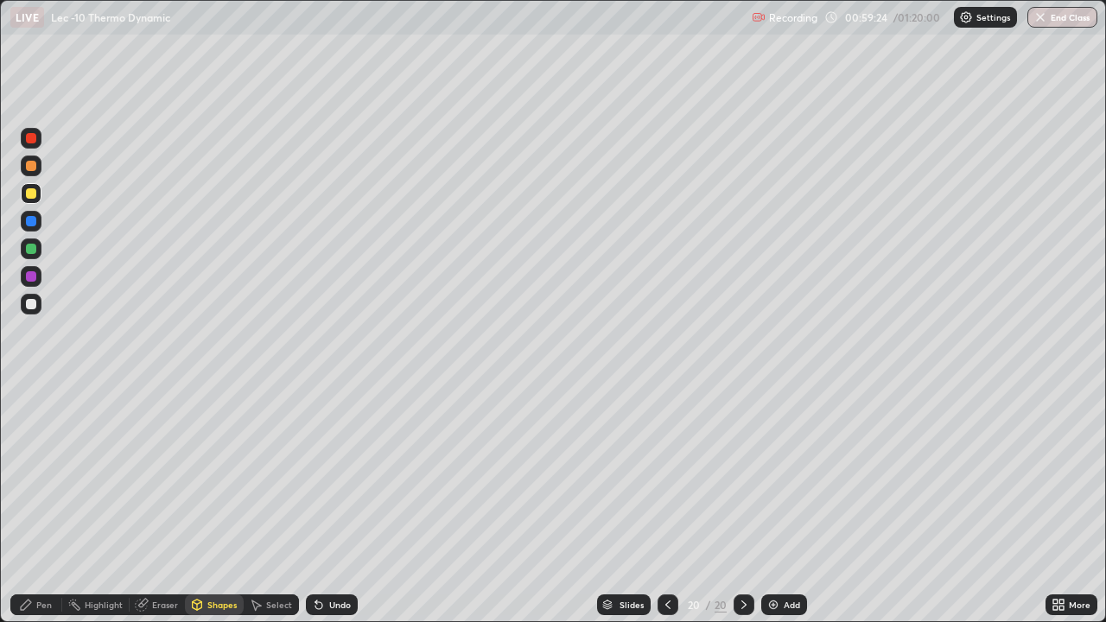
click at [327, 505] on div "Undo" at bounding box center [332, 605] width 52 height 21
click at [330, 505] on div "Undo" at bounding box center [332, 605] width 52 height 21
click at [316, 505] on icon at bounding box center [318, 605] width 7 height 7
click at [55, 505] on div "Pen" at bounding box center [36, 605] width 52 height 21
click at [773, 505] on div "Add" at bounding box center [784, 605] width 46 height 21
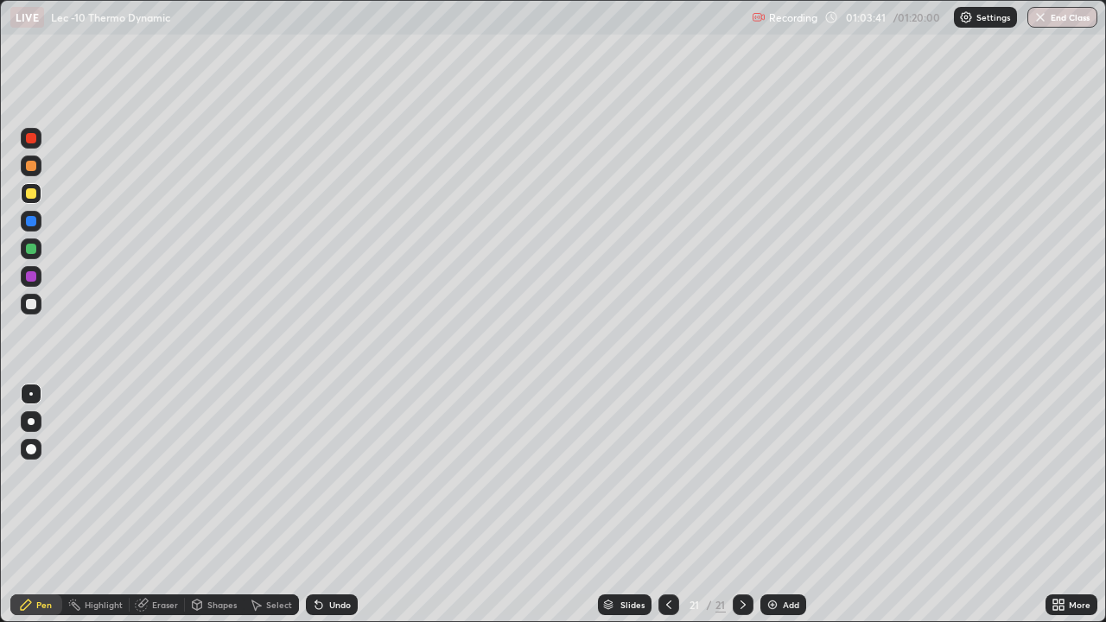
click at [43, 311] on div at bounding box center [31, 304] width 28 height 28
click at [152, 505] on div "Eraser" at bounding box center [165, 605] width 26 height 9
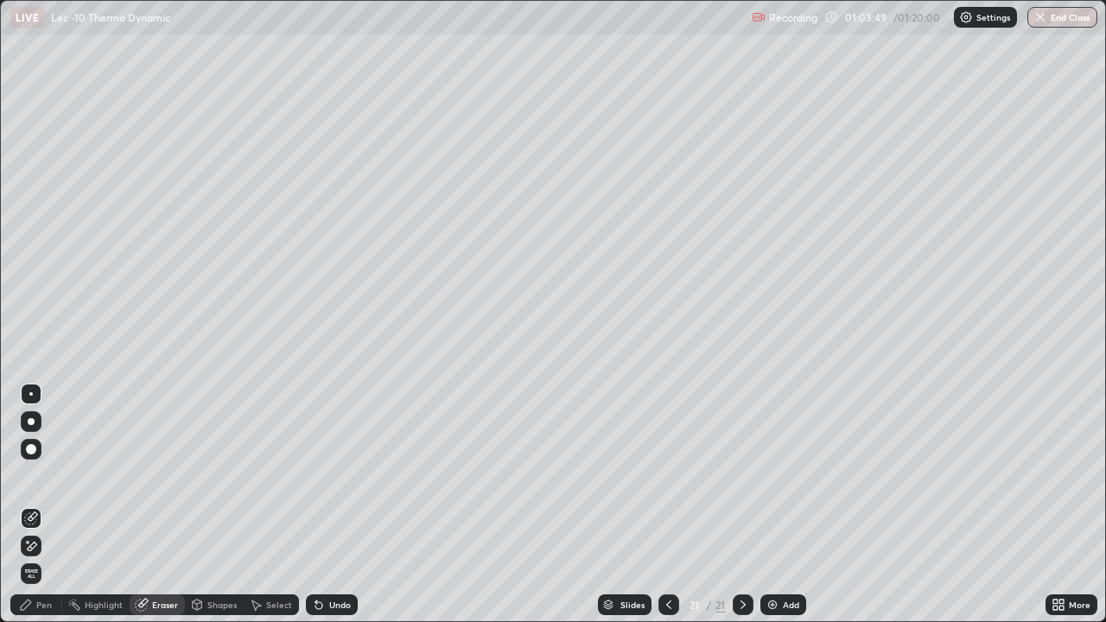
click at [49, 505] on div "Pen" at bounding box center [44, 605] width 16 height 9
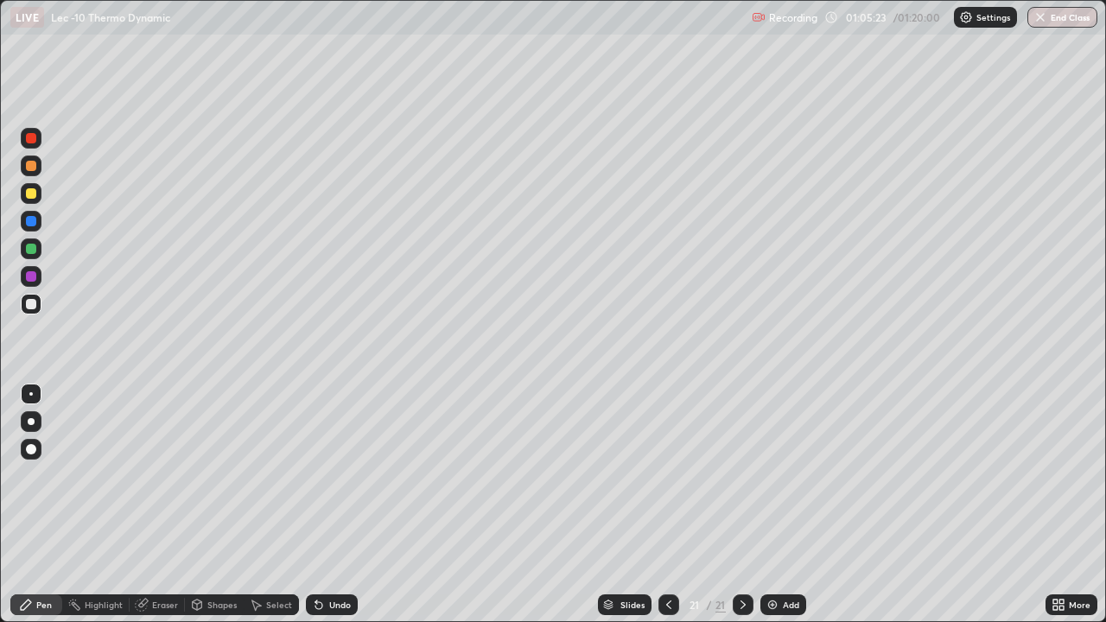
click at [772, 505] on img at bounding box center [773, 605] width 14 height 14
click at [146, 505] on icon at bounding box center [143, 603] width 10 height 9
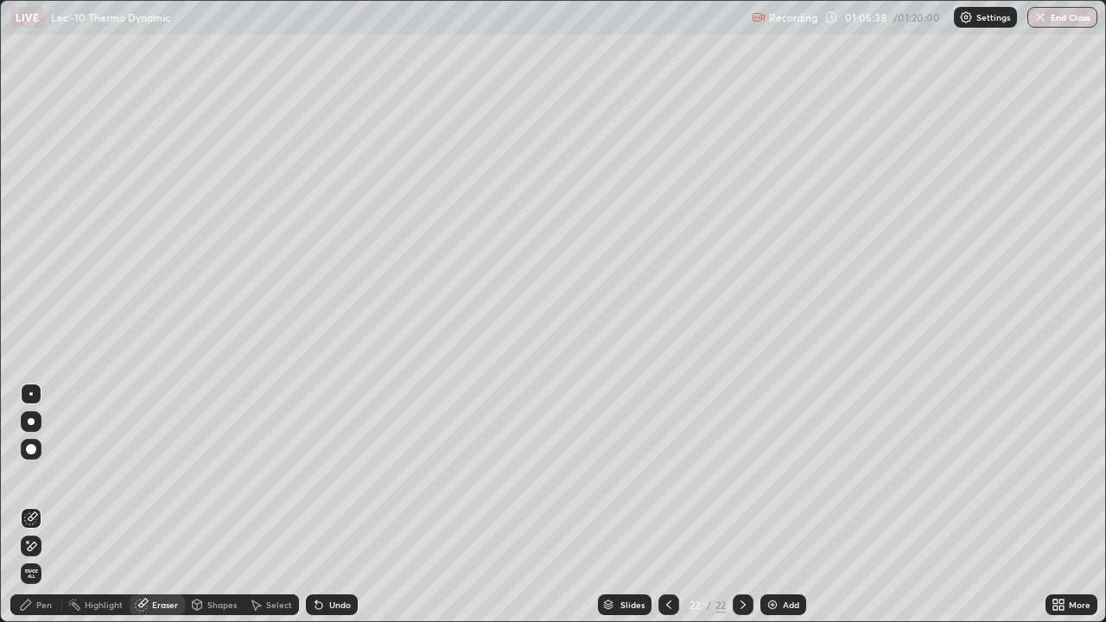
click at [38, 505] on div "Pen" at bounding box center [36, 605] width 52 height 21
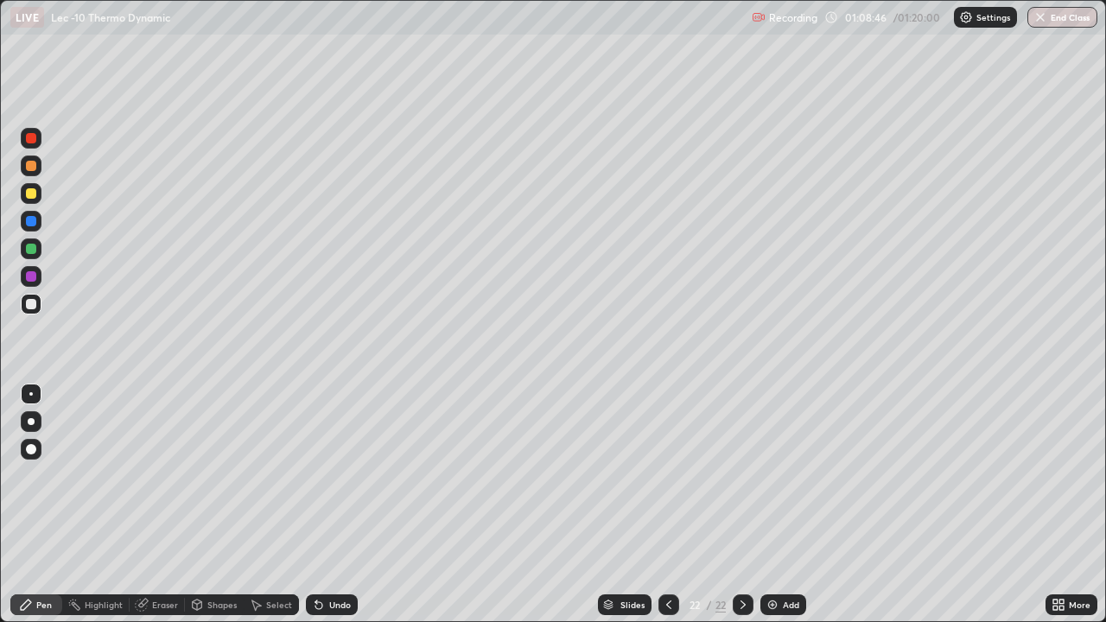
click at [749, 505] on div at bounding box center [743, 605] width 21 height 35
click at [777, 505] on img at bounding box center [773, 605] width 14 height 14
click at [775, 505] on img at bounding box center [773, 605] width 14 height 14
click at [38, 198] on div at bounding box center [31, 193] width 21 height 21
click at [37, 303] on div at bounding box center [31, 304] width 21 height 21
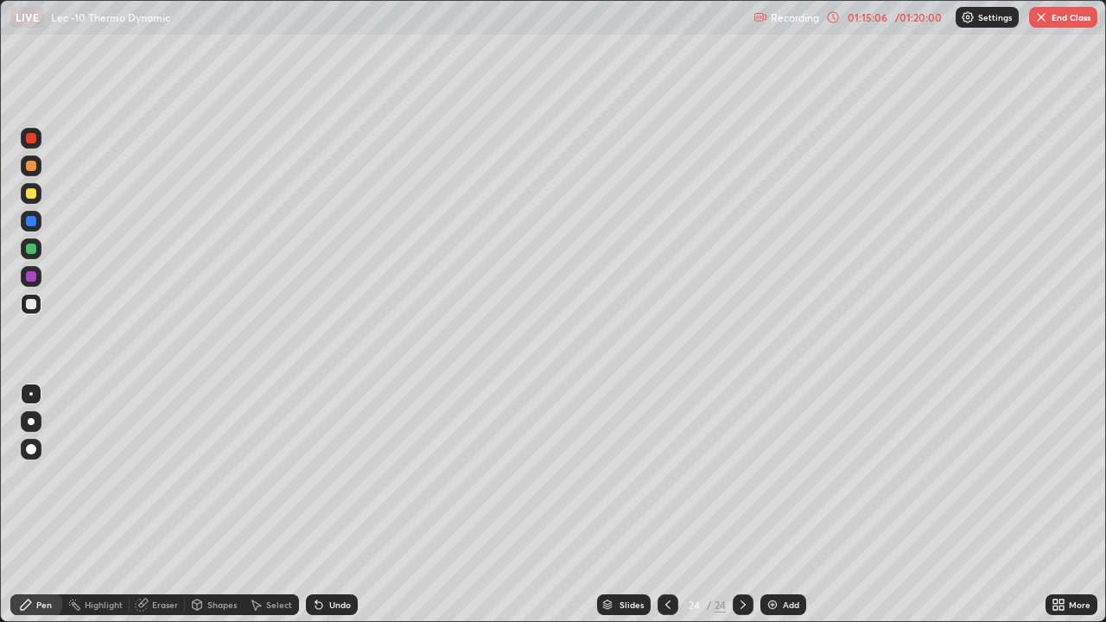
click at [154, 505] on div "Eraser" at bounding box center [157, 605] width 55 height 21
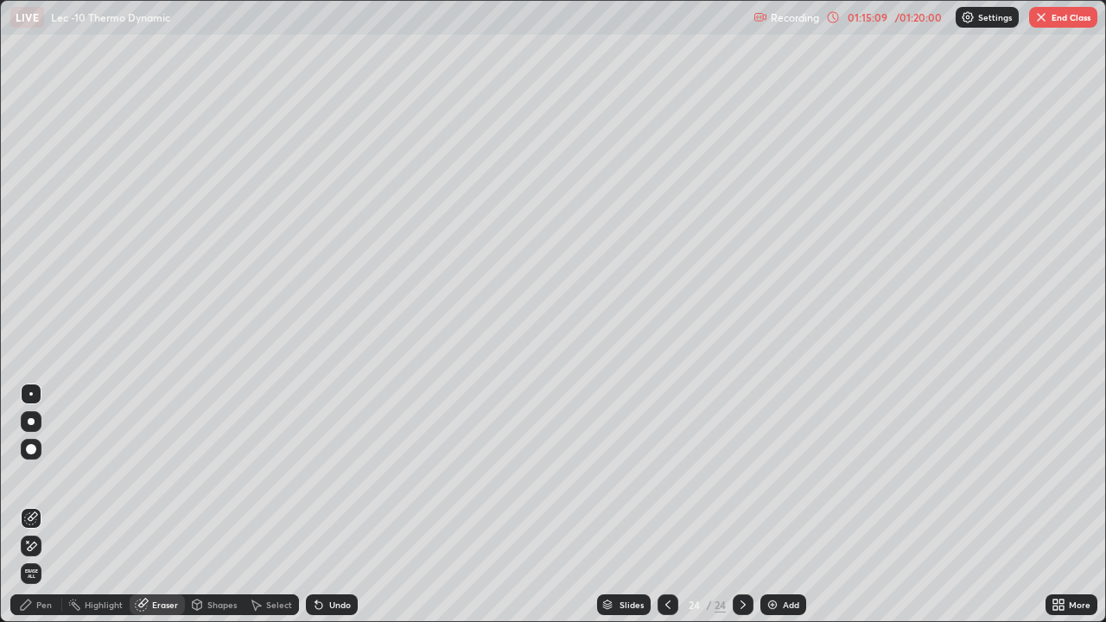
click at [60, 505] on div "Pen" at bounding box center [36, 605] width 52 height 21
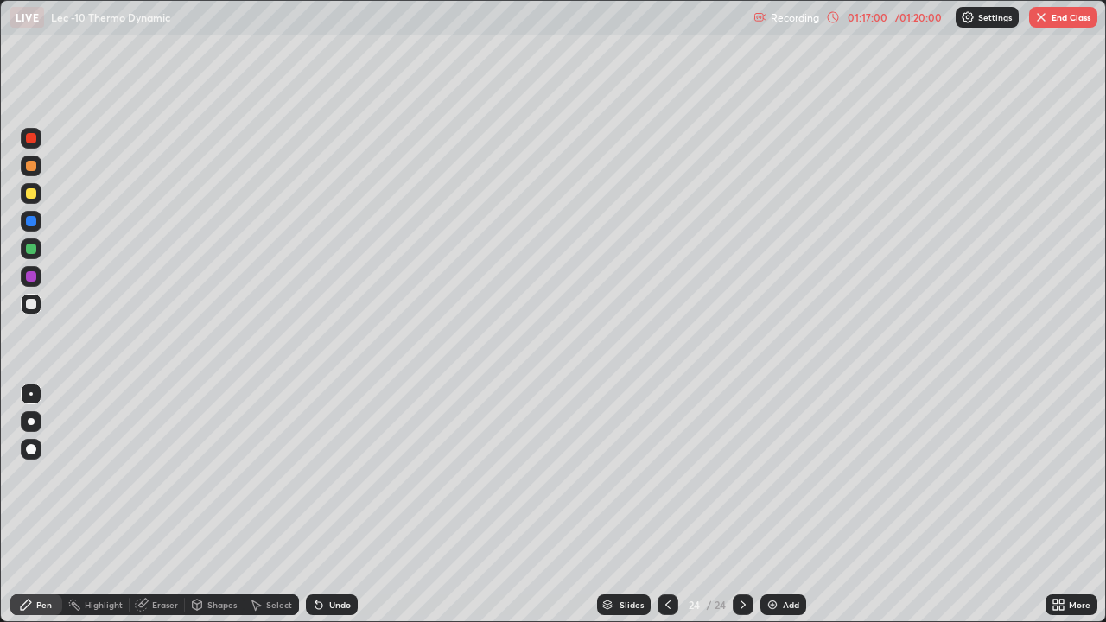
click at [822, 505] on div "Slides 24 / 24 Add" at bounding box center [702, 605] width 688 height 35
click at [763, 505] on div "Add" at bounding box center [783, 605] width 46 height 21
click at [40, 195] on div at bounding box center [31, 193] width 21 height 21
click at [279, 505] on div "Select" at bounding box center [279, 605] width 26 height 9
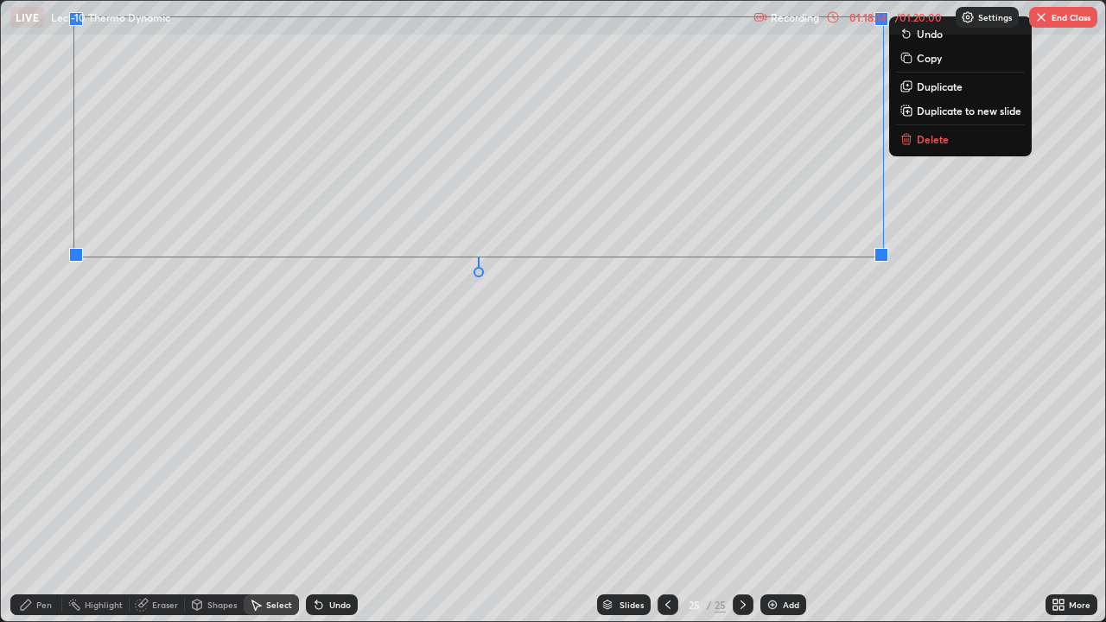
click at [60, 505] on div "Pen" at bounding box center [36, 605] width 52 height 21
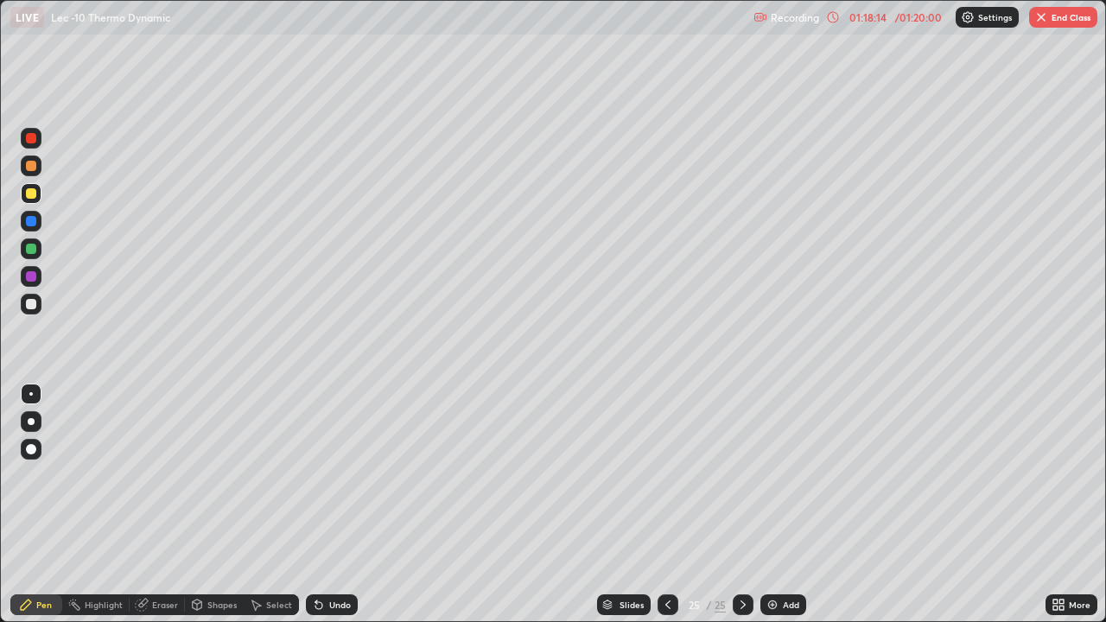
click at [31, 305] on div at bounding box center [31, 304] width 10 height 10
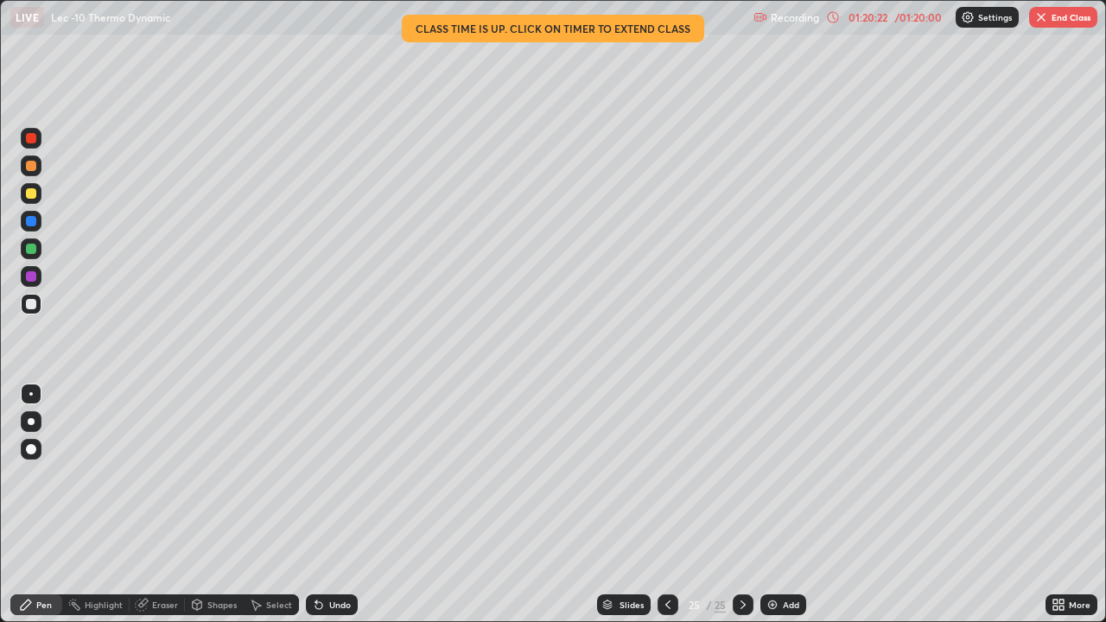
click at [269, 505] on div "Select" at bounding box center [271, 605] width 55 height 21
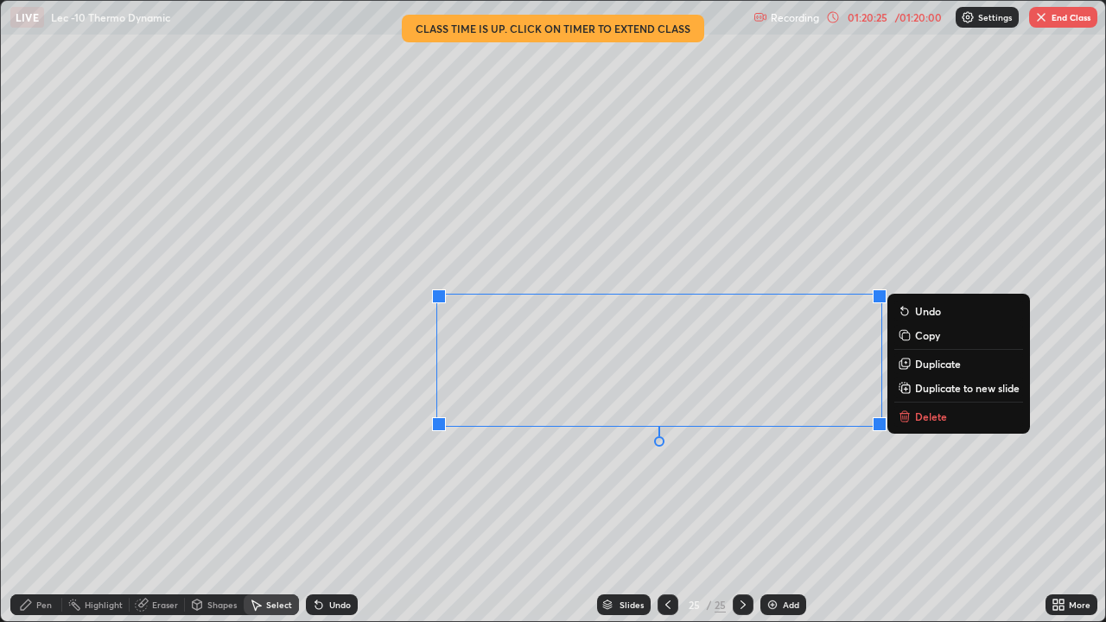
click at [773, 482] on div "0 ° Undo Copy Duplicate Duplicate to new slide Delete" at bounding box center [553, 311] width 1104 height 620
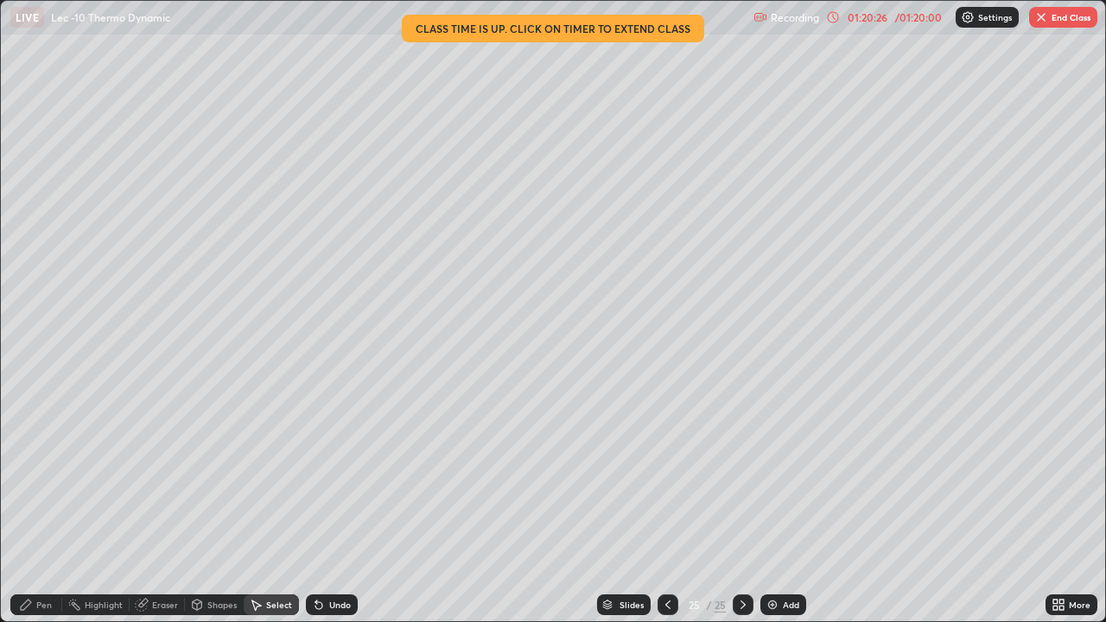
click at [48, 505] on div "Pen" at bounding box center [44, 605] width 16 height 9
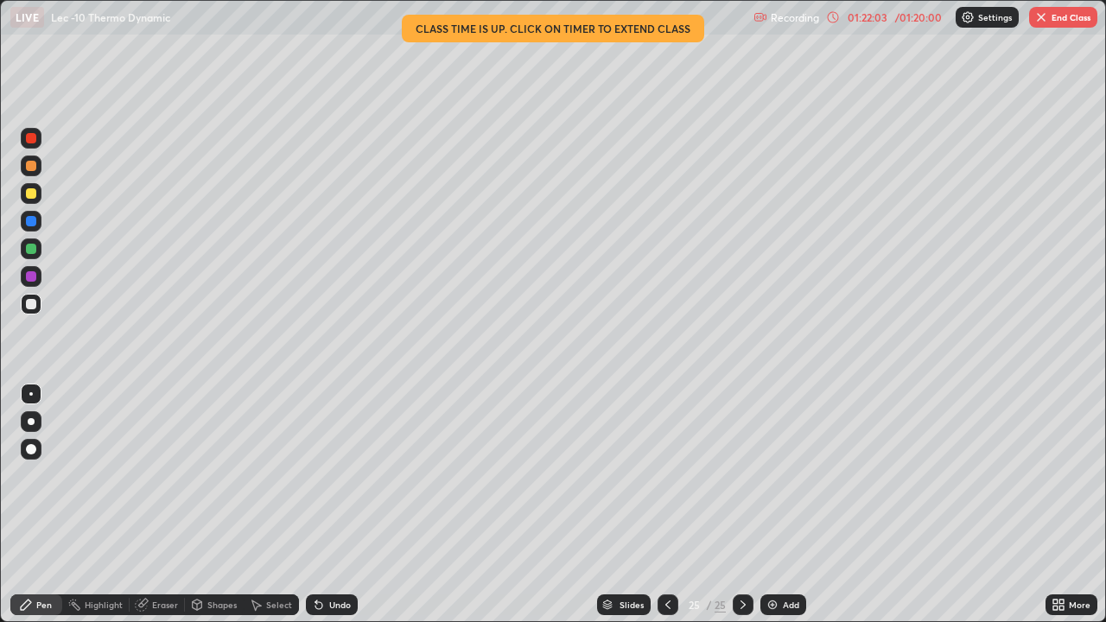
click at [1049, 25] on button "End Class" at bounding box center [1063, 17] width 68 height 21
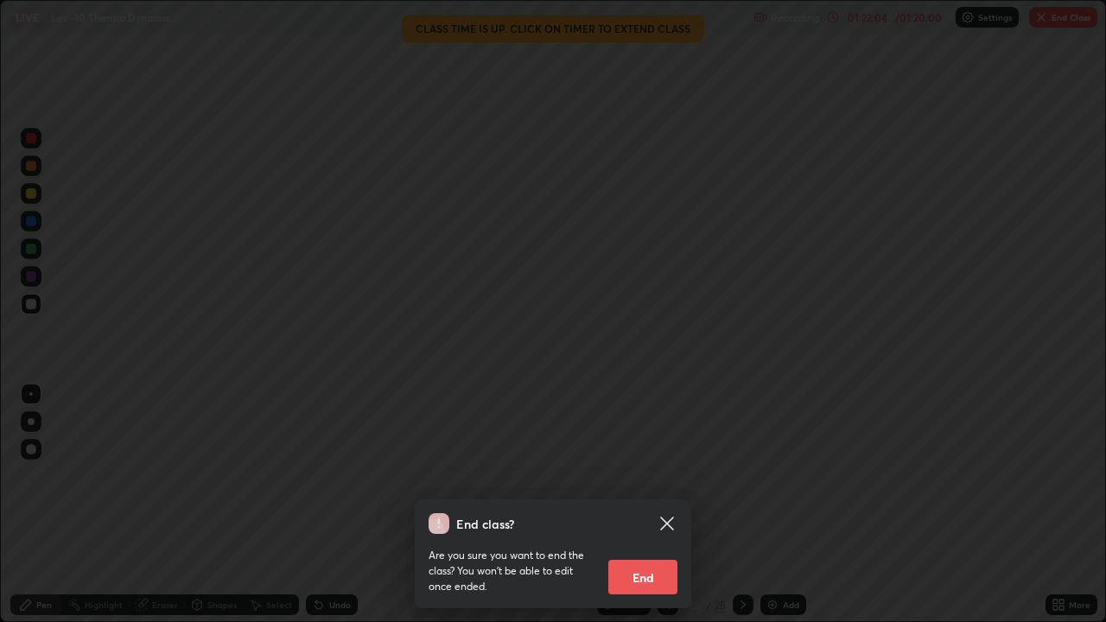
click at [661, 505] on button "End" at bounding box center [642, 577] width 69 height 35
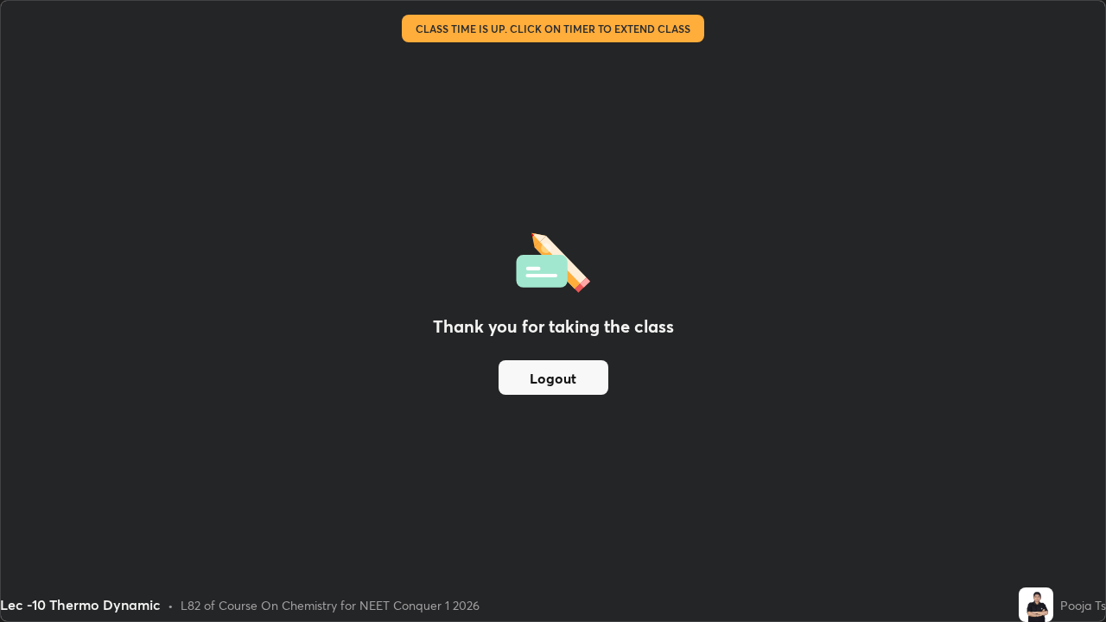
click at [595, 386] on button "Logout" at bounding box center [554, 377] width 110 height 35
click at [875, 430] on div "Thank you for taking the class Logout" at bounding box center [553, 311] width 1104 height 620
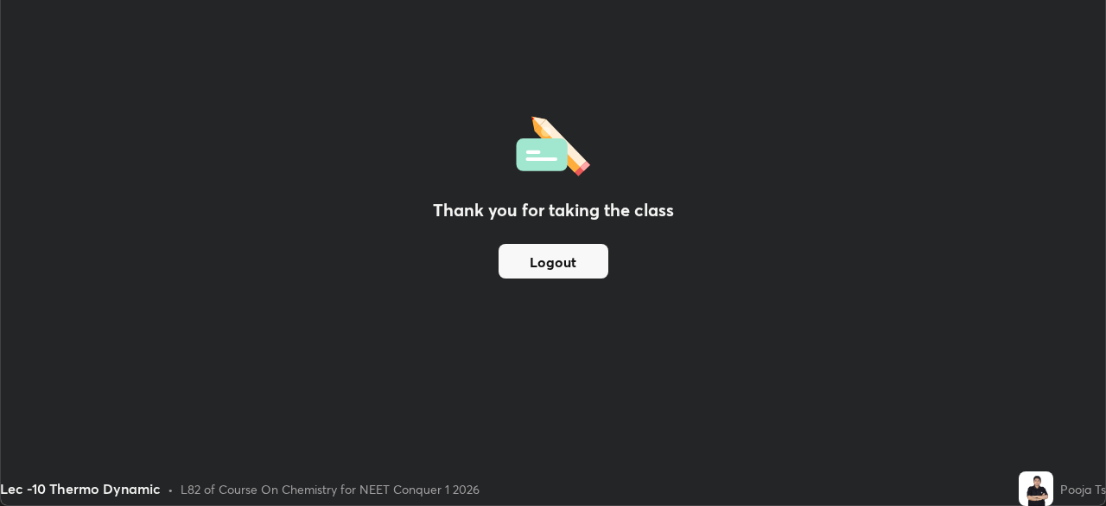
scroll to position [85913, 85312]
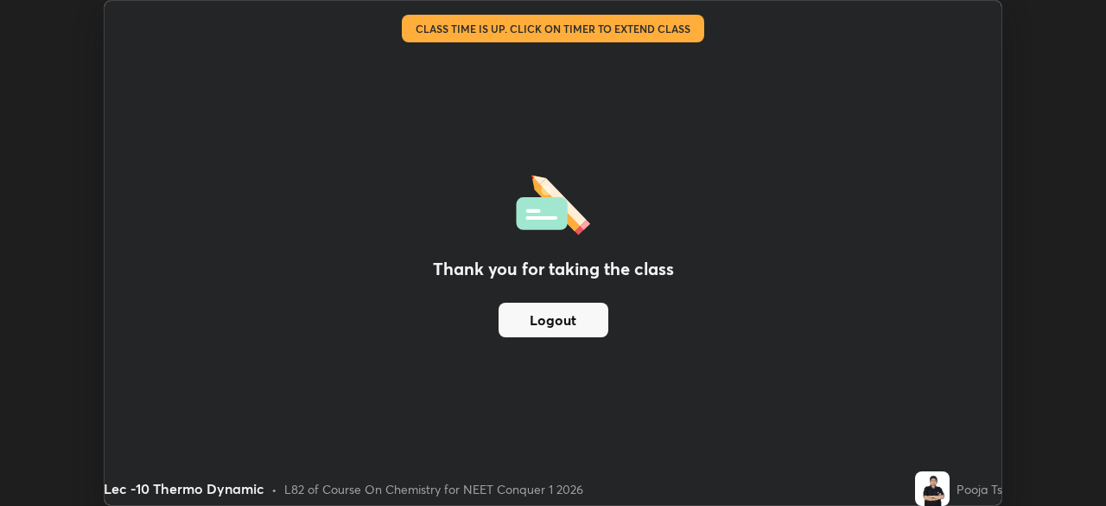
click at [1043, 103] on div "Thank you for taking the class Logout Setting up your live class Class time is …" at bounding box center [553, 253] width 1106 height 506
